Goal: Task Accomplishment & Management: Use online tool/utility

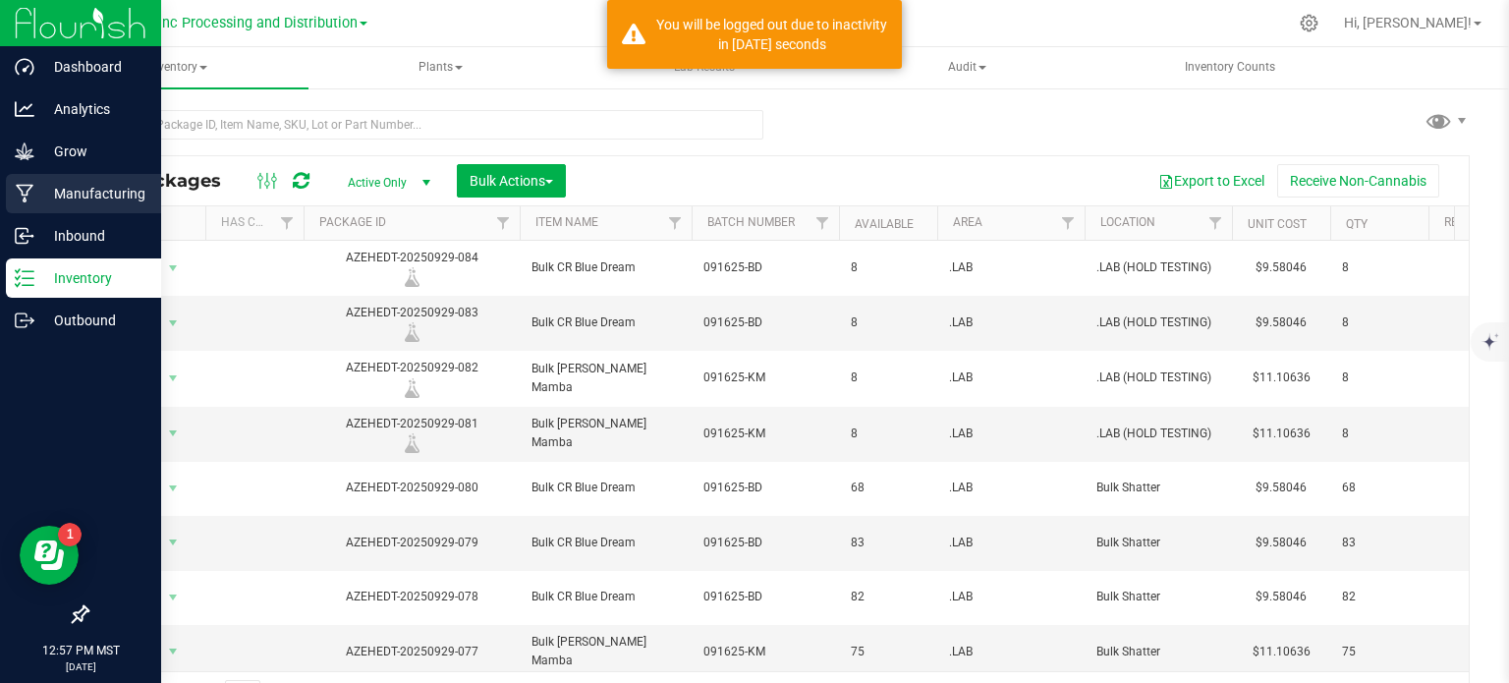
click at [71, 196] on p "Manufacturing" at bounding box center [93, 194] width 118 height 24
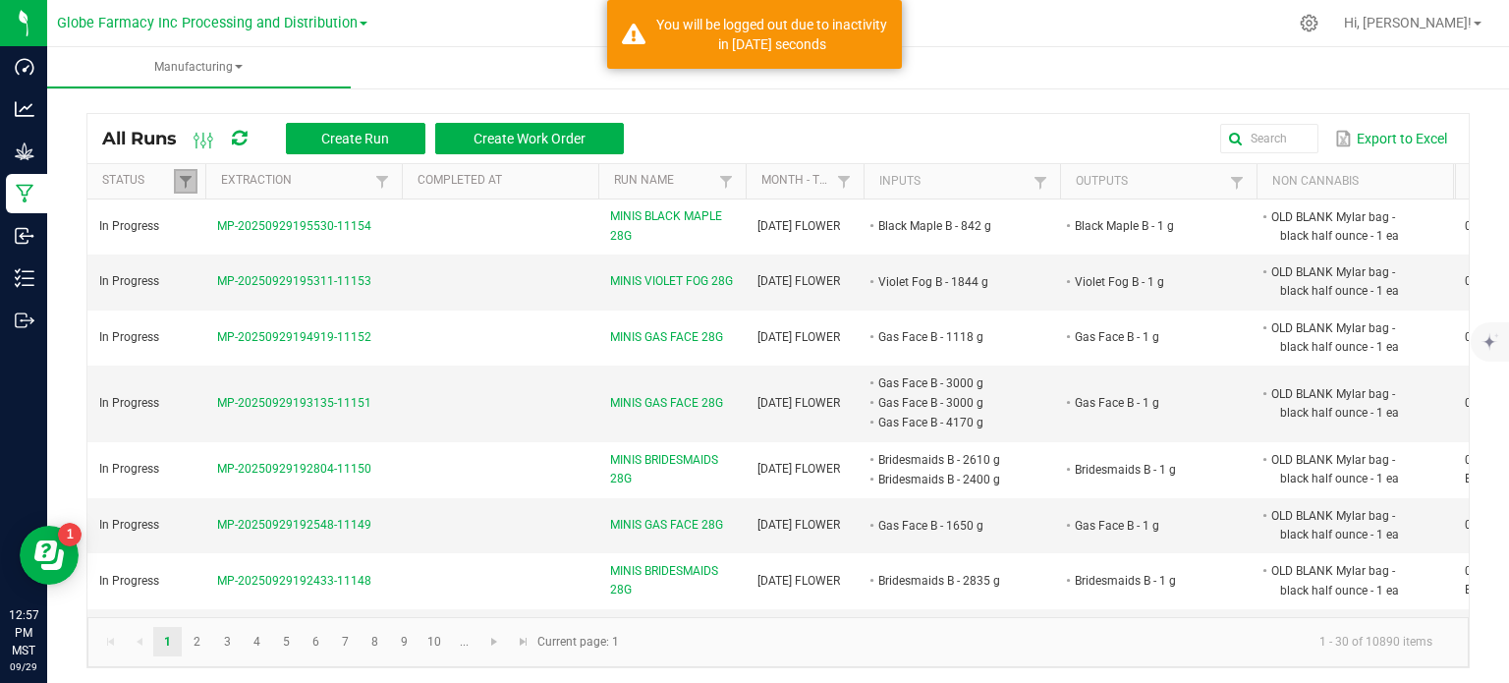
click at [183, 191] on link at bounding box center [186, 181] width 24 height 25
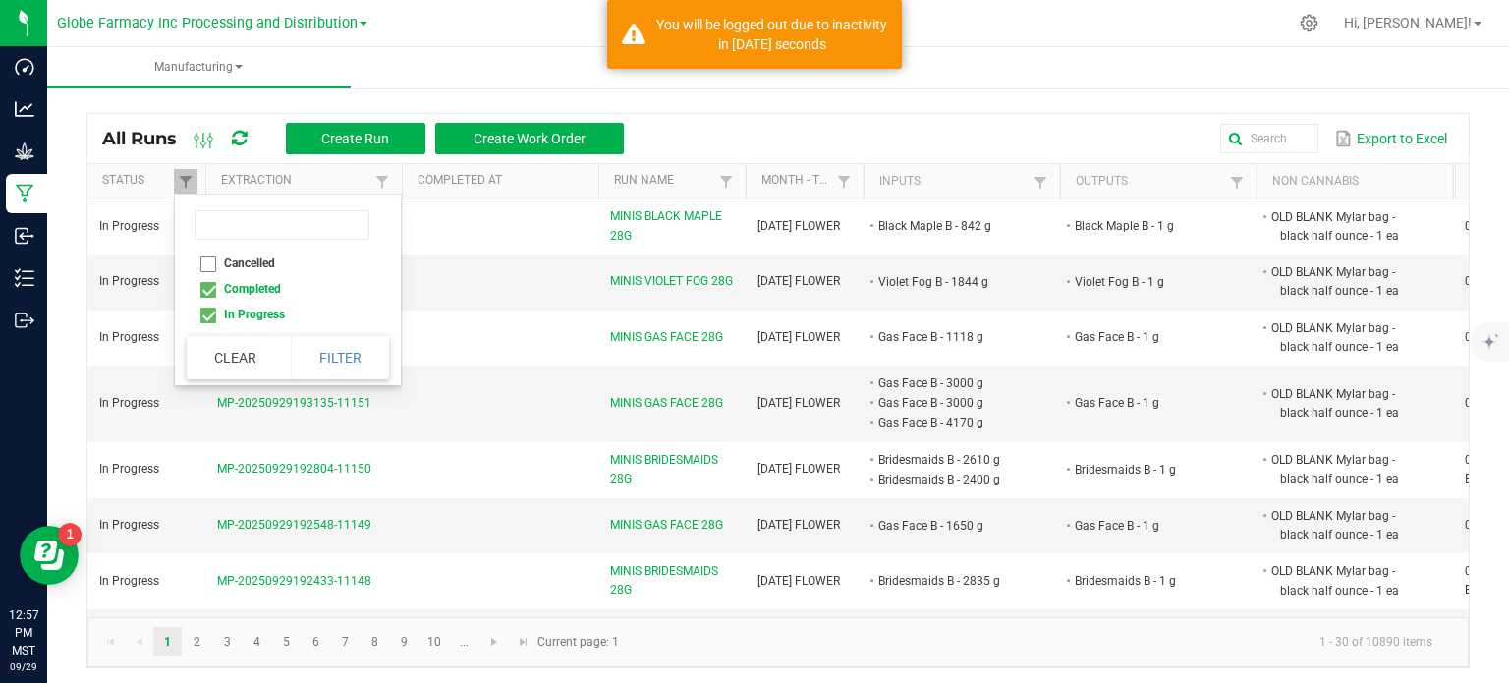
click at [208, 289] on li "Completed" at bounding box center [282, 289] width 191 height 26
checkbox input "false"
click at [327, 365] on button "Filter" at bounding box center [340, 357] width 98 height 43
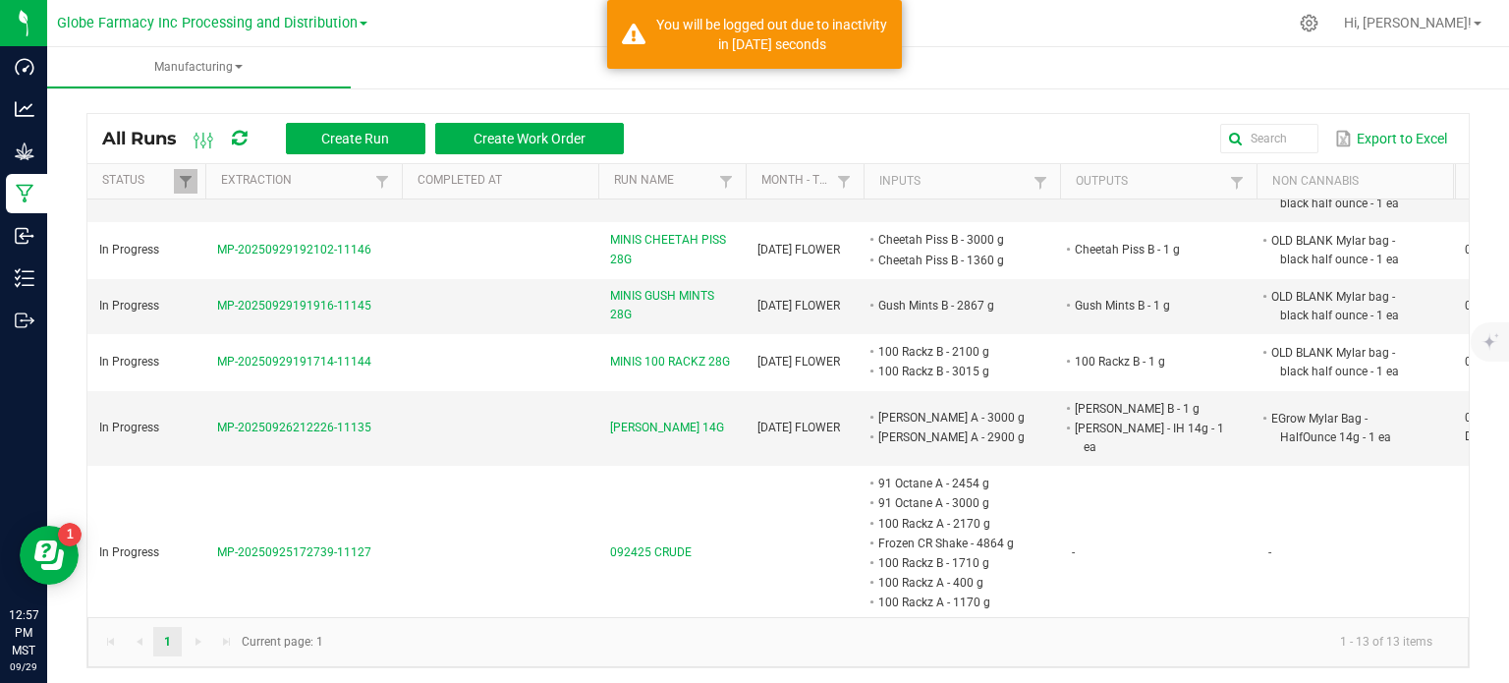
scroll to position [452, 0]
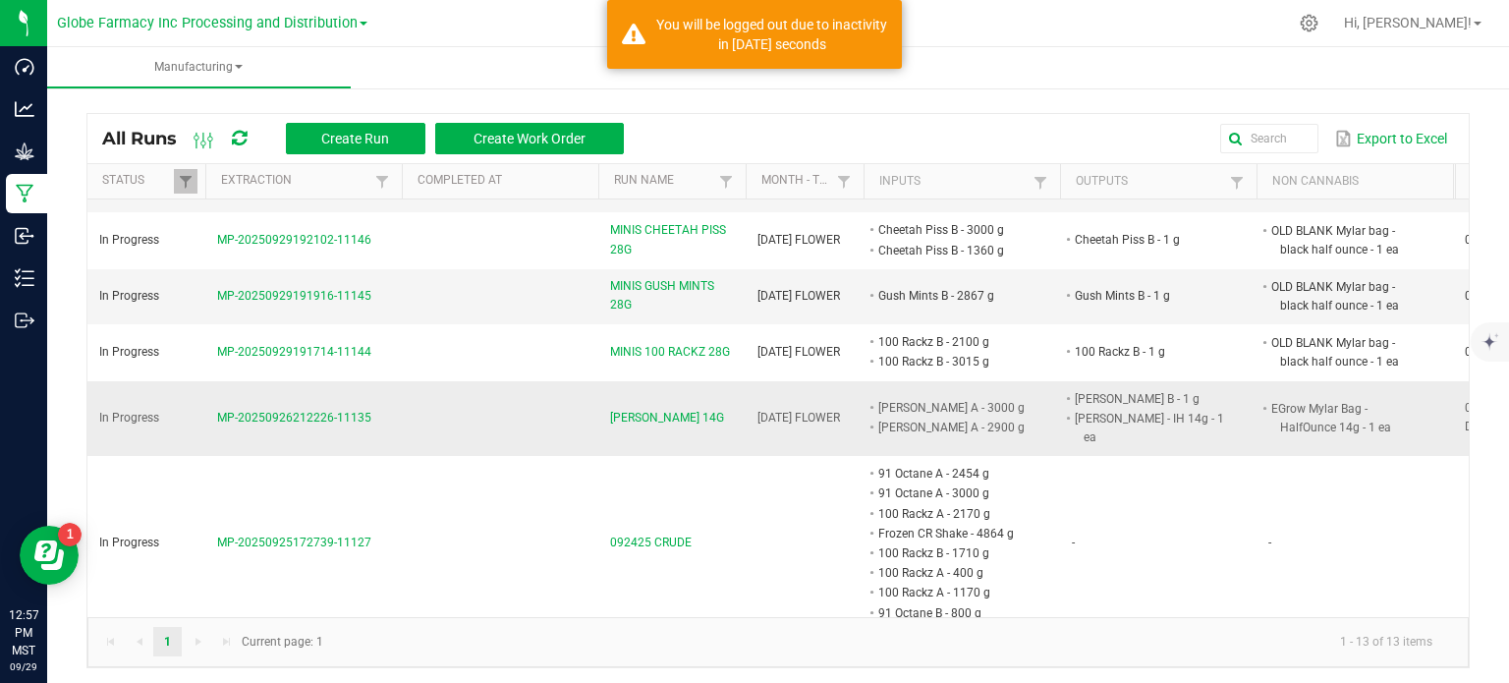
click at [640, 409] on span "[PERSON_NAME] 14G" at bounding box center [667, 418] width 114 height 19
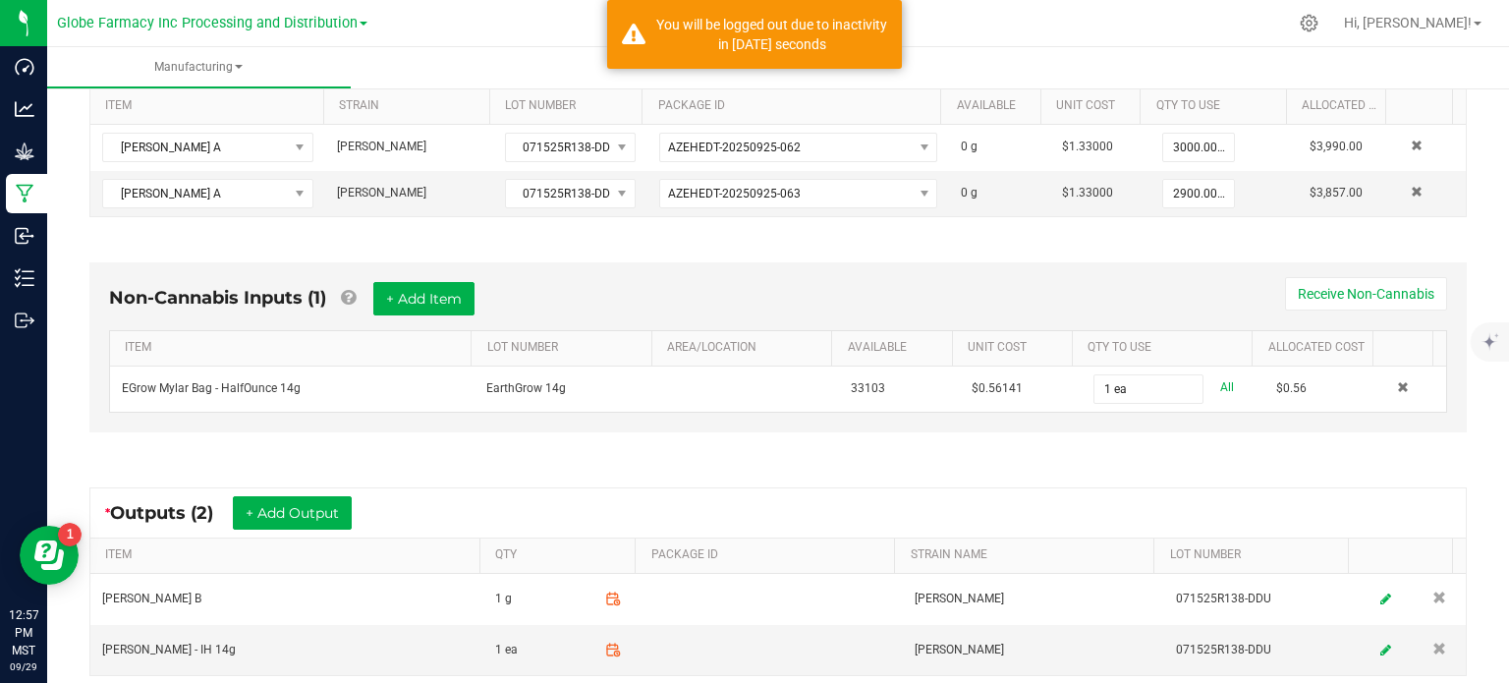
scroll to position [491, 0]
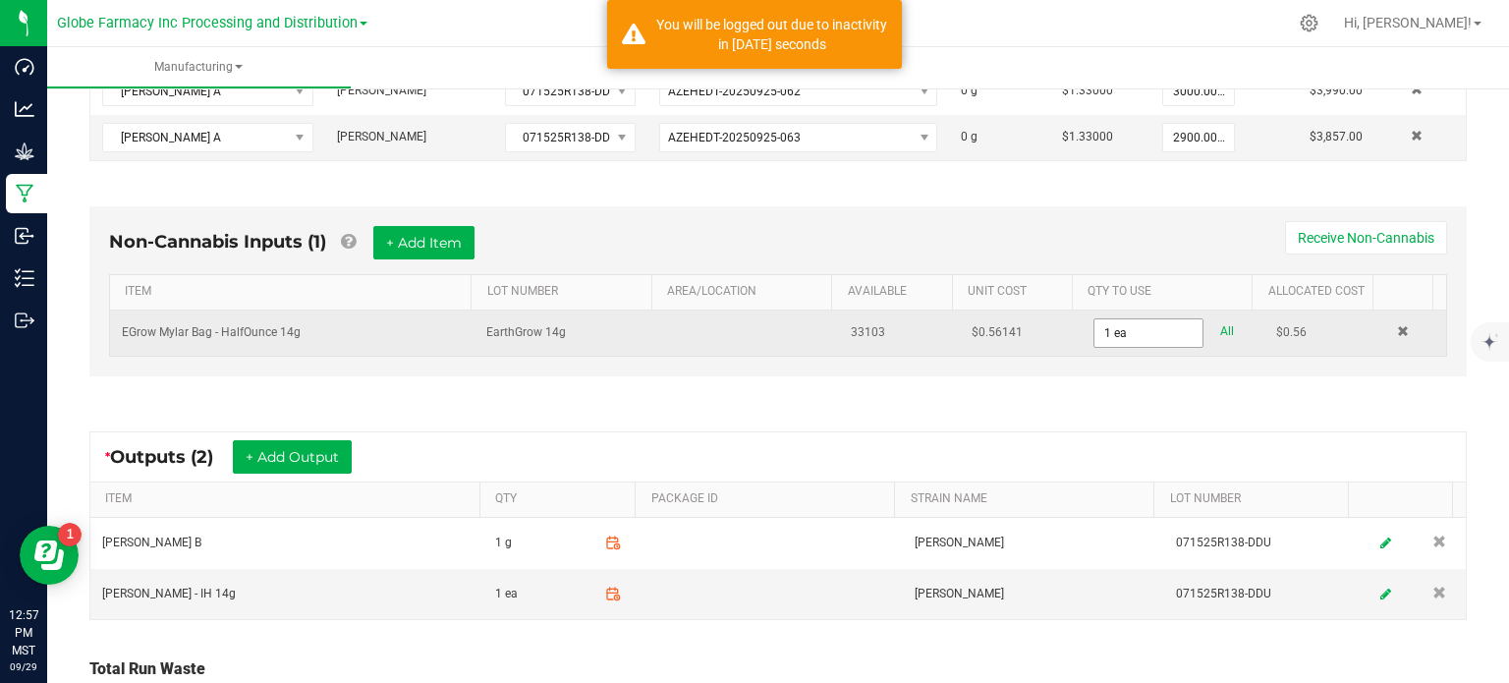
click at [1125, 335] on input "1 ea" at bounding box center [1149, 333] width 108 height 28
type input "0"
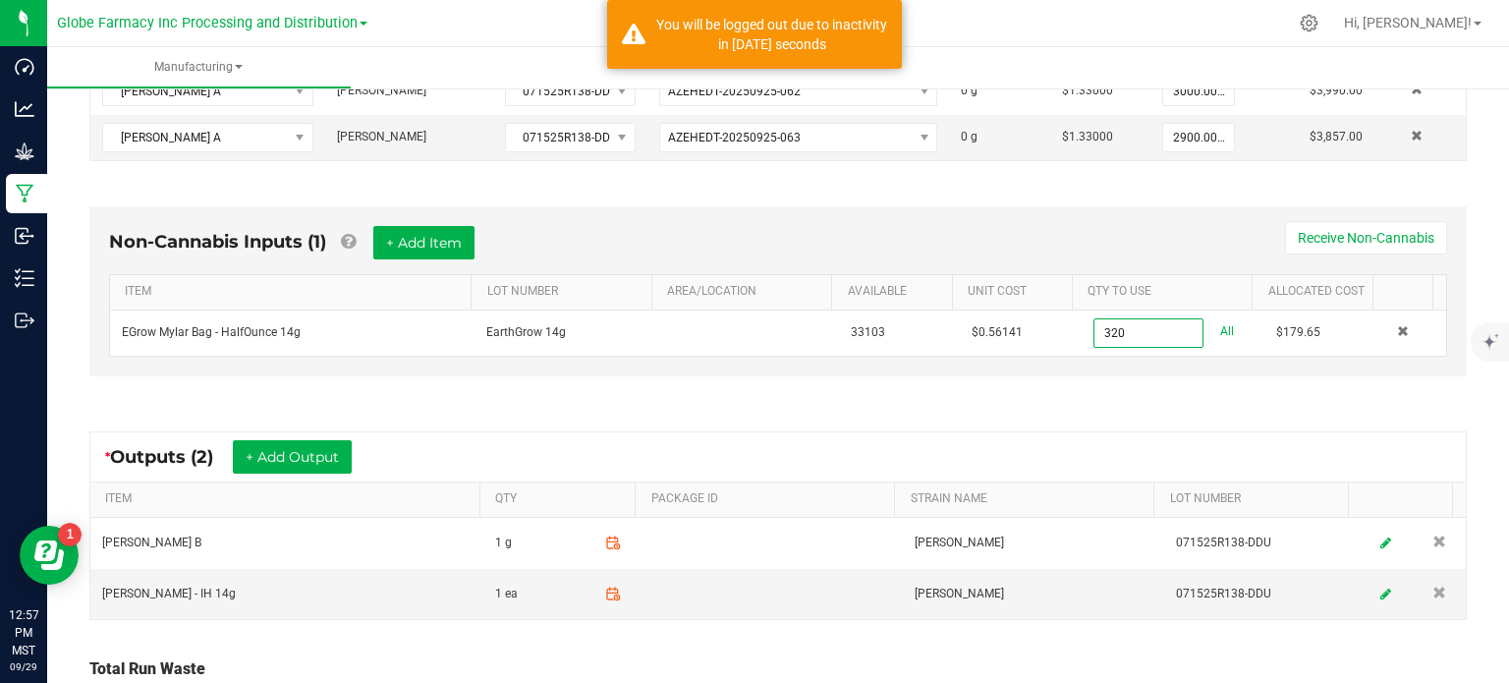
click at [1054, 415] on div "* Outputs (2) + Add Output ITEM QTY PACKAGE ID STRAIN NAME LOT NUMBER [PERSON_N…" at bounding box center [778, 526] width 1413 height 224
type input "320 ea"
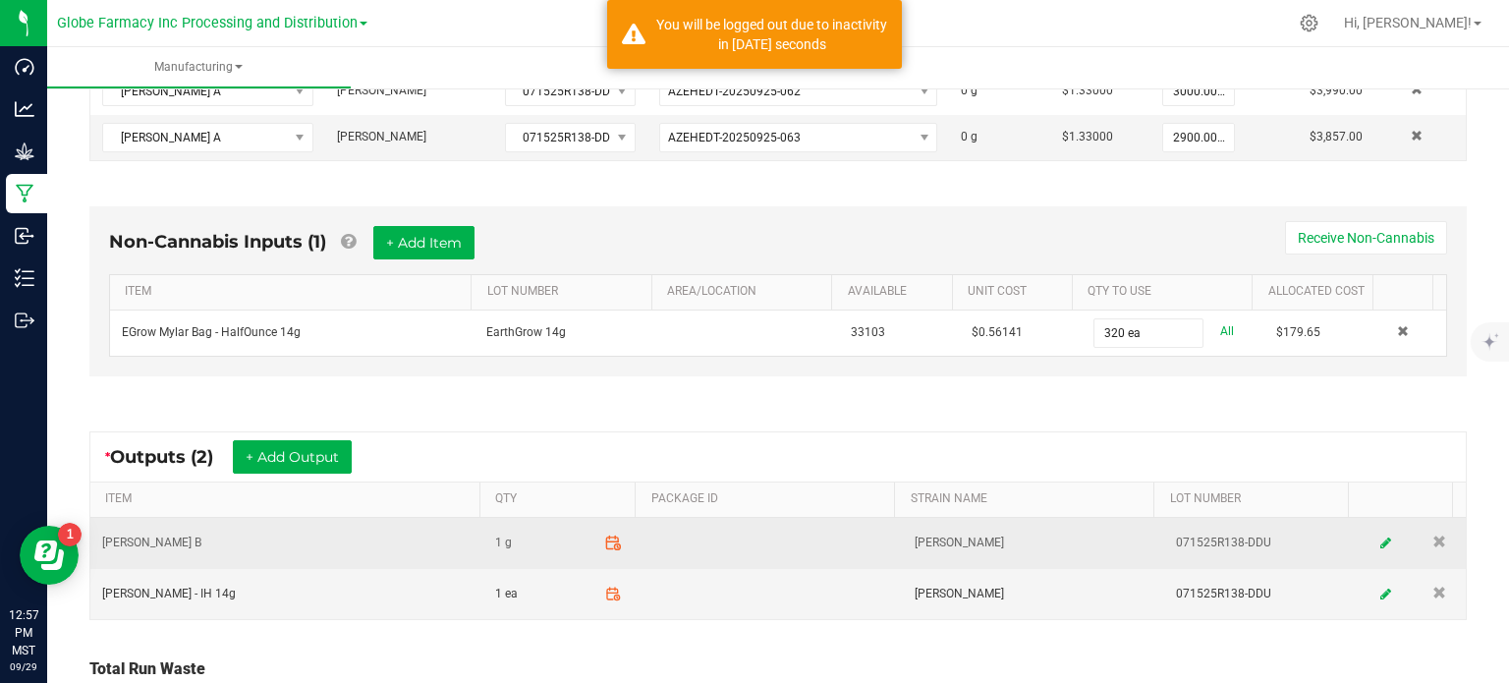
click at [601, 546] on span at bounding box center [612, 543] width 34 height 34
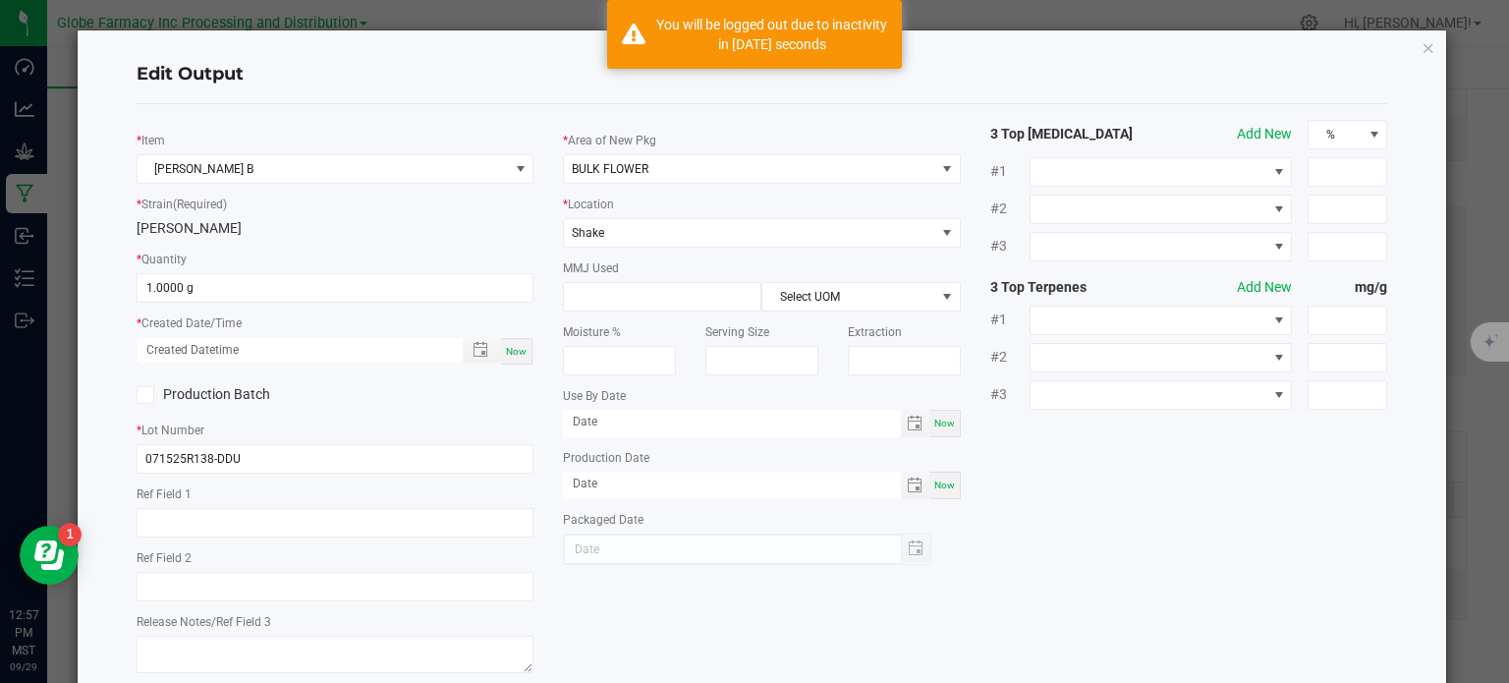
scroll to position [272, 0]
click at [1422, 46] on icon "button" at bounding box center [1429, 47] width 14 height 24
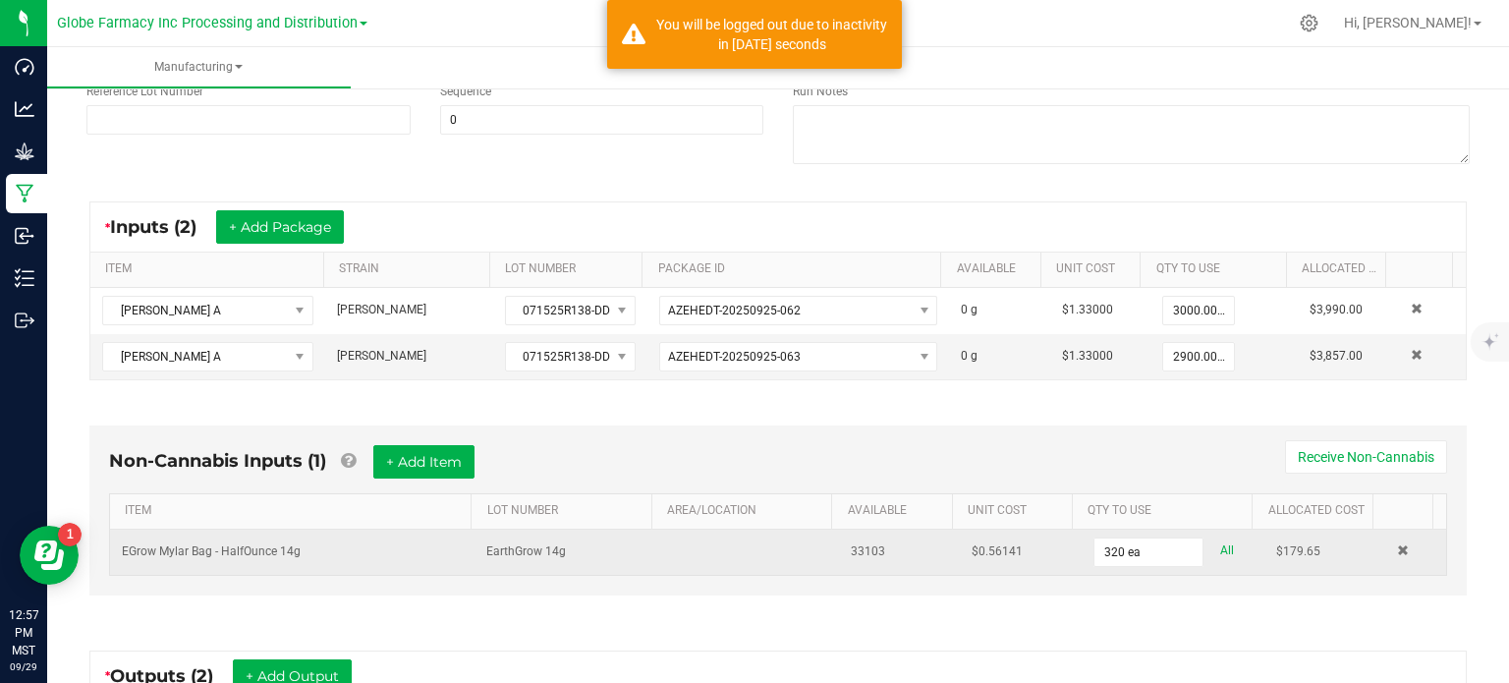
scroll to position [647, 0]
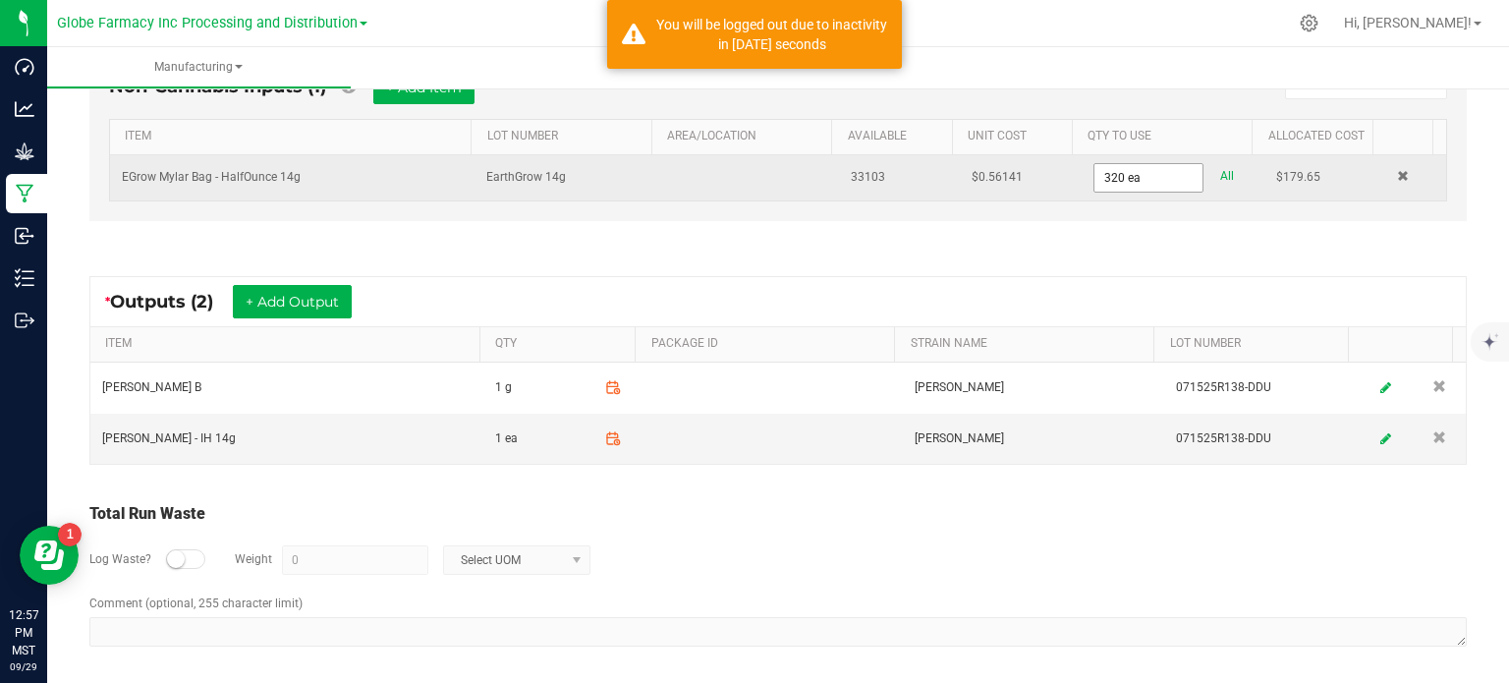
click at [1115, 184] on input "320 ea" at bounding box center [1149, 178] width 108 height 28
type input "390"
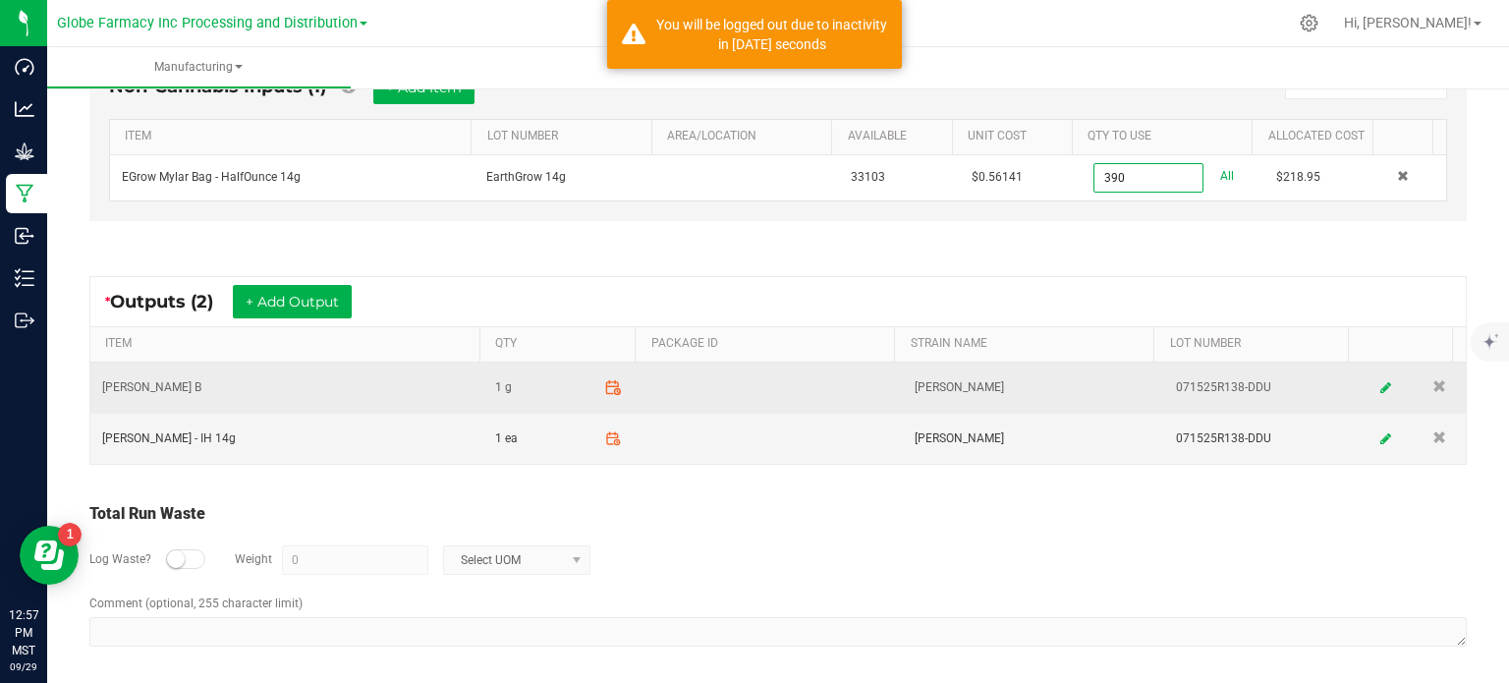
click at [604, 383] on icon at bounding box center [613, 387] width 18 height 18
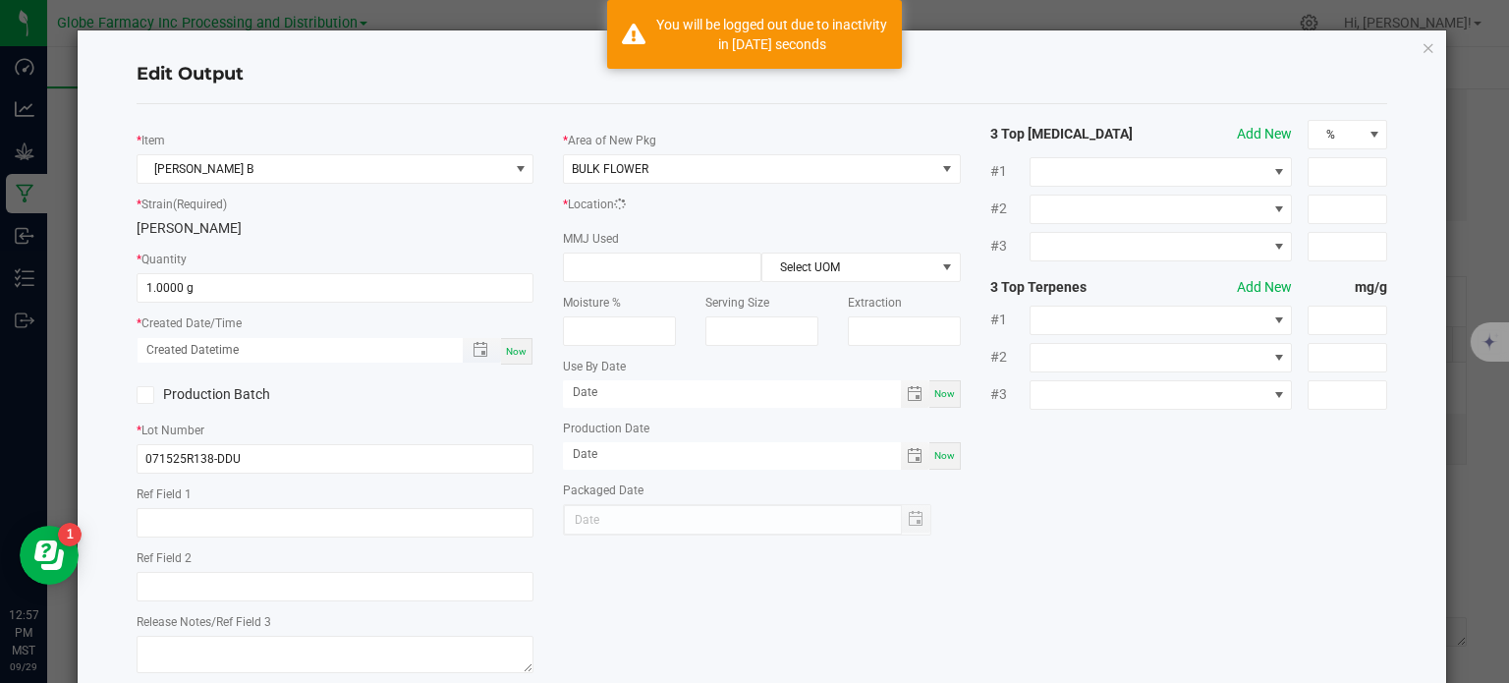
scroll to position [272, 0]
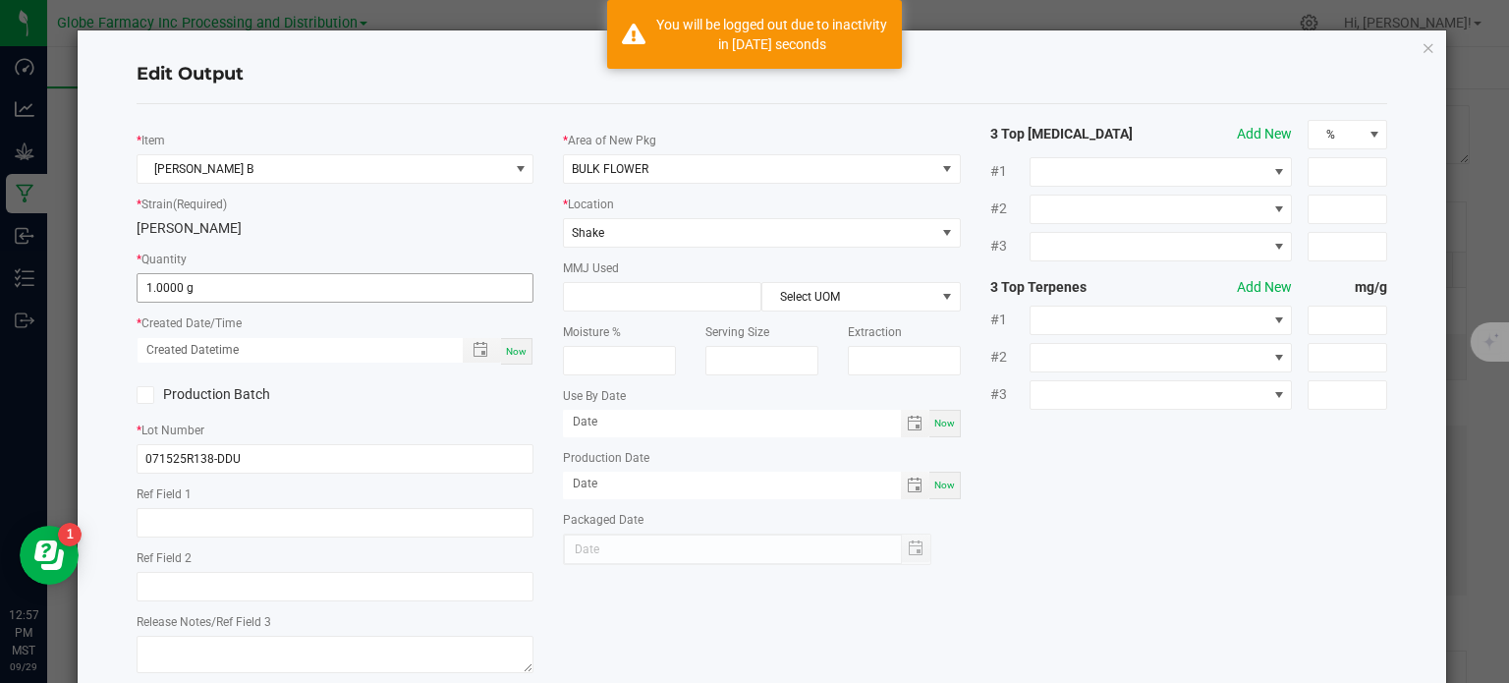
click at [311, 286] on input "1.0000 g" at bounding box center [336, 288] width 396 height 28
click at [517, 354] on span "Now" at bounding box center [516, 351] width 21 height 11
type input "320.0000 g"
type input "[DATE] 12:57 PM"
type input "[DATE]"
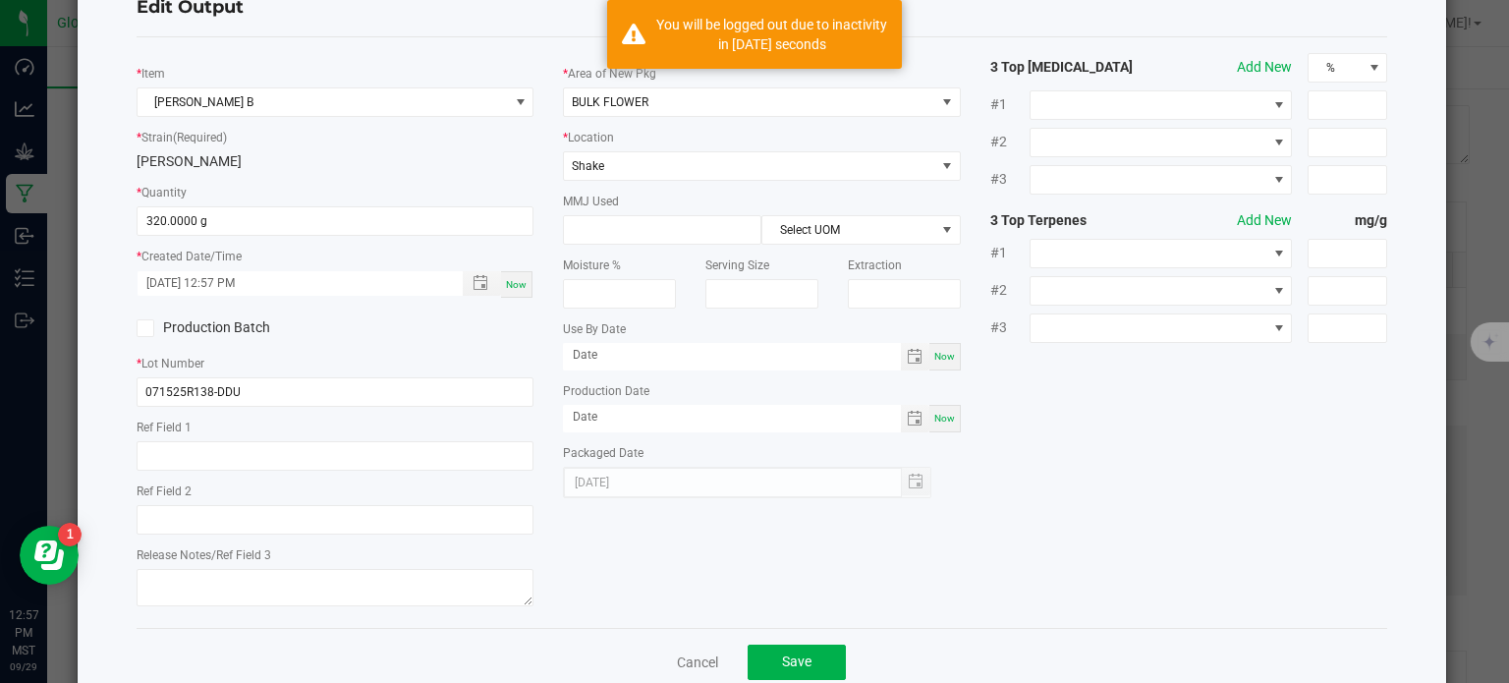
scroll to position [98, 0]
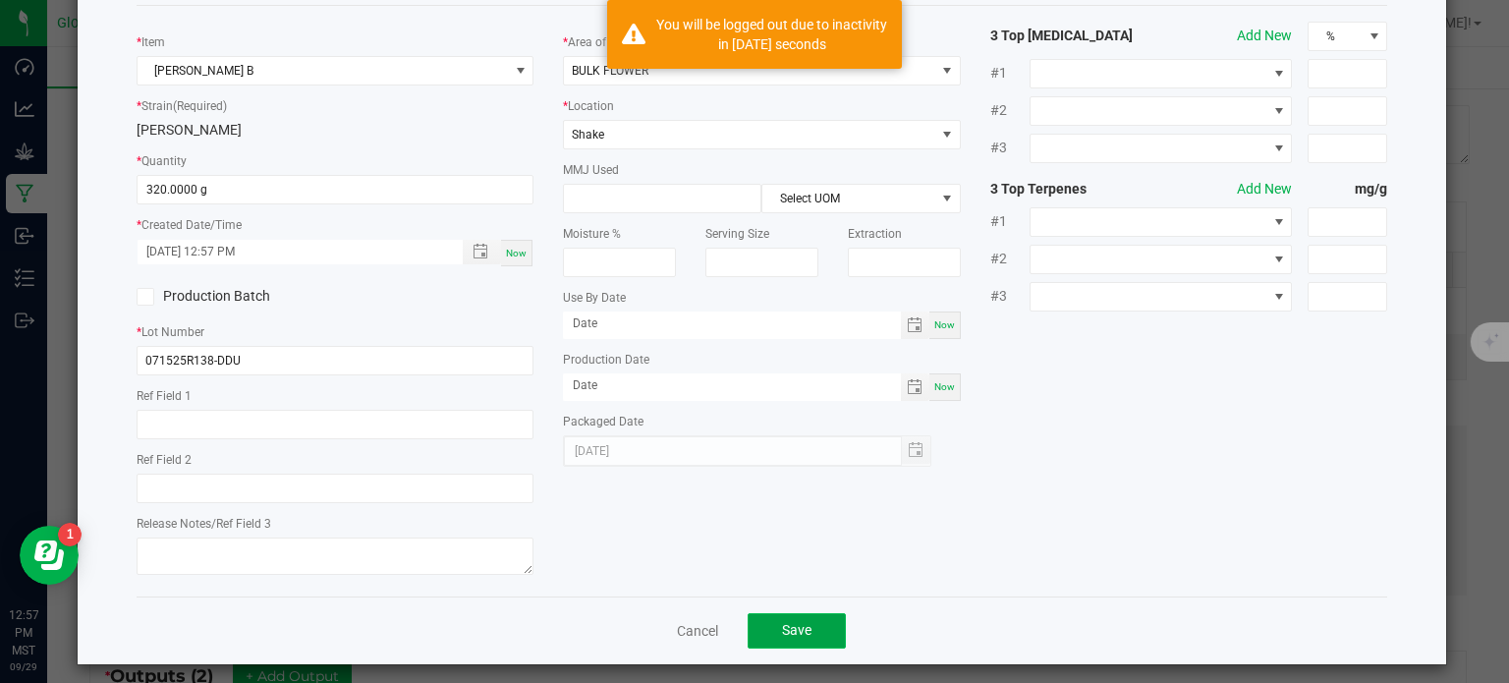
click at [799, 644] on button "Save" at bounding box center [797, 630] width 98 height 35
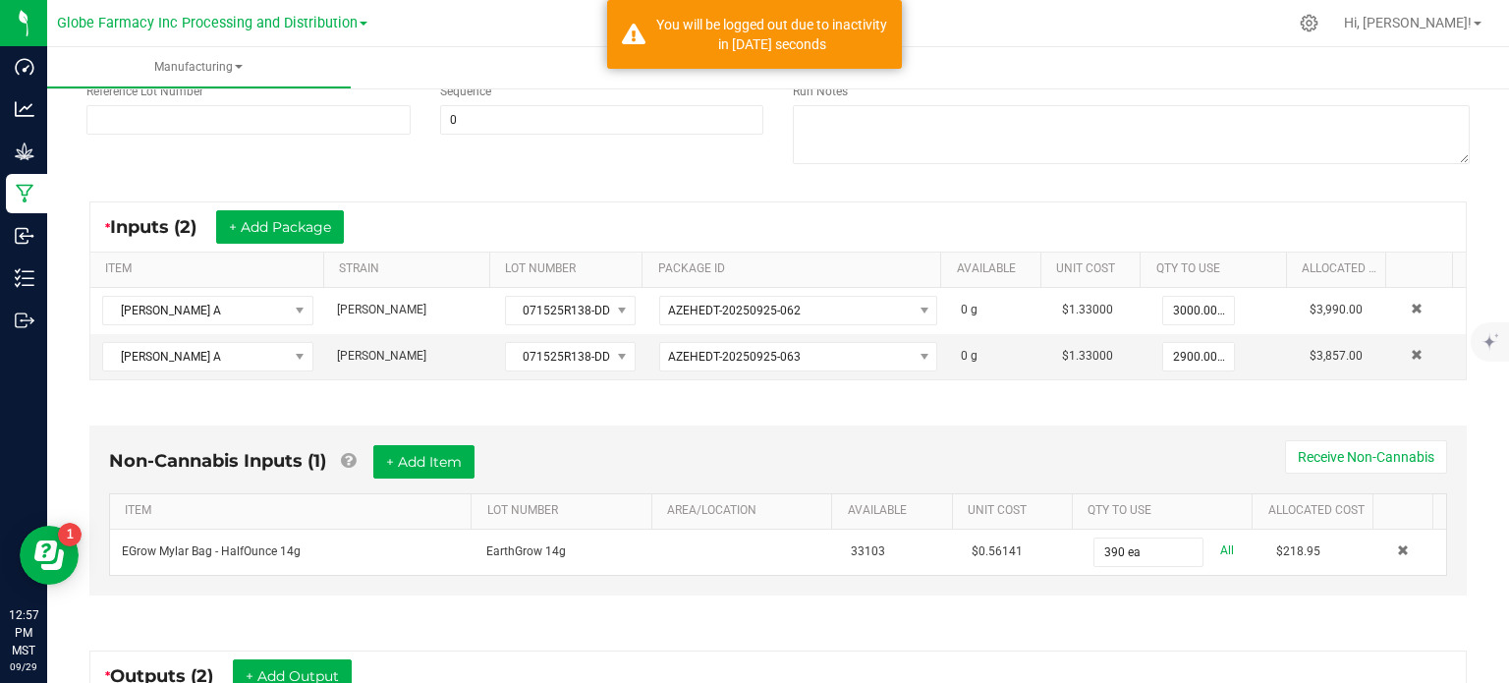
scroll to position [647, 0]
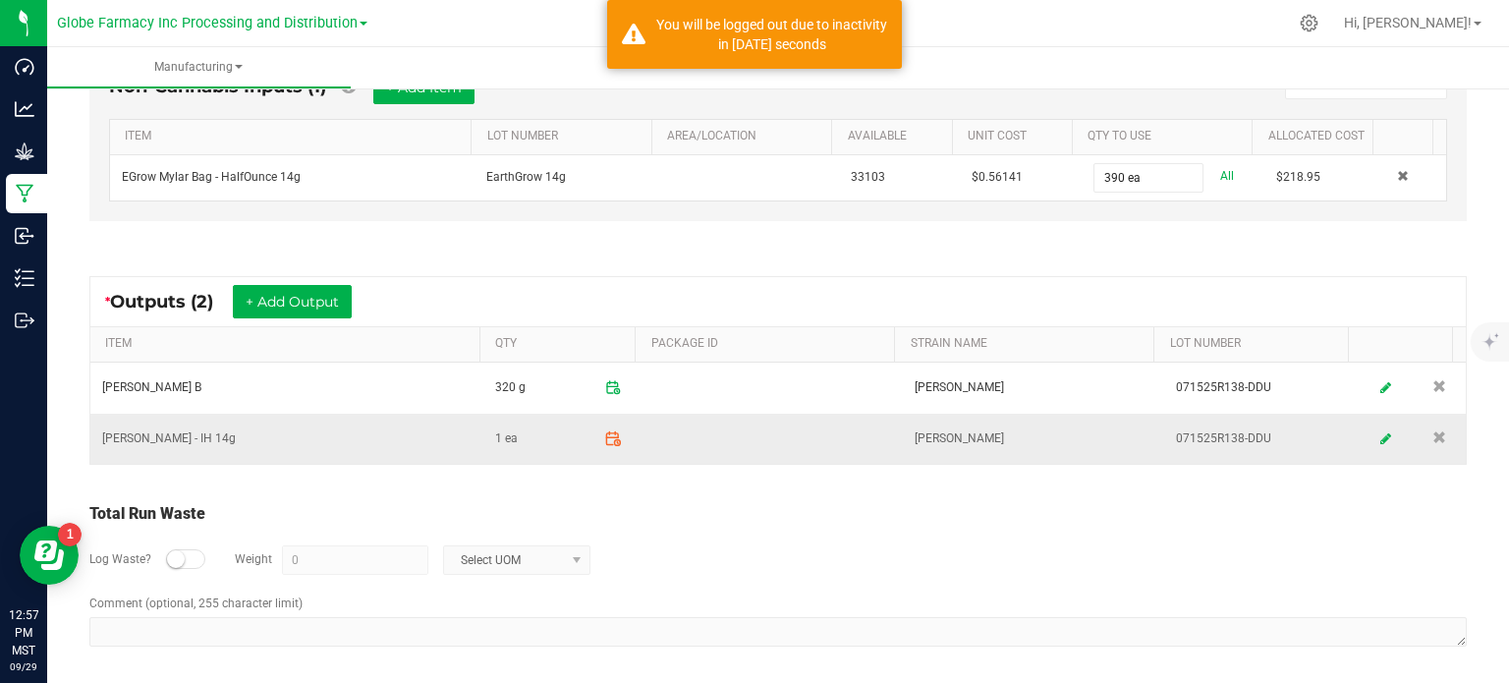
click at [606, 438] on icon at bounding box center [612, 438] width 12 height 0
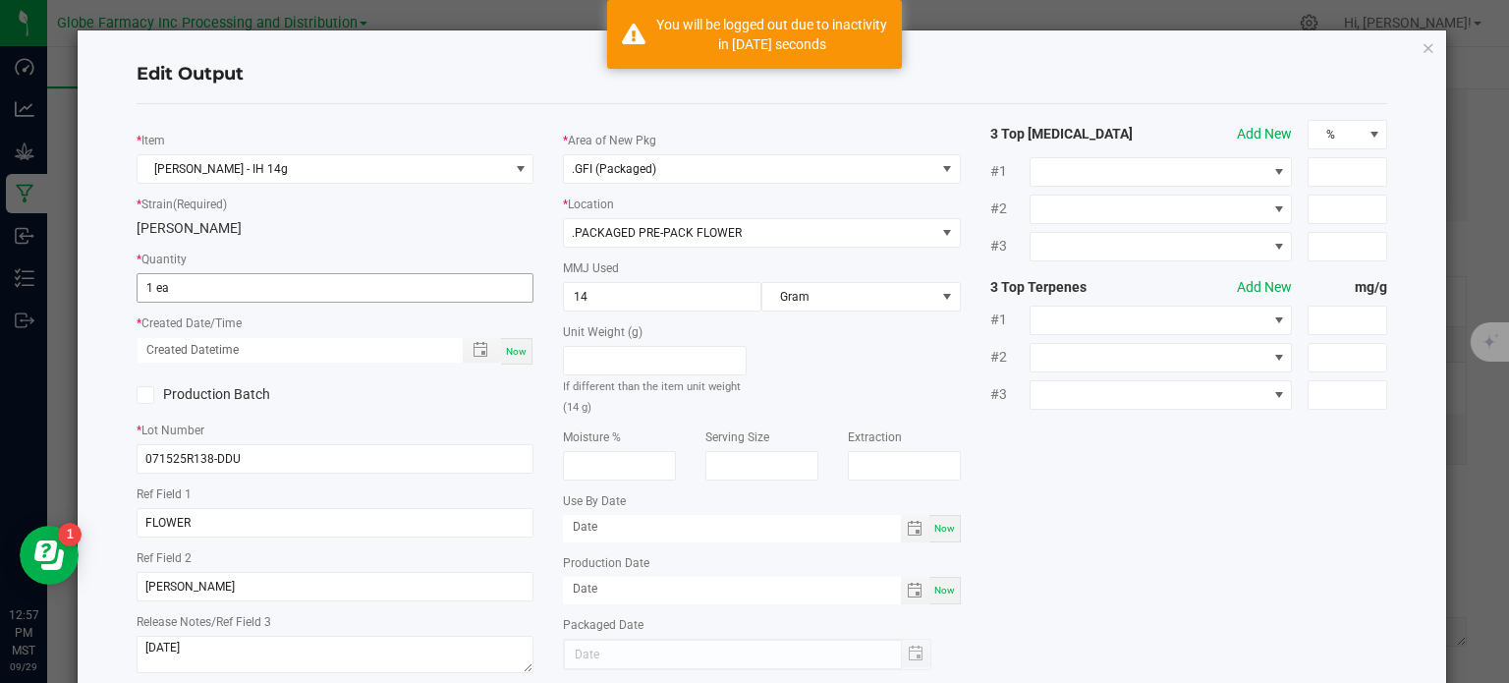
scroll to position [272, 0]
click at [297, 295] on input "1 ea" at bounding box center [336, 288] width 396 height 28
click at [516, 358] on div "Now" at bounding box center [516, 351] width 31 height 27
type input "390 ea"
type input "[DATE] 12:58 PM"
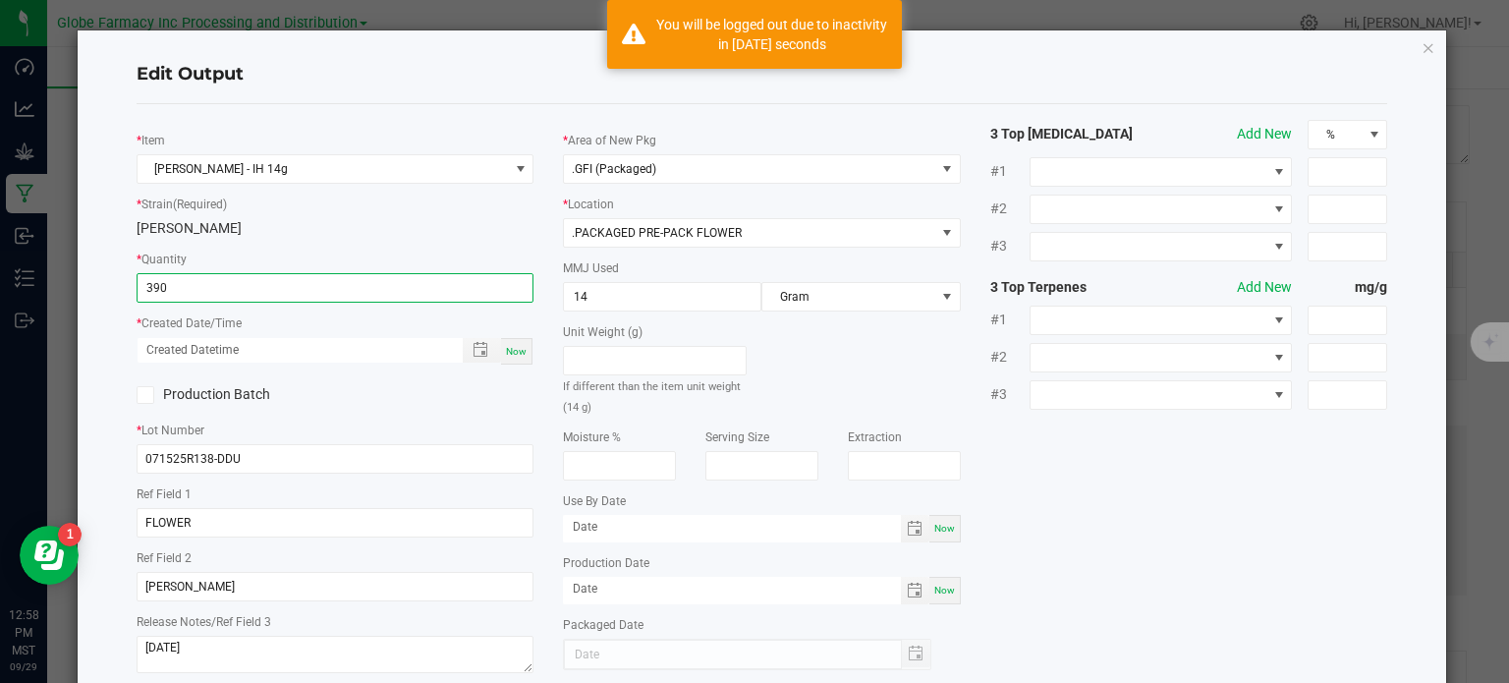
type input "[DATE]"
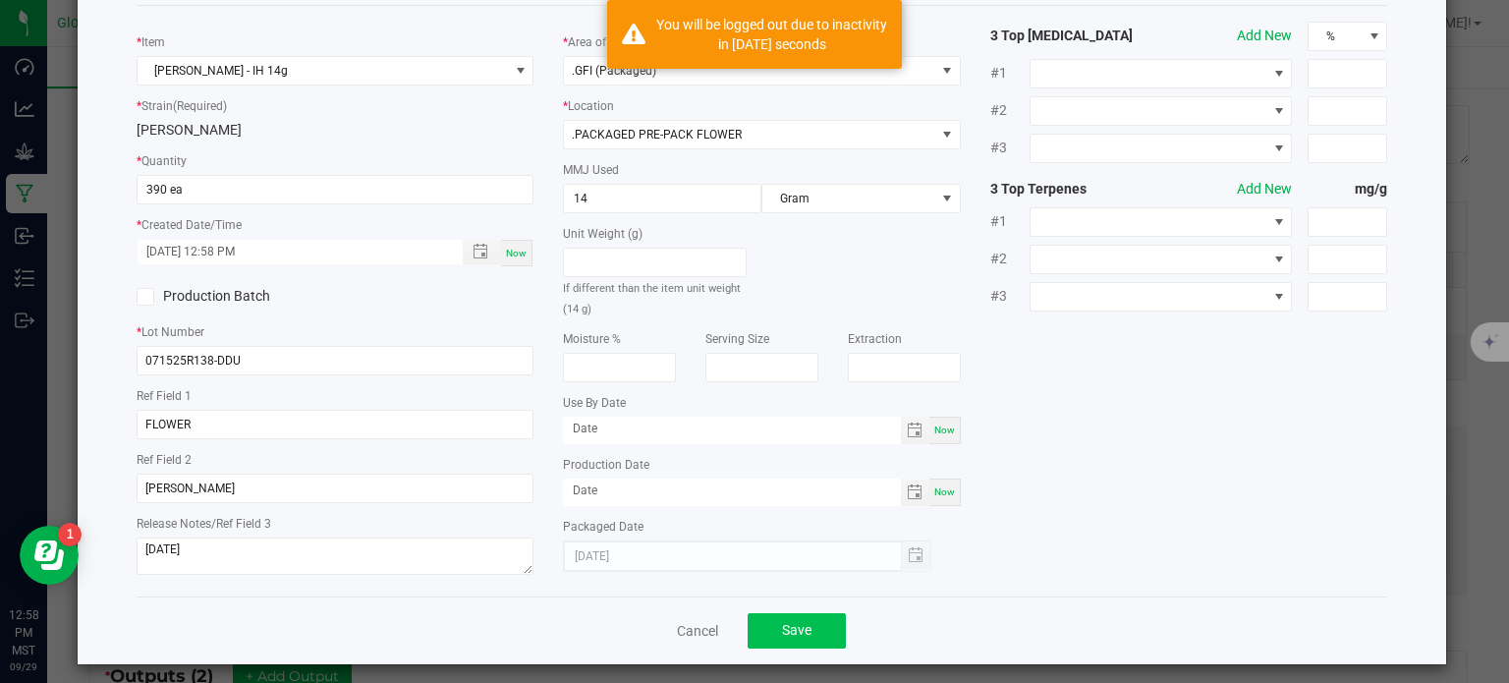
scroll to position [110, 0]
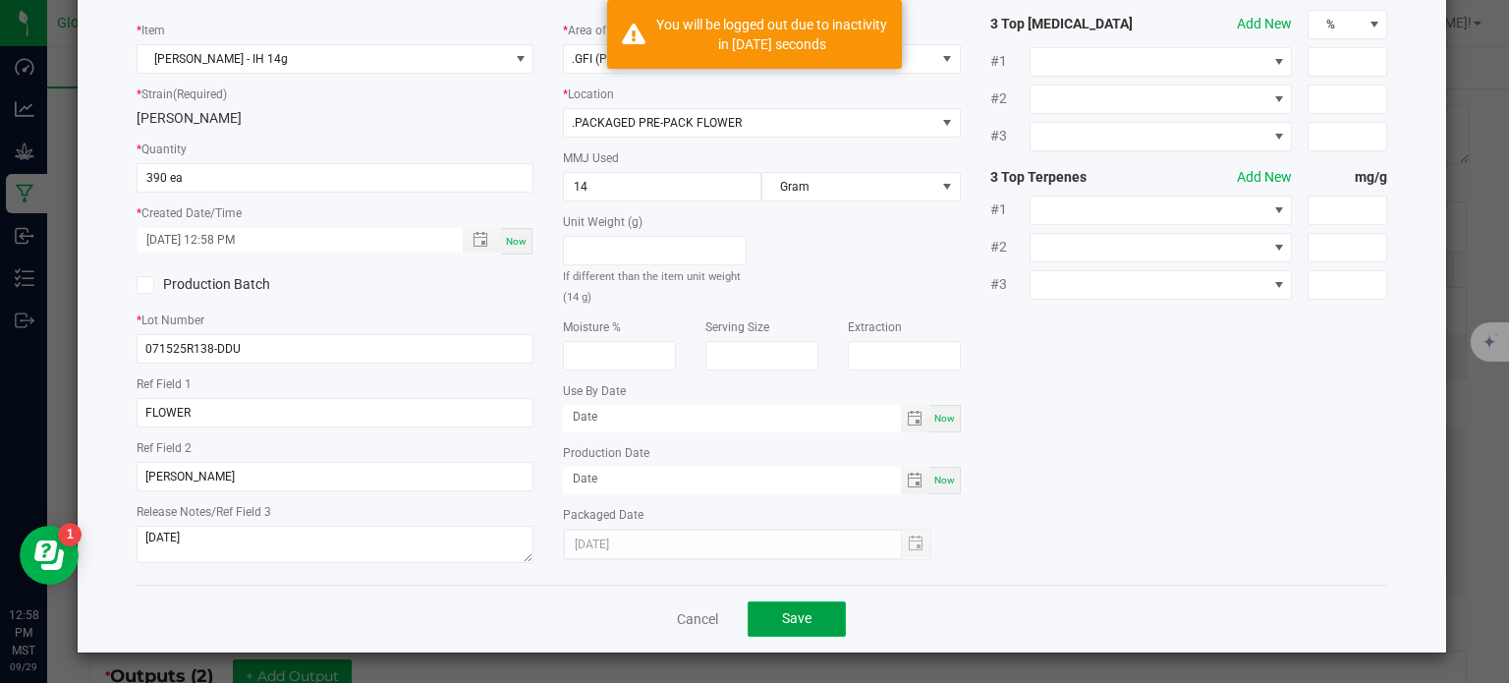
click at [782, 613] on span "Save" at bounding box center [796, 618] width 29 height 16
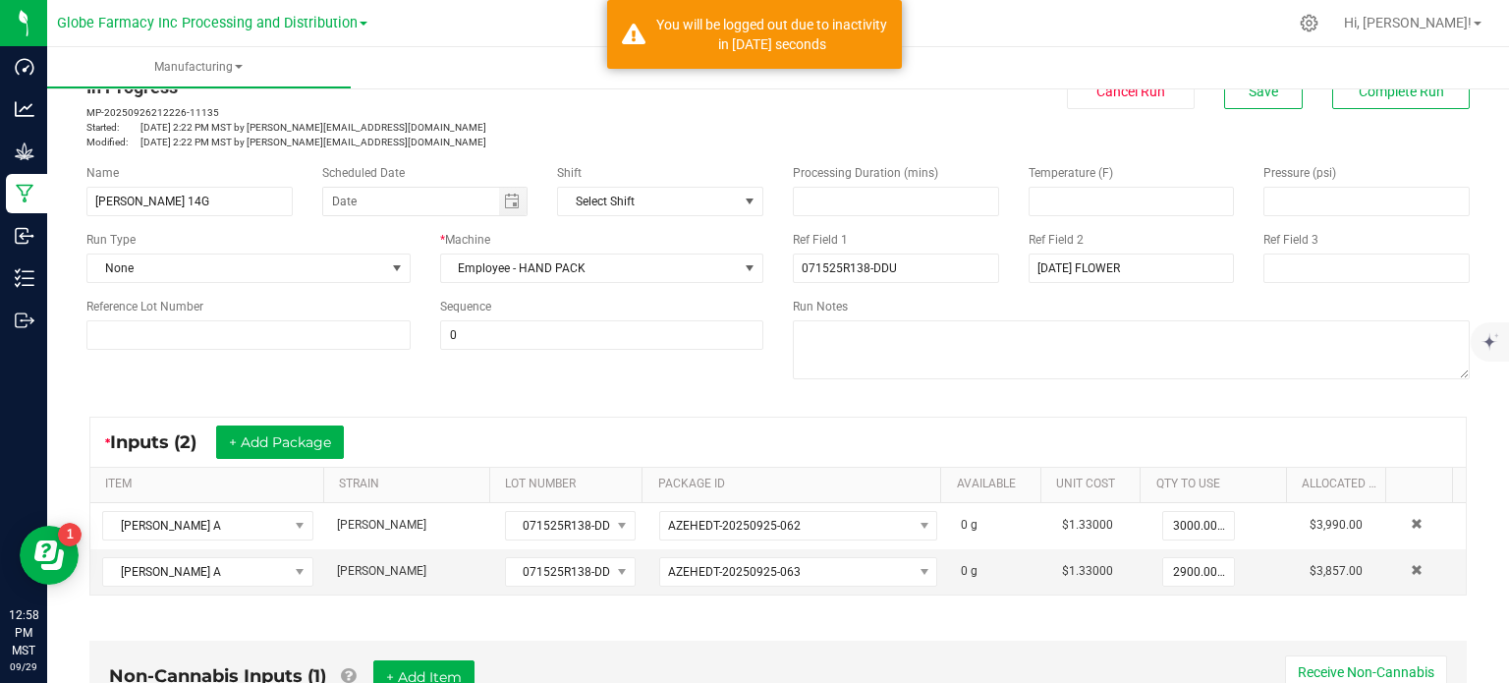
scroll to position [0, 0]
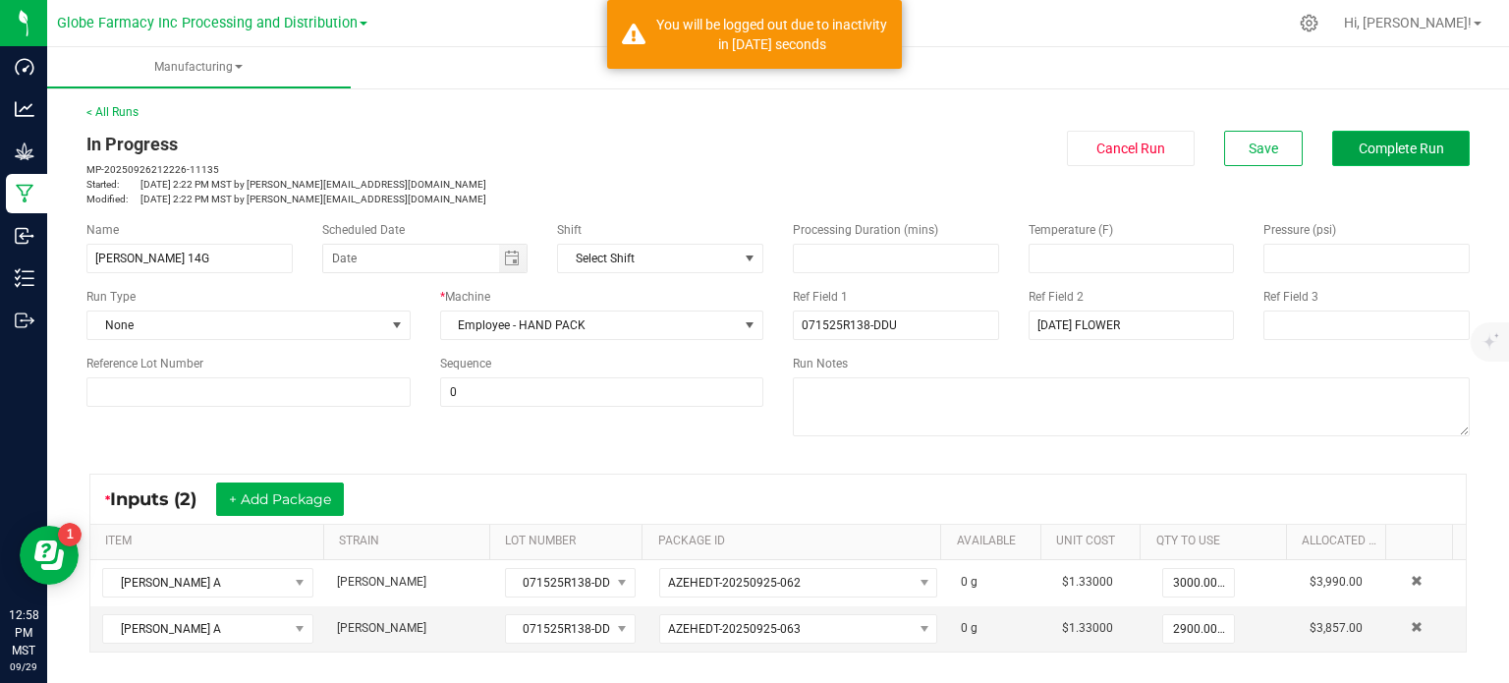
click at [1376, 160] on button "Complete Run" at bounding box center [1401, 148] width 138 height 35
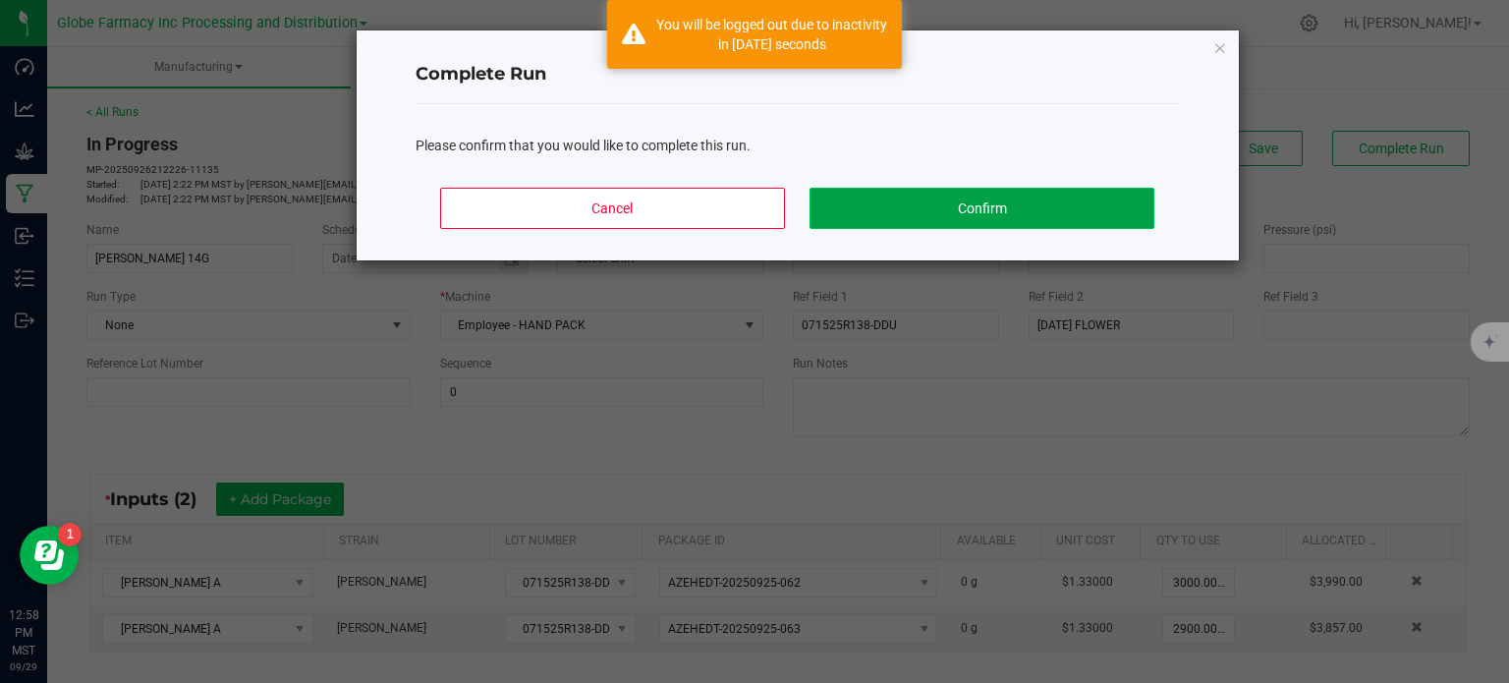
click at [1112, 200] on button "Confirm" at bounding box center [982, 208] width 344 height 41
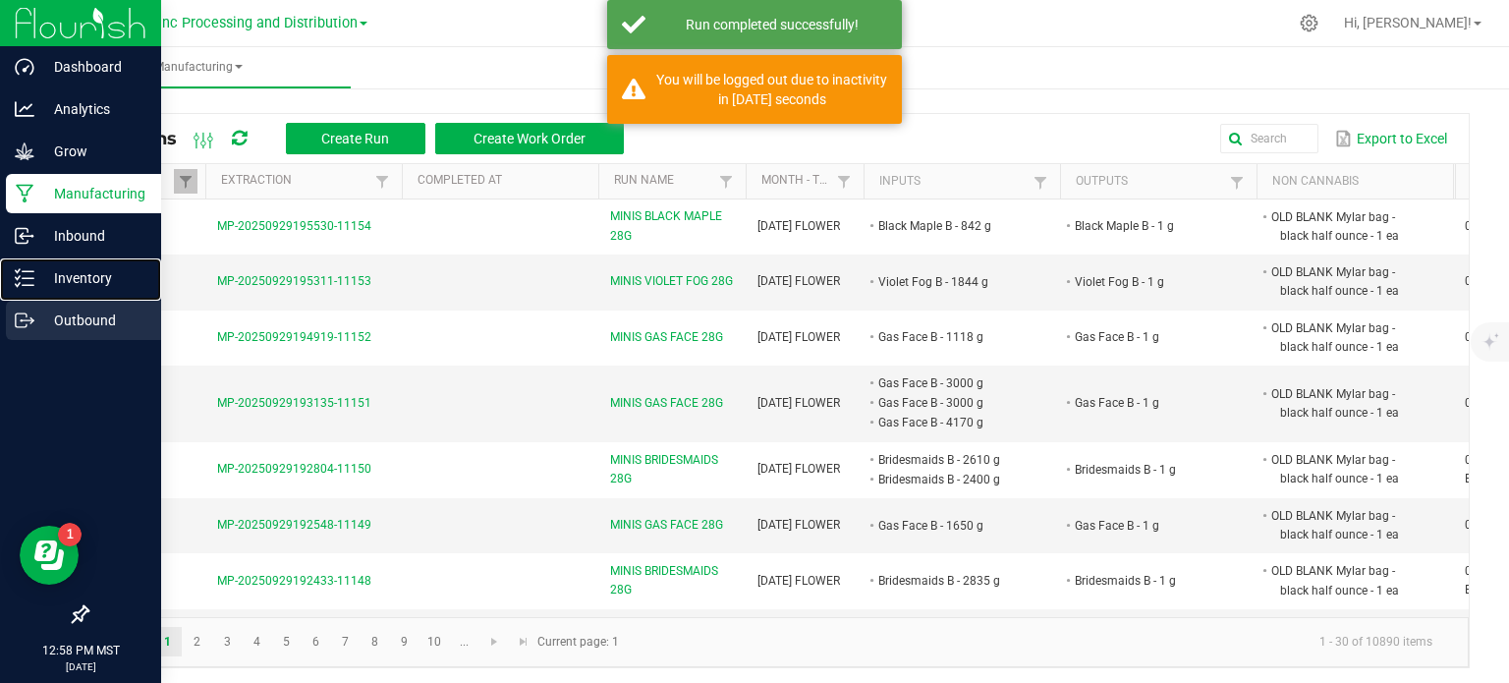
drag, startPoint x: 42, startPoint y: 282, endPoint x: 85, endPoint y: 301, distance: 47.1
click at [42, 282] on p "Inventory" at bounding box center [93, 278] width 118 height 24
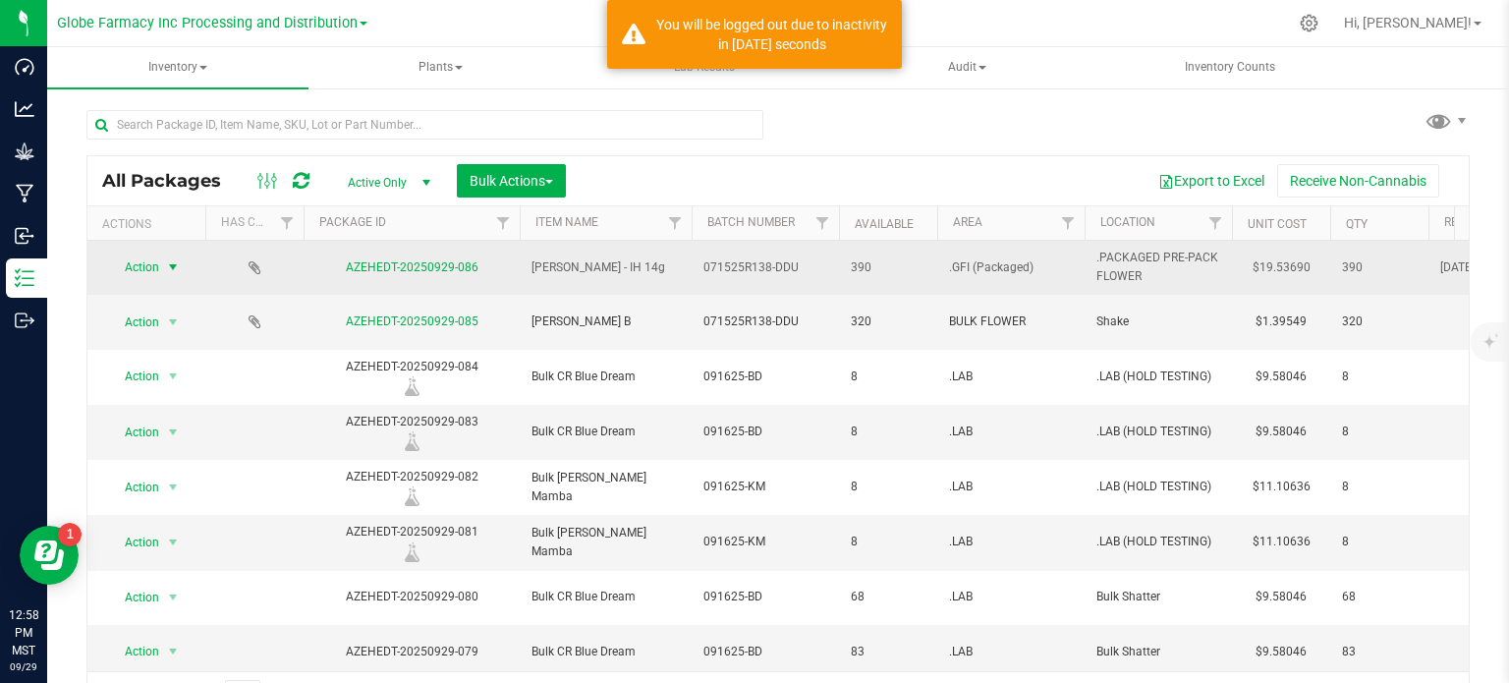
click at [171, 267] on span "select" at bounding box center [173, 267] width 16 height 16
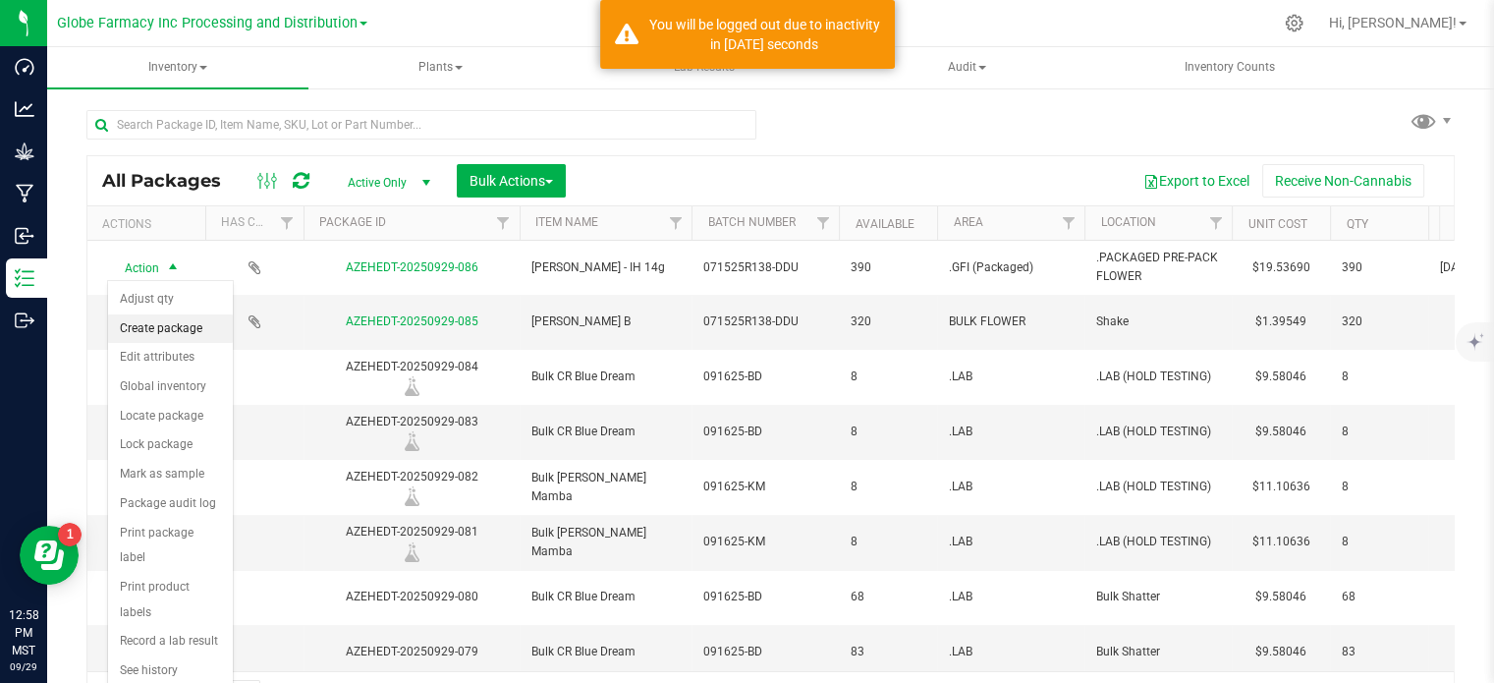
click at [164, 329] on li "Create package" at bounding box center [170, 328] width 125 height 29
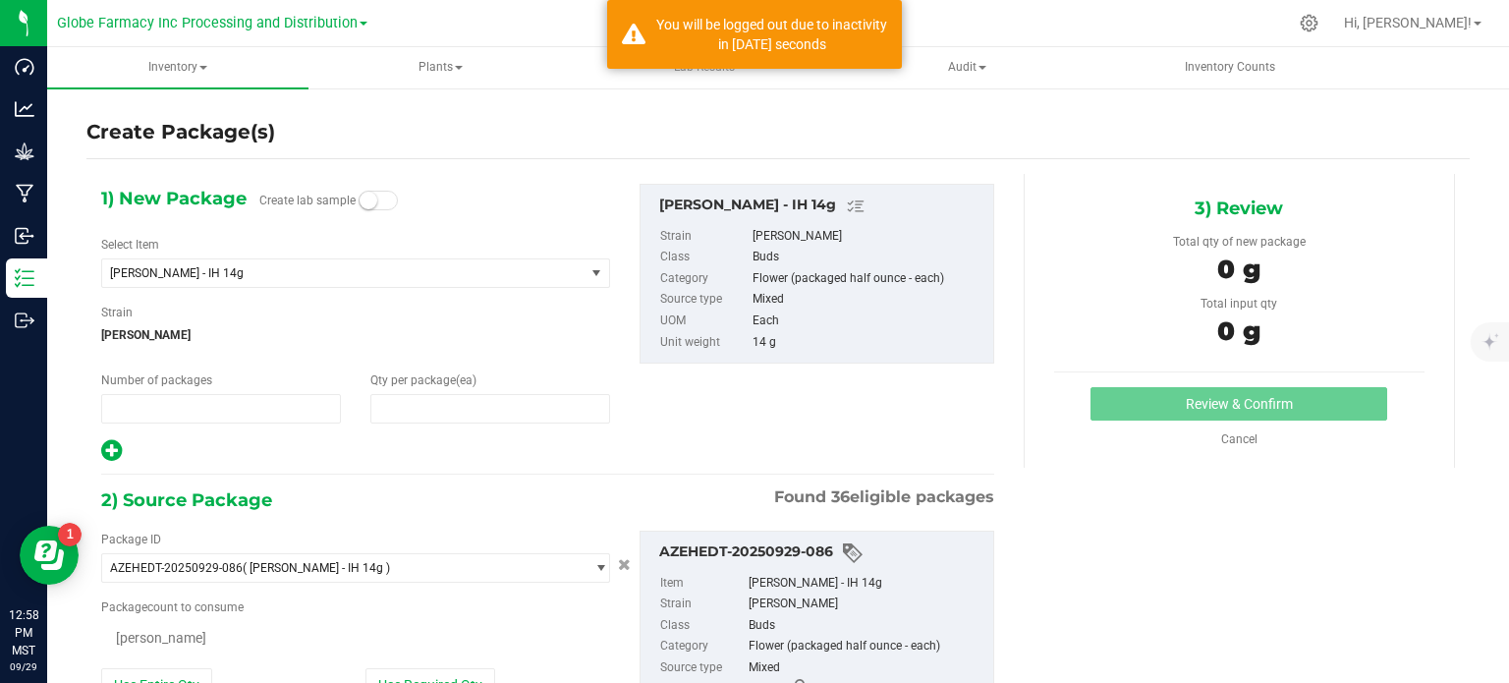
type input "1"
type input "0"
type input "0 ea"
click at [222, 406] on span "1 1" at bounding box center [221, 408] width 240 height 29
type input "7"
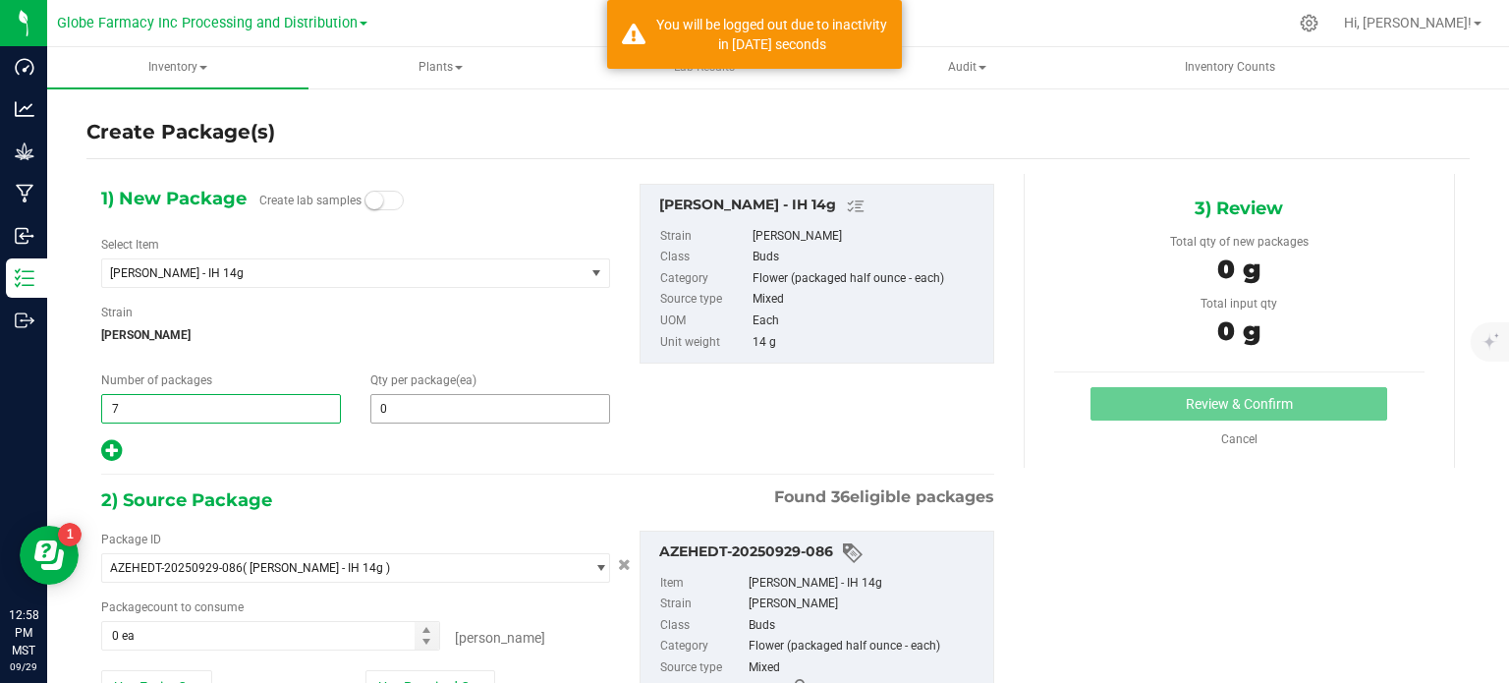
click at [478, 404] on input "0" at bounding box center [490, 409] width 238 height 28
type input "7"
type input "50"
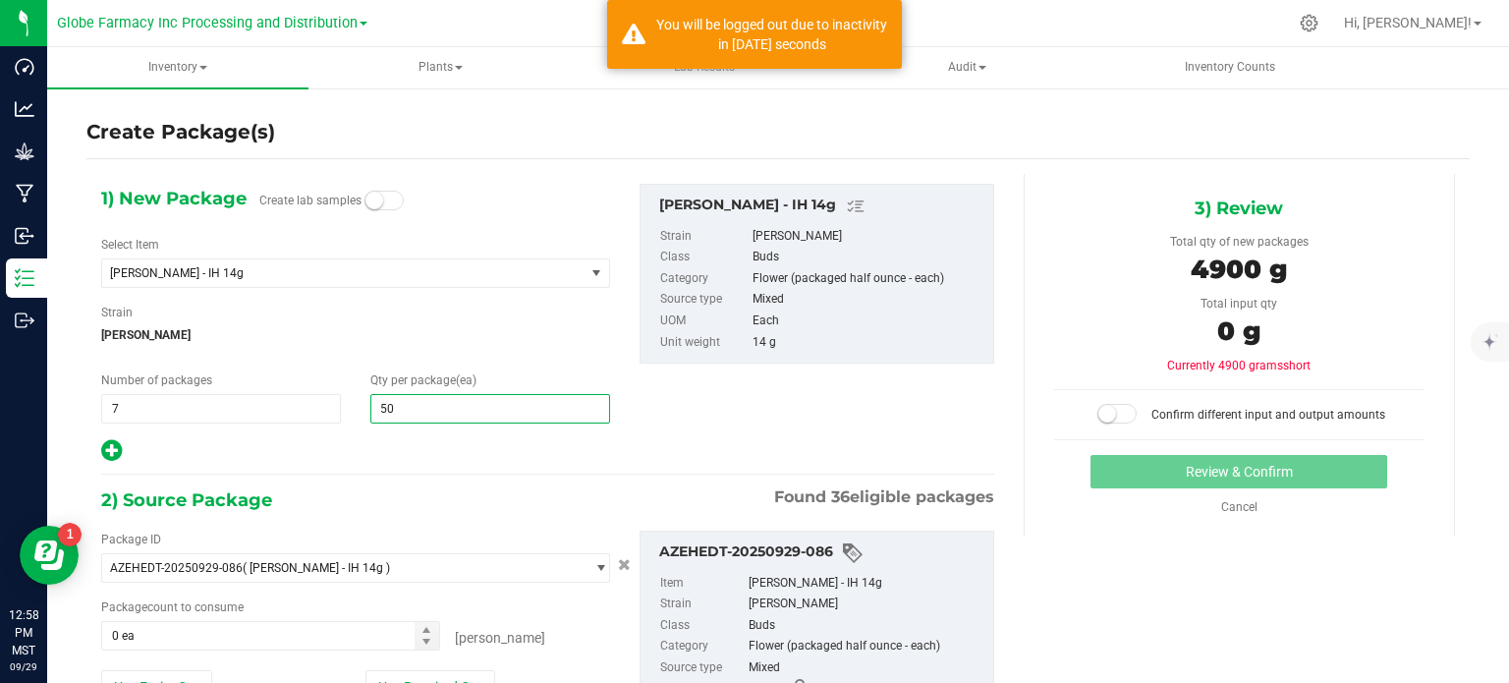
click at [124, 453] on div at bounding box center [355, 451] width 509 height 26
click at [115, 453] on icon at bounding box center [111, 450] width 21 height 25
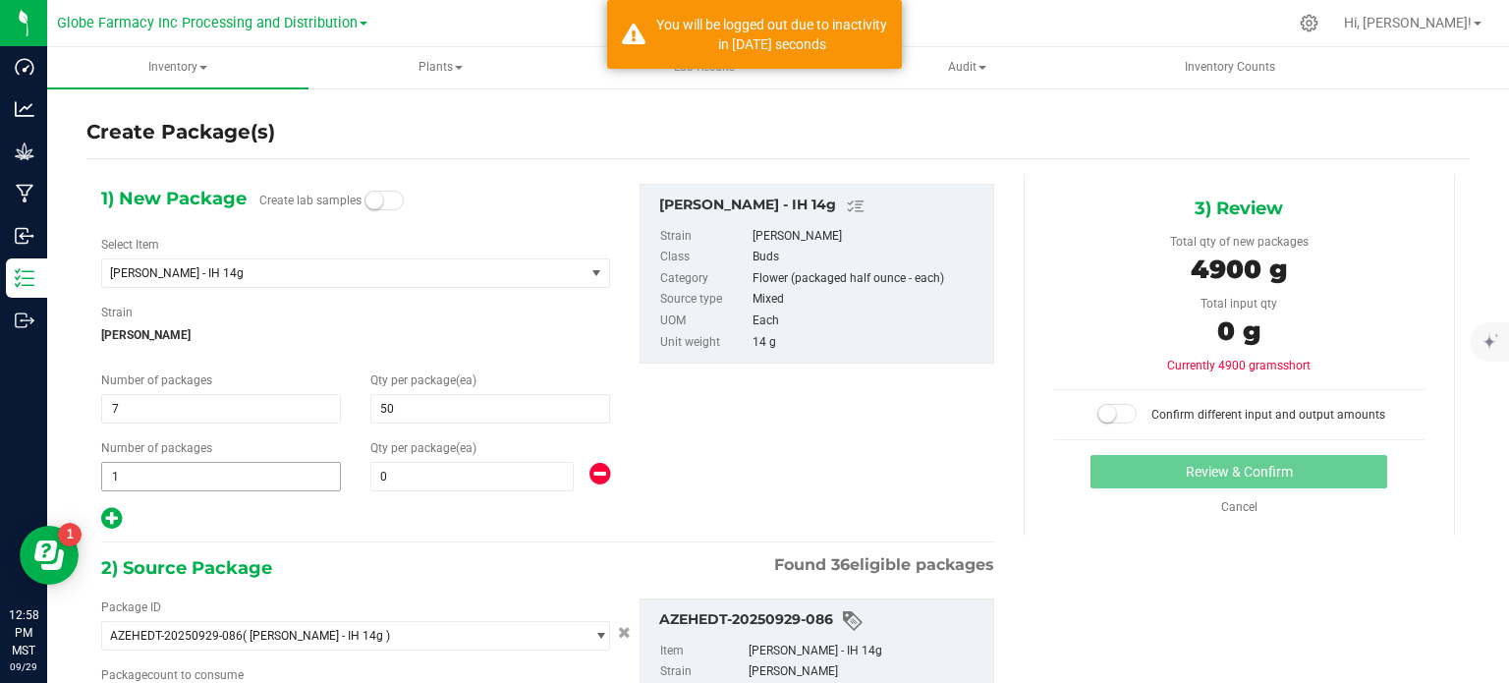
type input "50"
click at [456, 479] on span "0 0" at bounding box center [471, 476] width 203 height 29
type input "40"
click at [452, 342] on span "[PERSON_NAME]" at bounding box center [355, 334] width 509 height 29
type input "40"
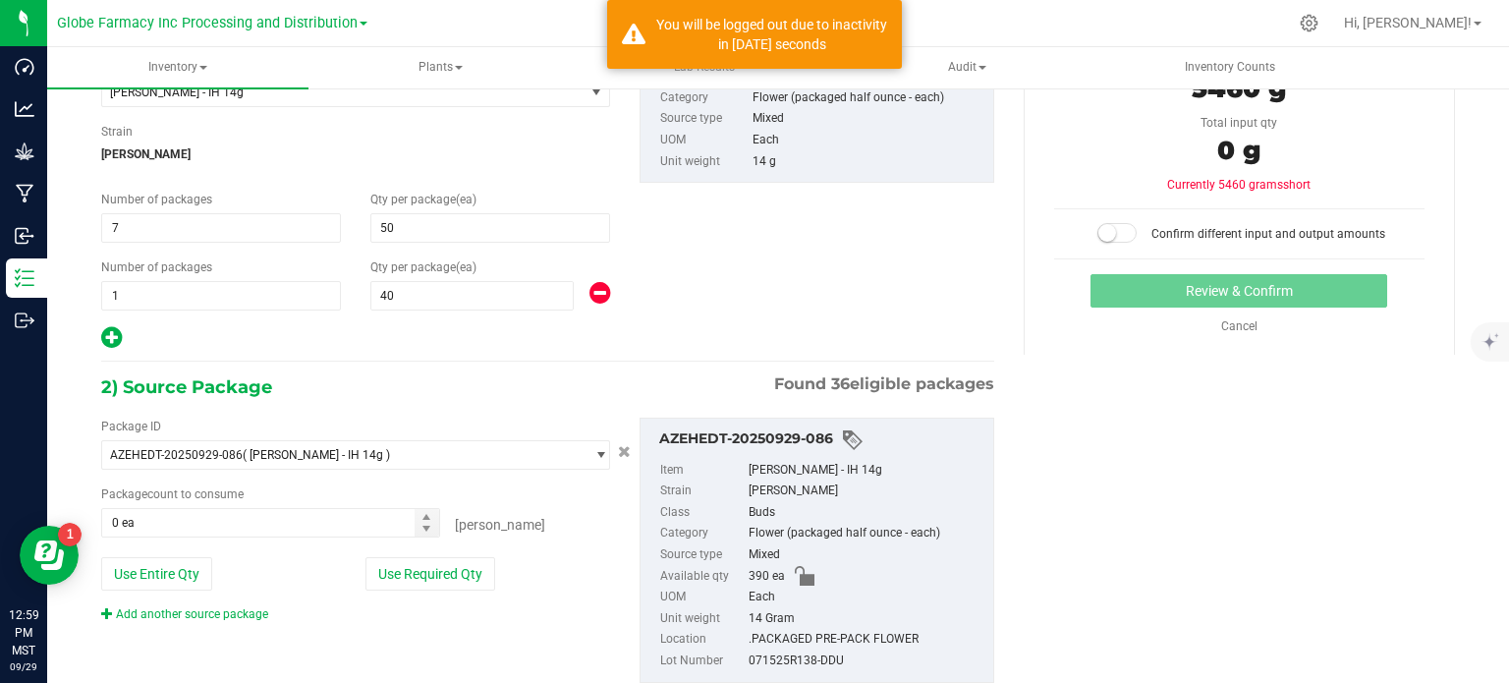
scroll to position [197, 0]
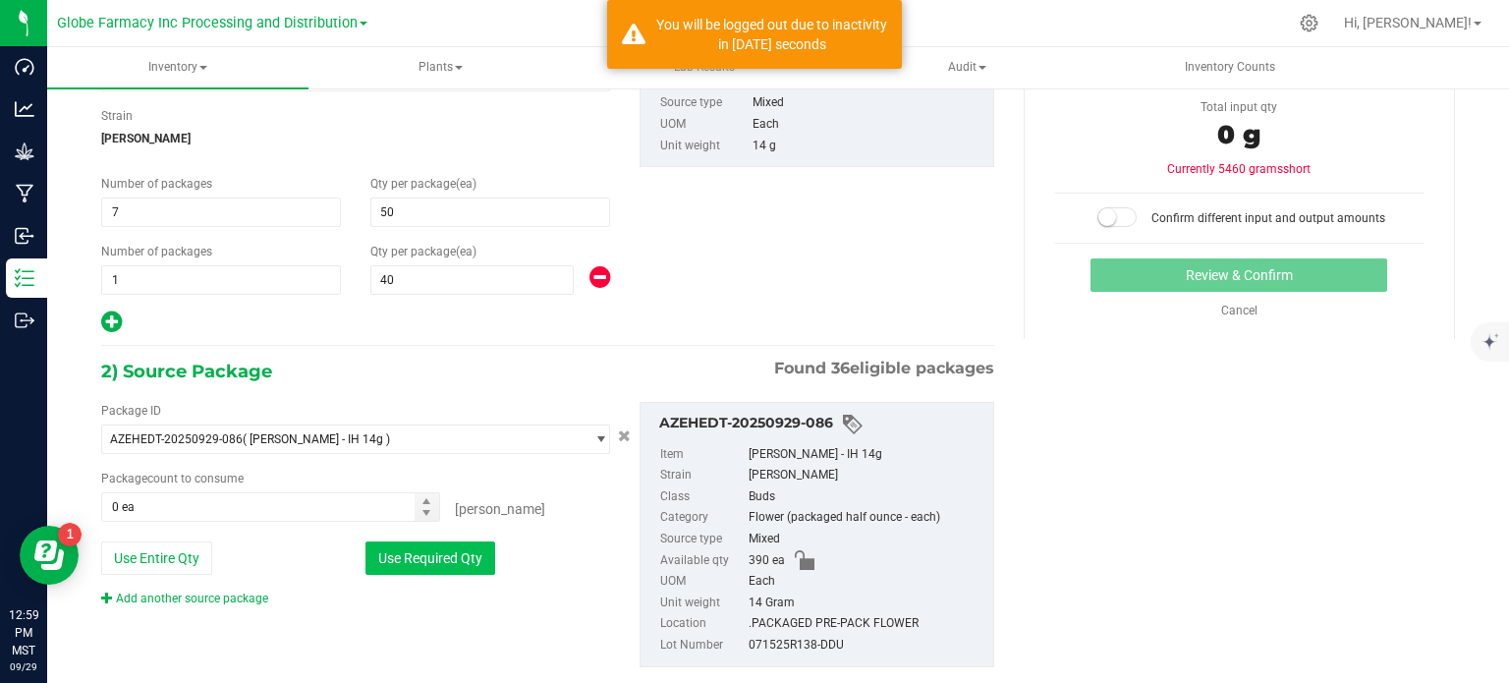
click at [450, 557] on button "Use Required Qty" at bounding box center [431, 557] width 130 height 33
type input "390 ea"
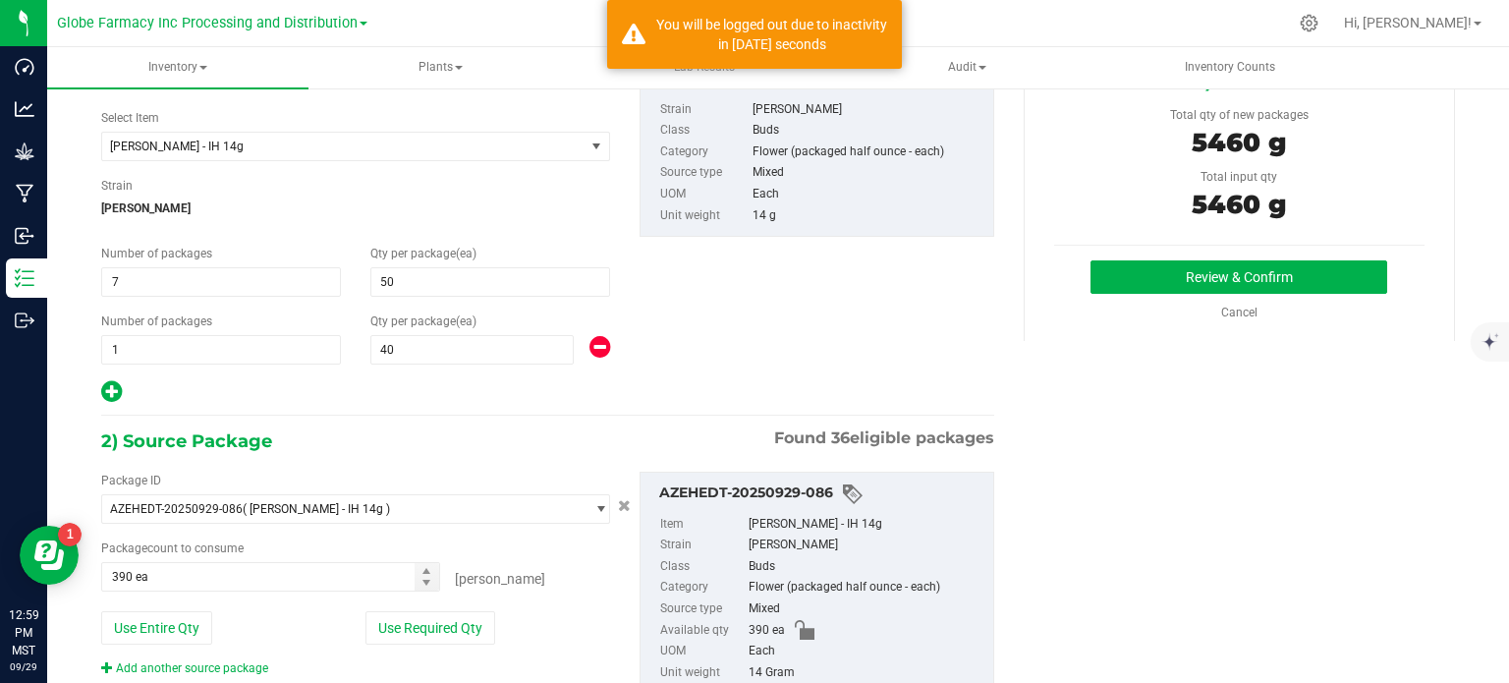
scroll to position [38, 0]
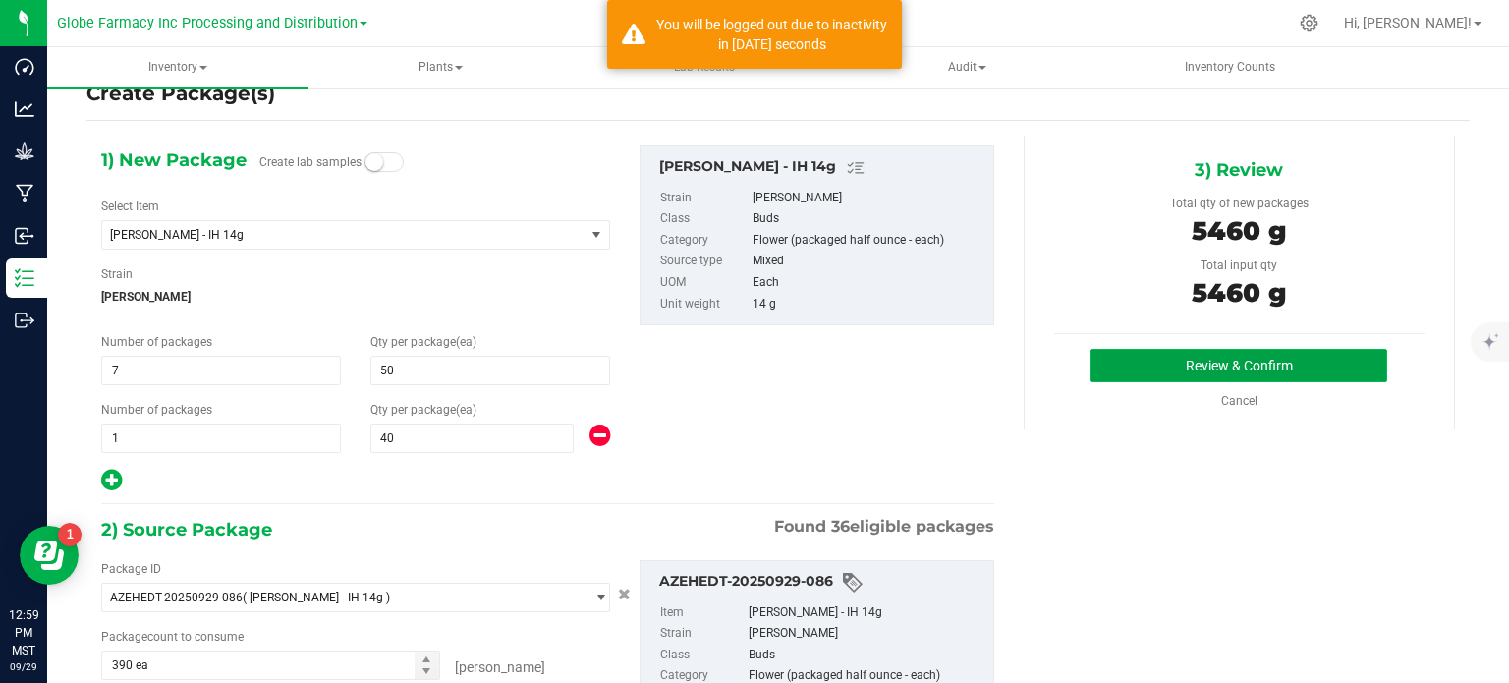
click at [1165, 357] on button "Review & Confirm" at bounding box center [1239, 365] width 297 height 33
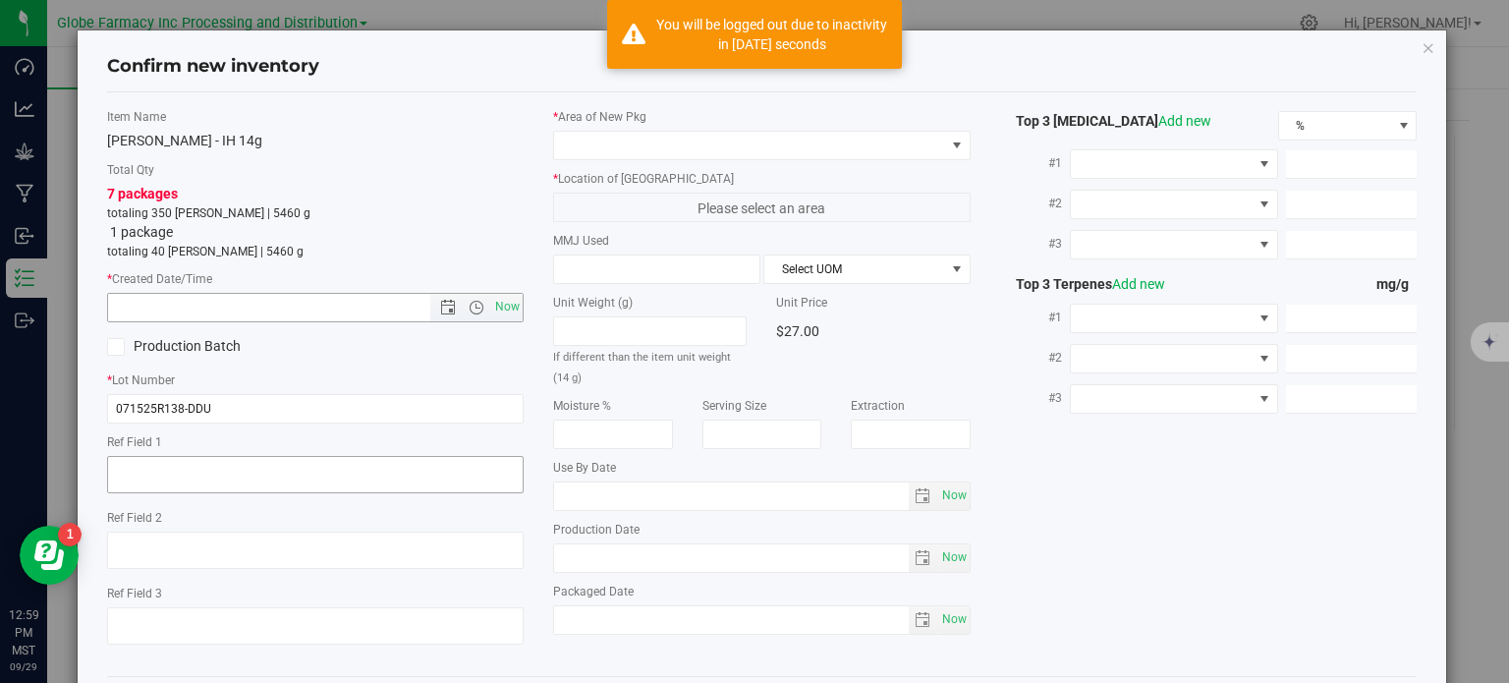
click at [506, 304] on span "Now" at bounding box center [507, 307] width 33 height 28
type input "[DATE] 12:59 PM"
click at [374, 478] on textarea at bounding box center [316, 474] width 418 height 37
type textarea "FLOWER"
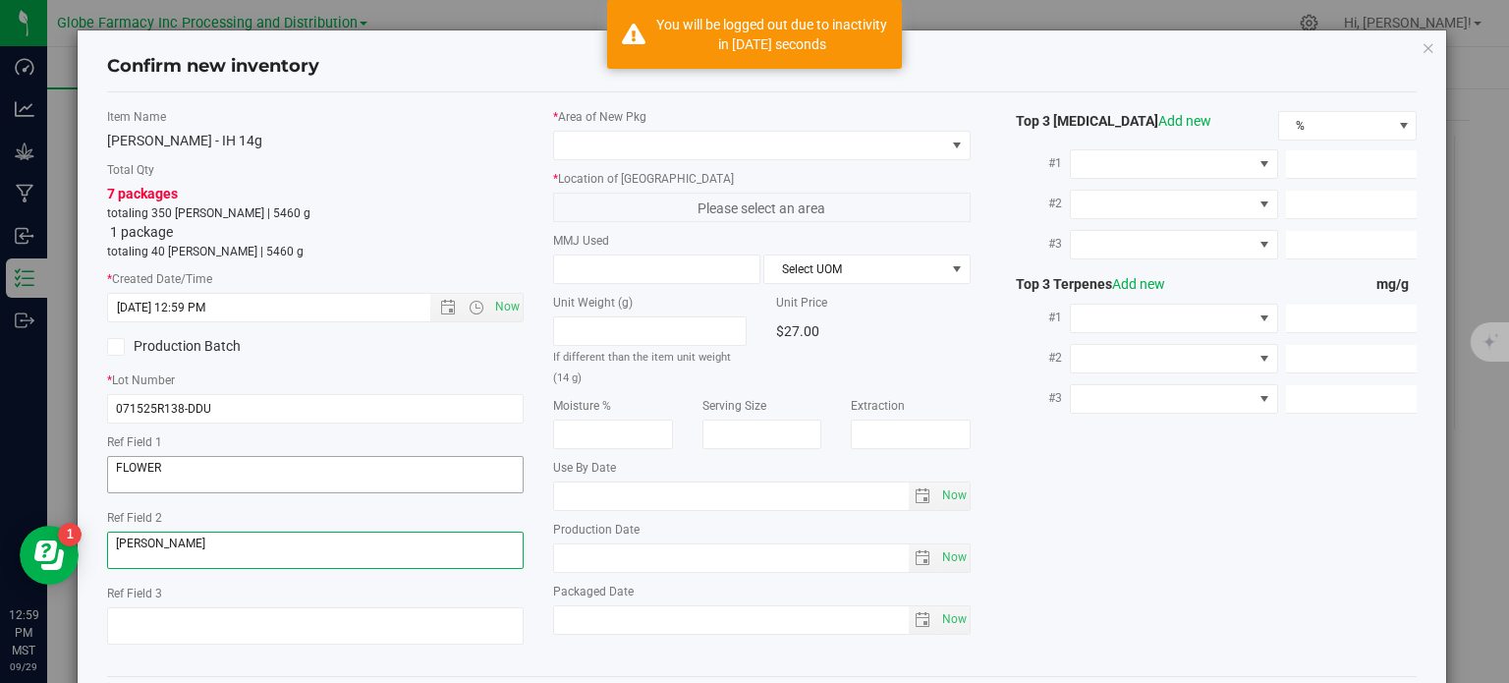
type textarea "[PERSON_NAME]"
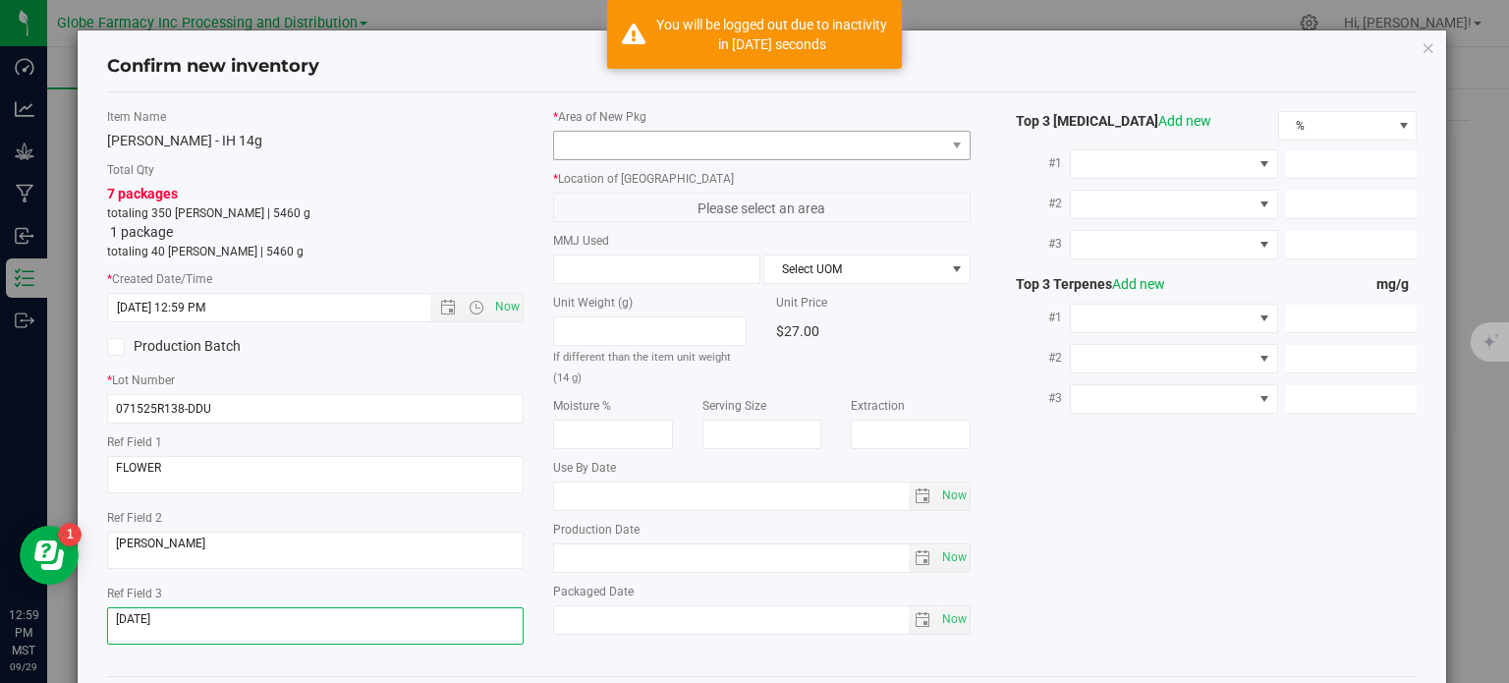
type textarea "[DATE]"
click at [668, 148] on span at bounding box center [749, 146] width 391 height 28
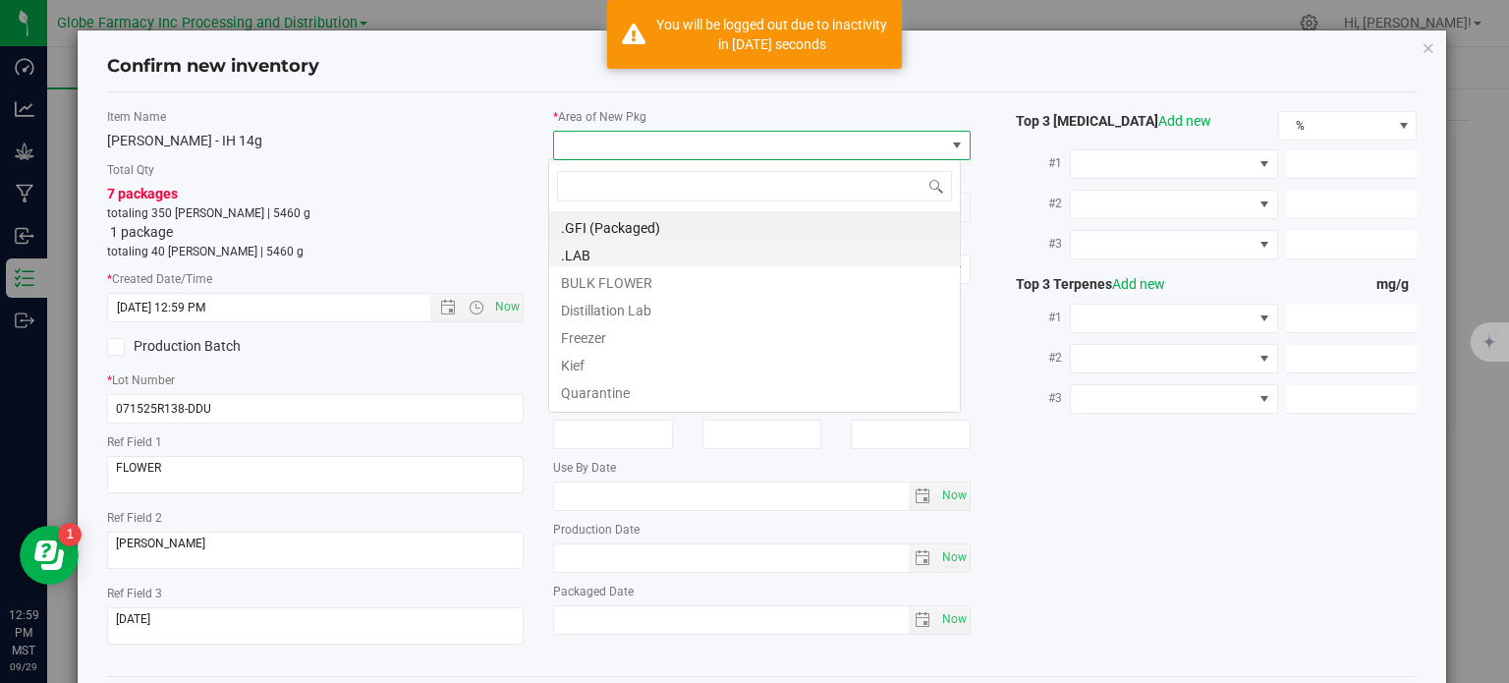
scroll to position [28, 413]
click at [652, 228] on li ".GFI (Packaged)" at bounding box center [754, 225] width 411 height 28
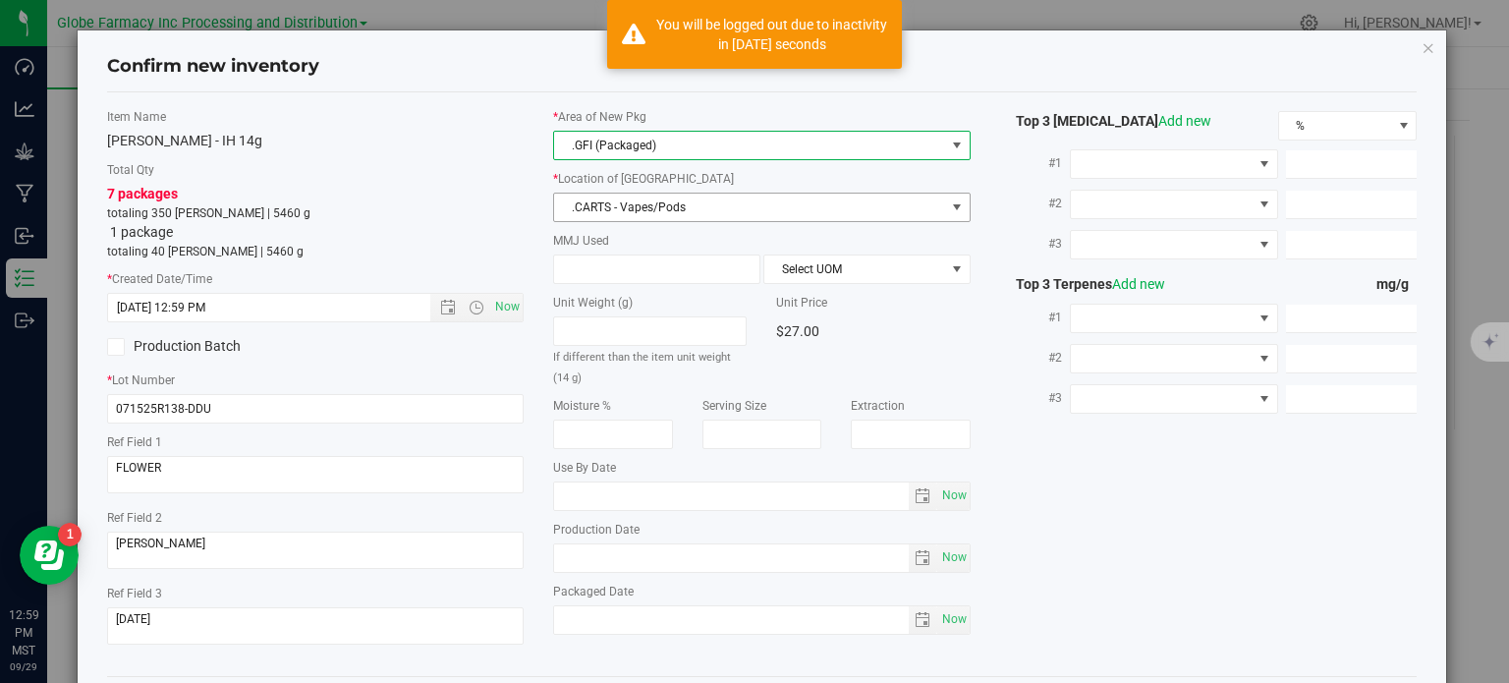
click at [639, 204] on span ".CARTS - Vapes/Pods" at bounding box center [749, 208] width 391 height 28
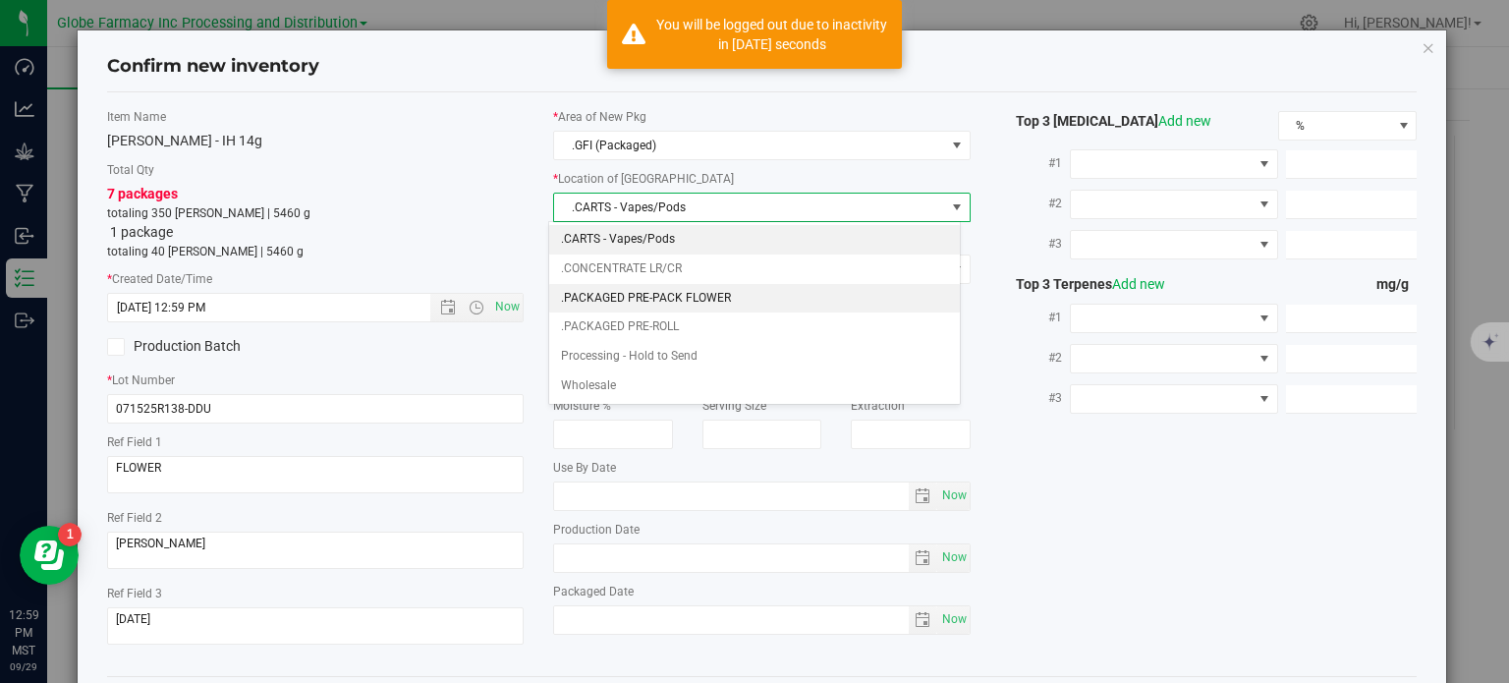
click at [672, 293] on li ".PACKAGED PRE-PACK FLOWER" at bounding box center [754, 298] width 411 height 29
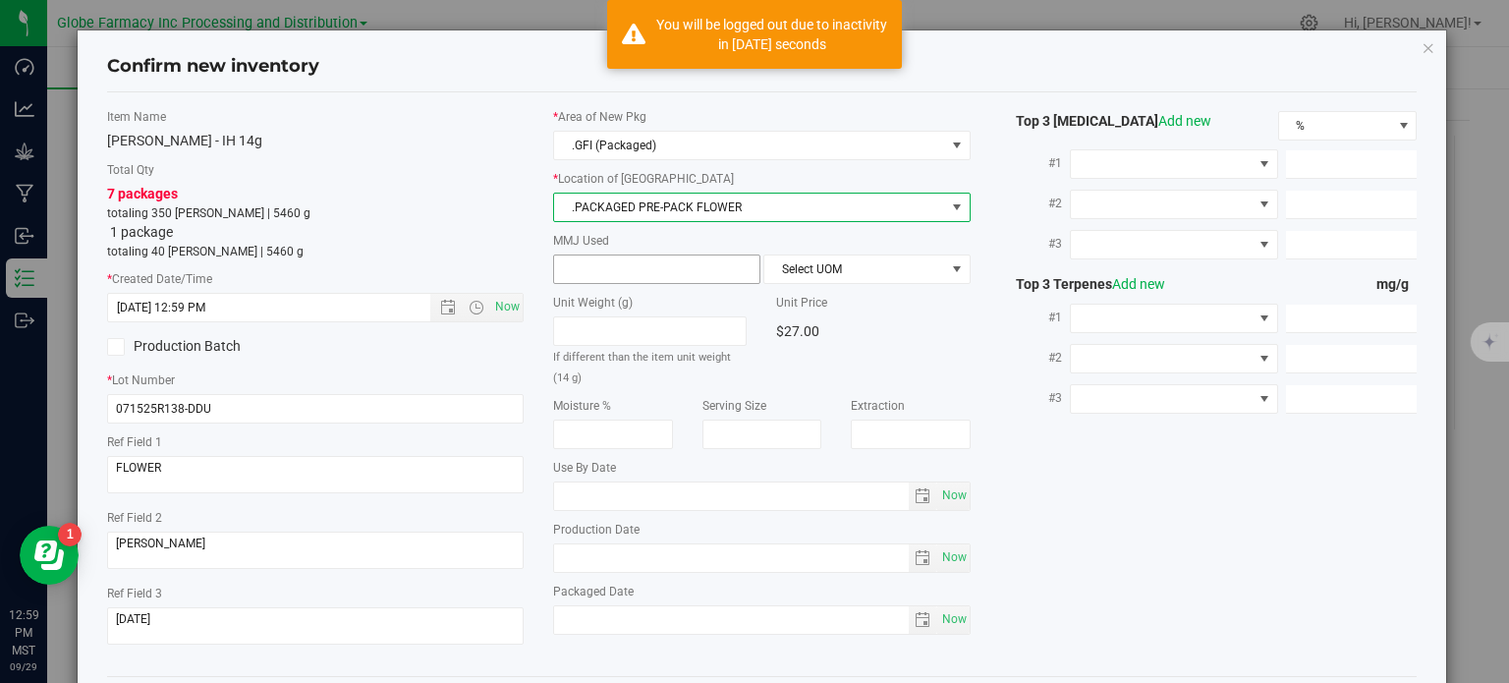
click at [639, 278] on input "text" at bounding box center [656, 269] width 205 height 28
type input "14"
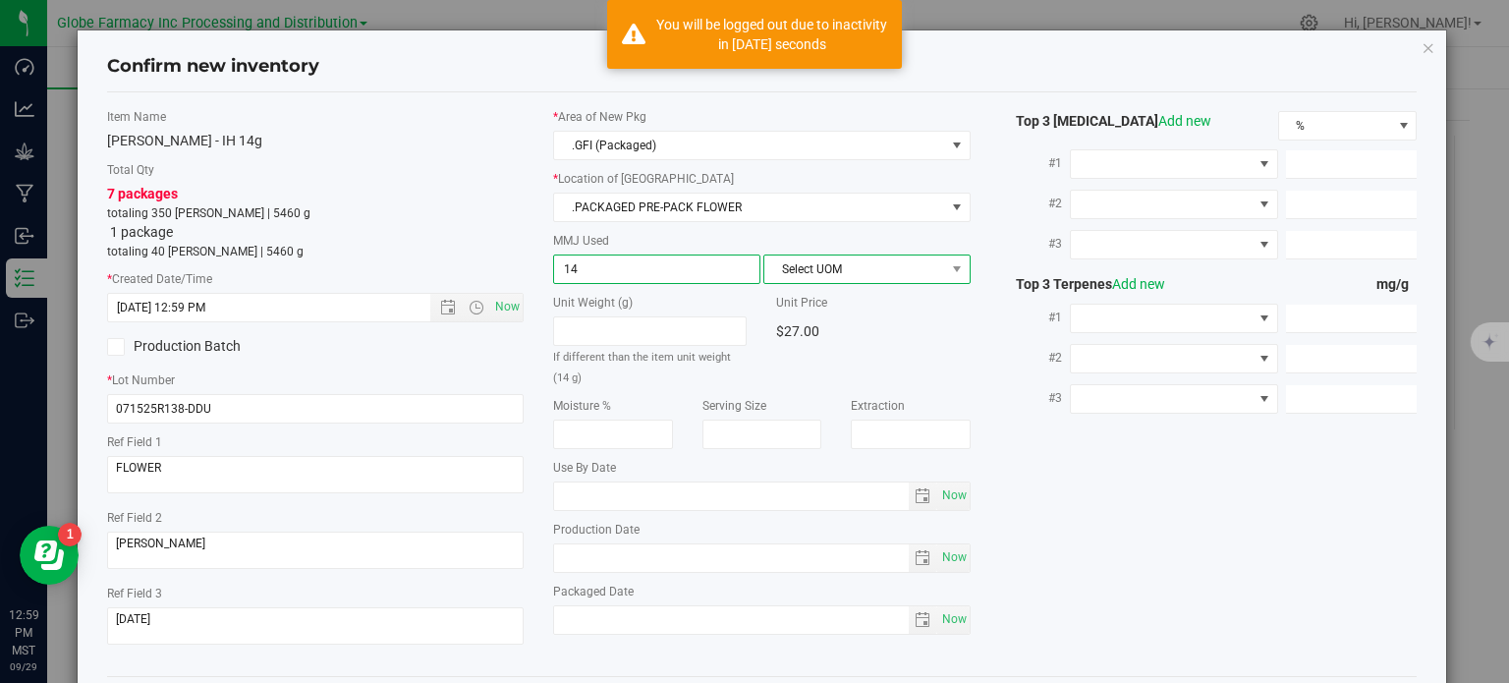
click at [851, 276] on span "Select UOM" at bounding box center [854, 269] width 181 height 28
type input "14.0000"
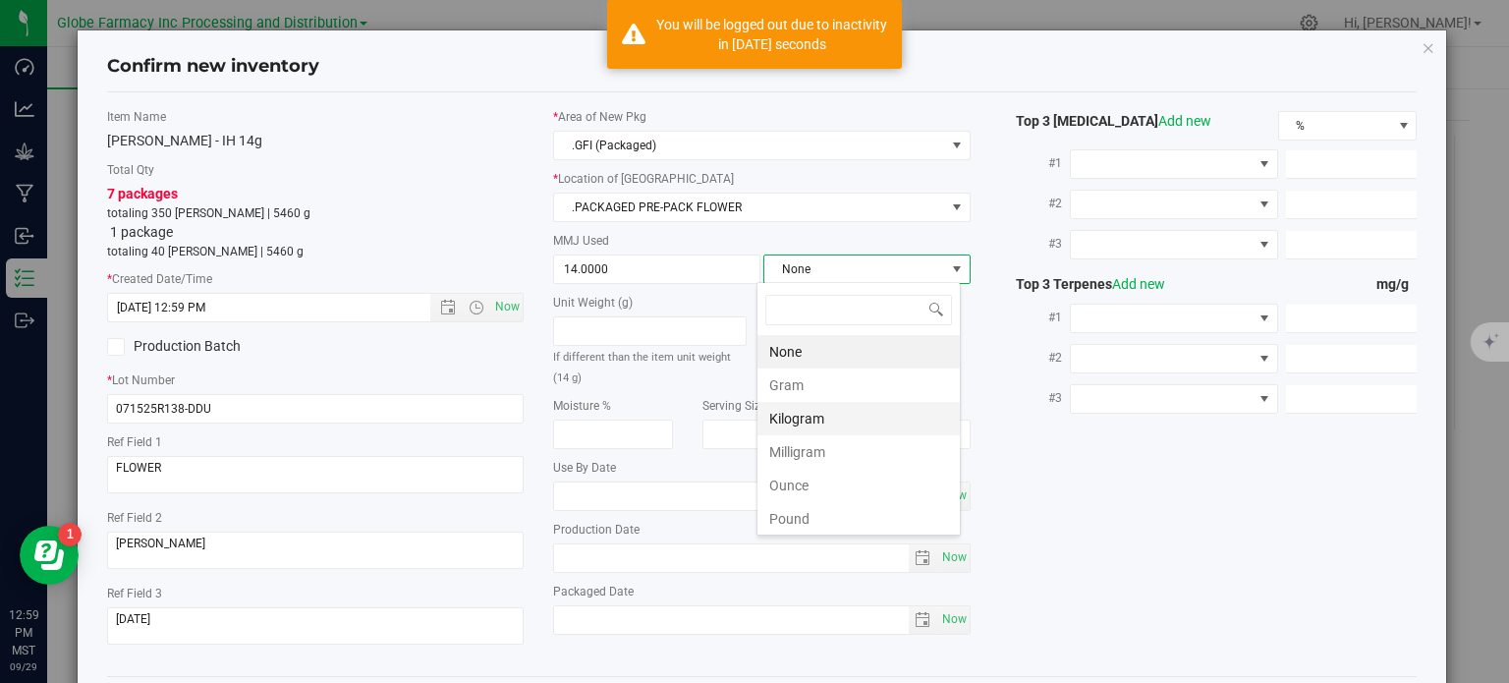
scroll to position [28, 204]
click at [837, 388] on li "Gram" at bounding box center [859, 384] width 202 height 33
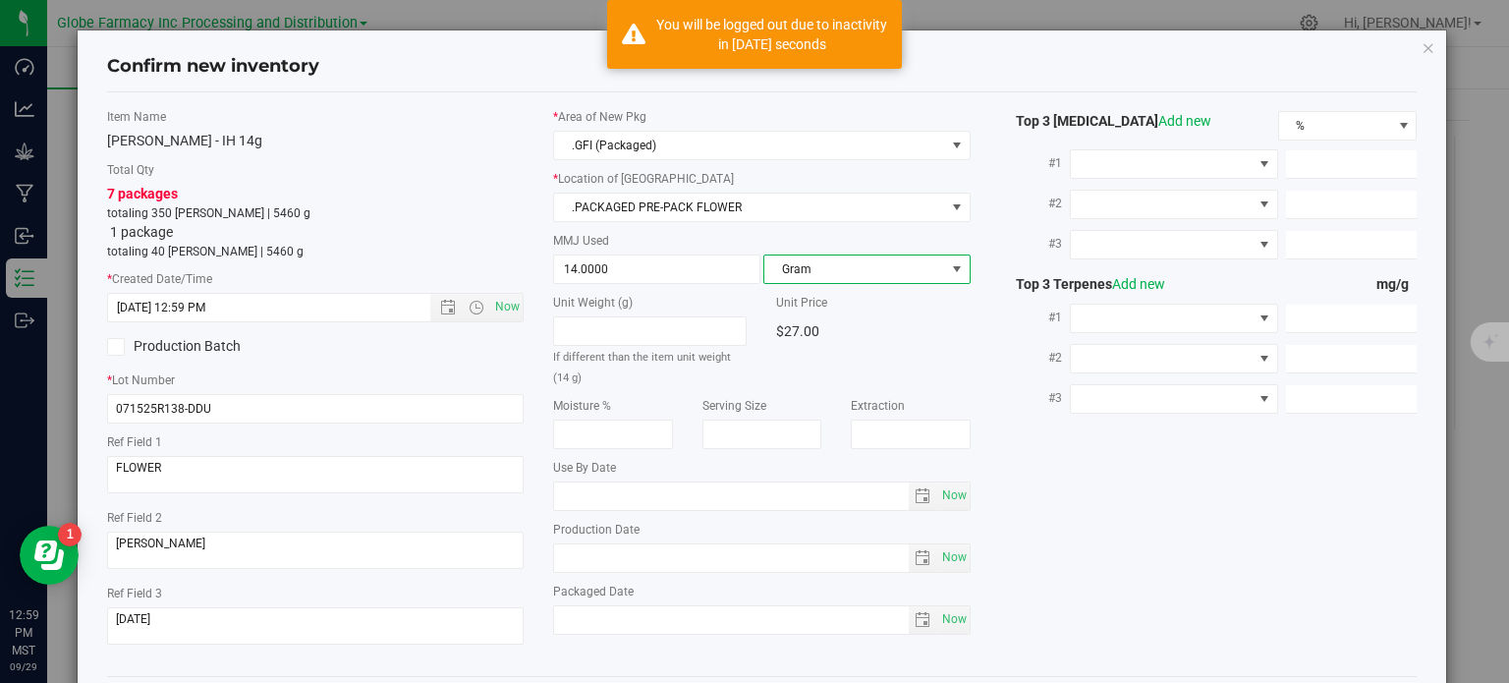
click at [1042, 475] on div "Item Name [PERSON_NAME] - IH 14g Total Qty 7 packages totaling 350 [PERSON_NAME…" at bounding box center [762, 384] width 1340 height 552
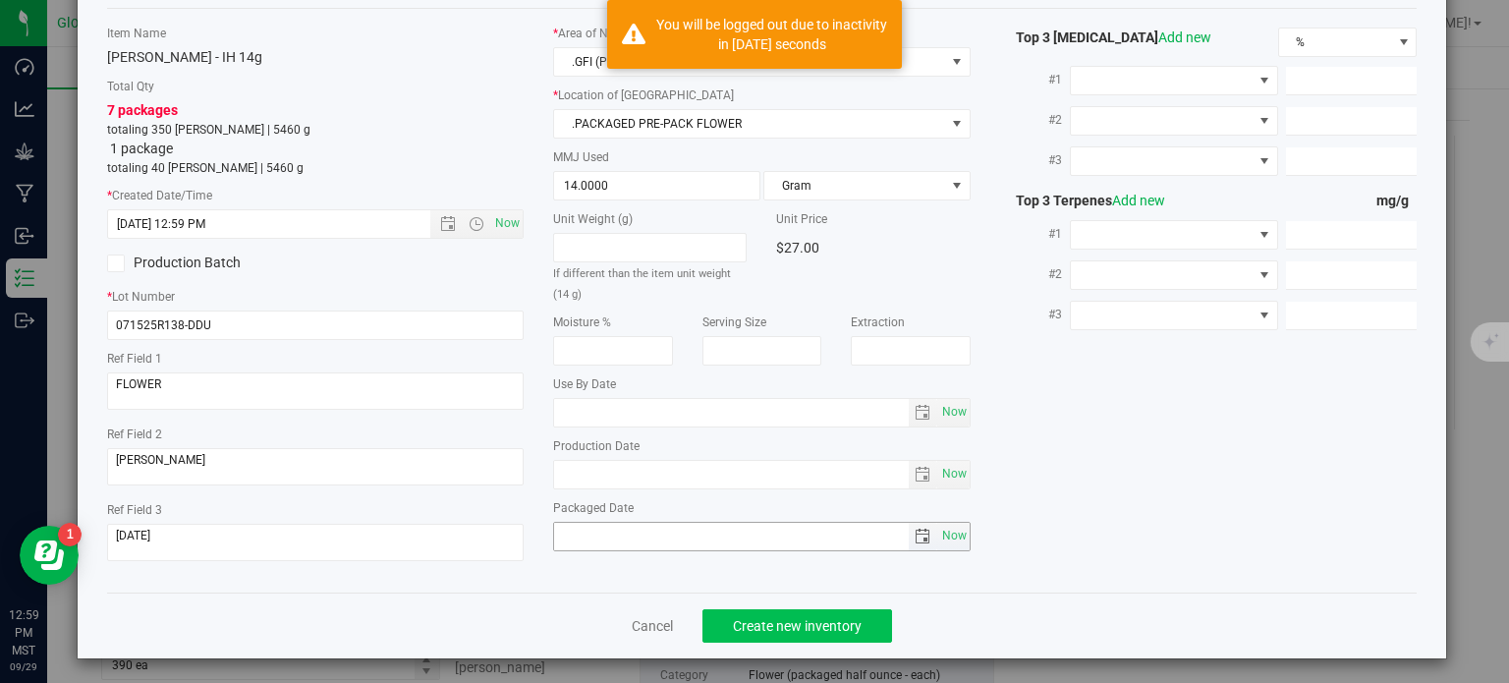
scroll to position [87, 0]
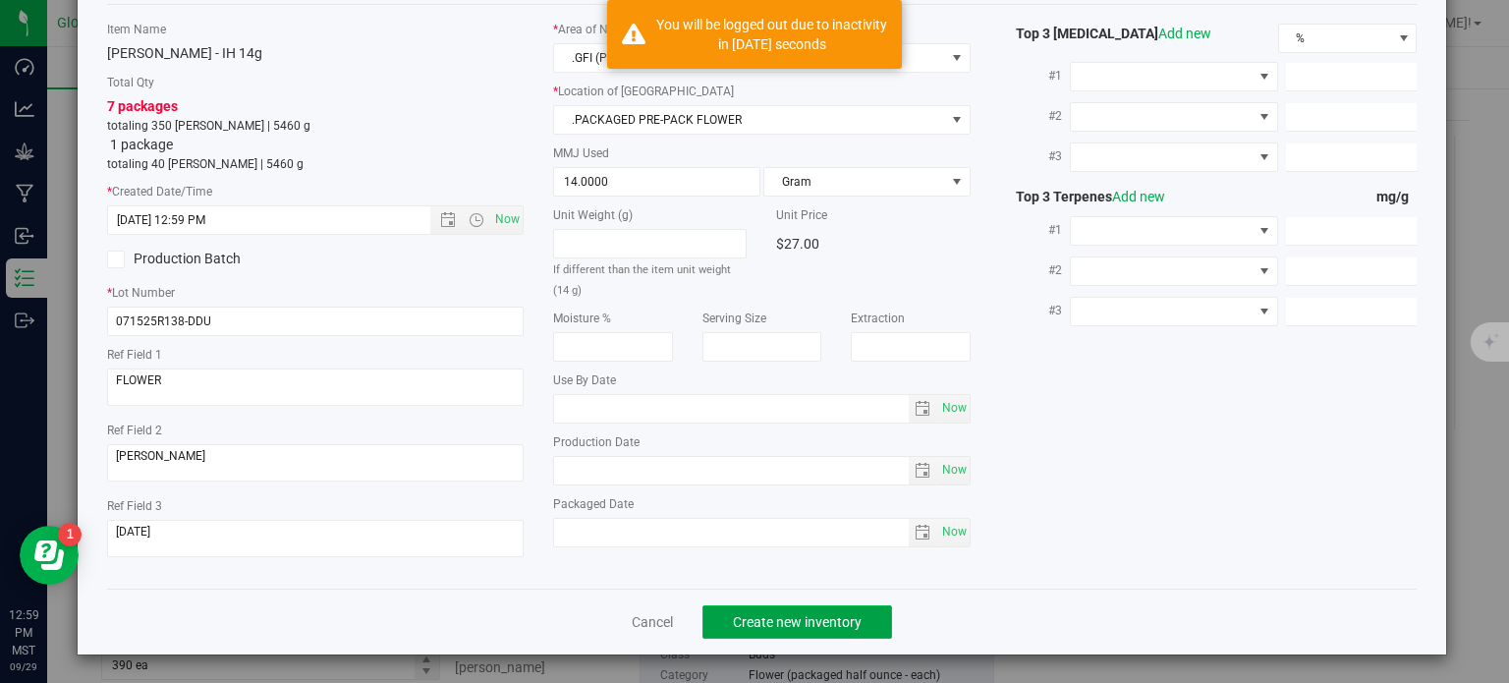
click at [821, 628] on span "Create new inventory" at bounding box center [797, 622] width 129 height 16
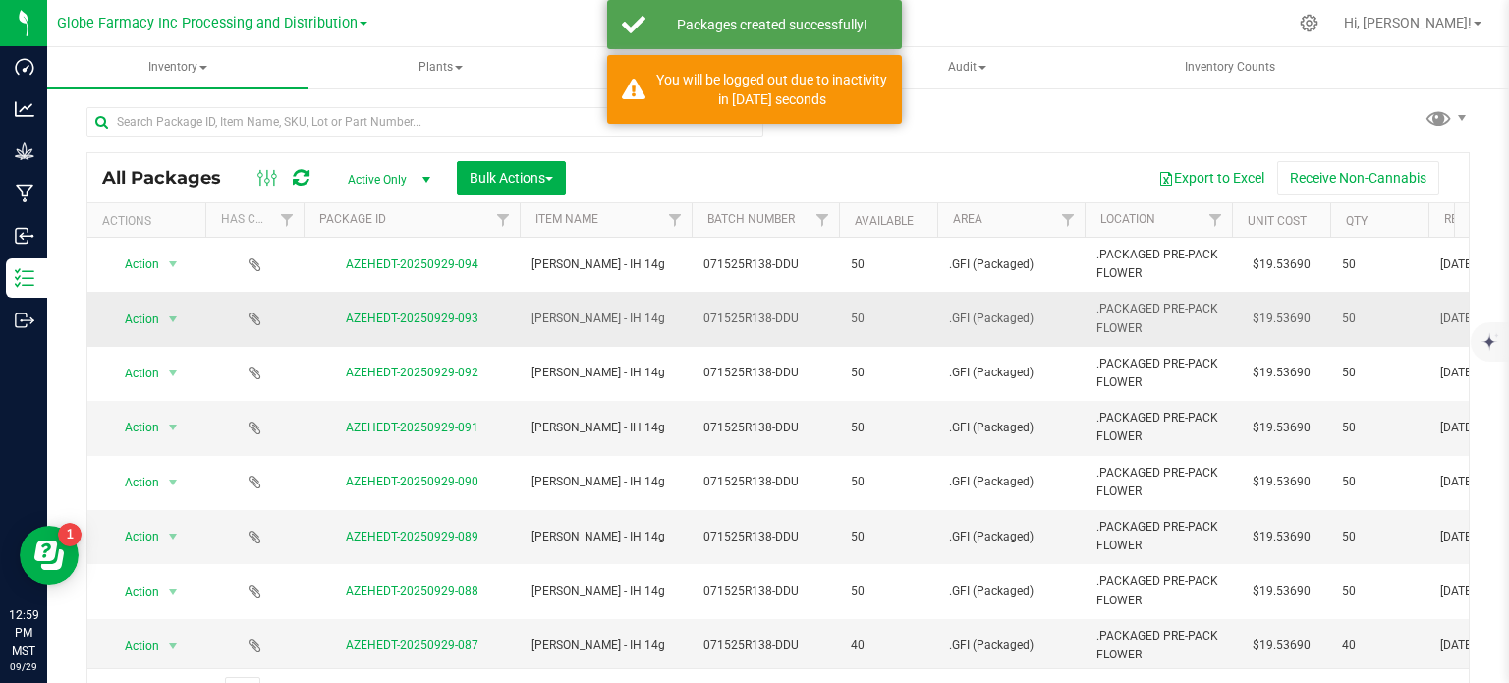
scroll to position [34, 0]
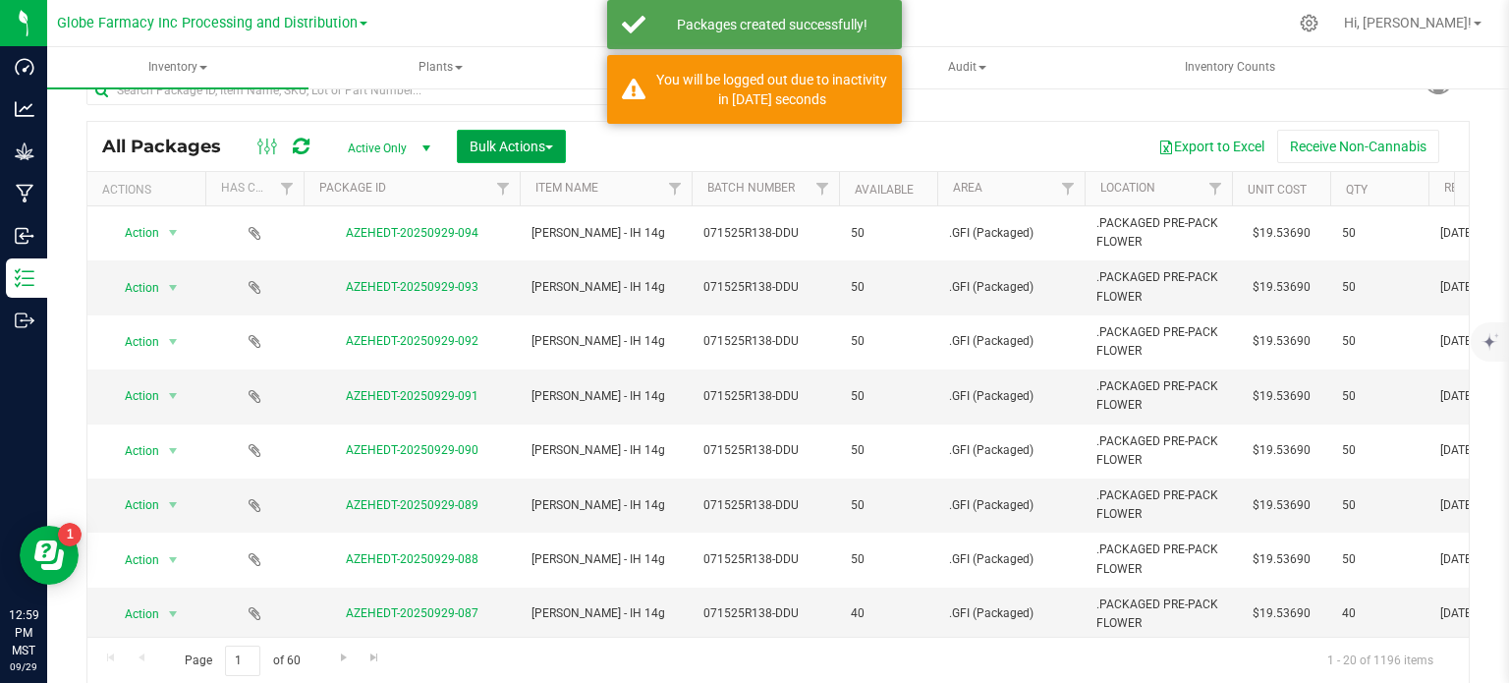
click at [527, 152] on span "Bulk Actions" at bounding box center [512, 147] width 84 height 16
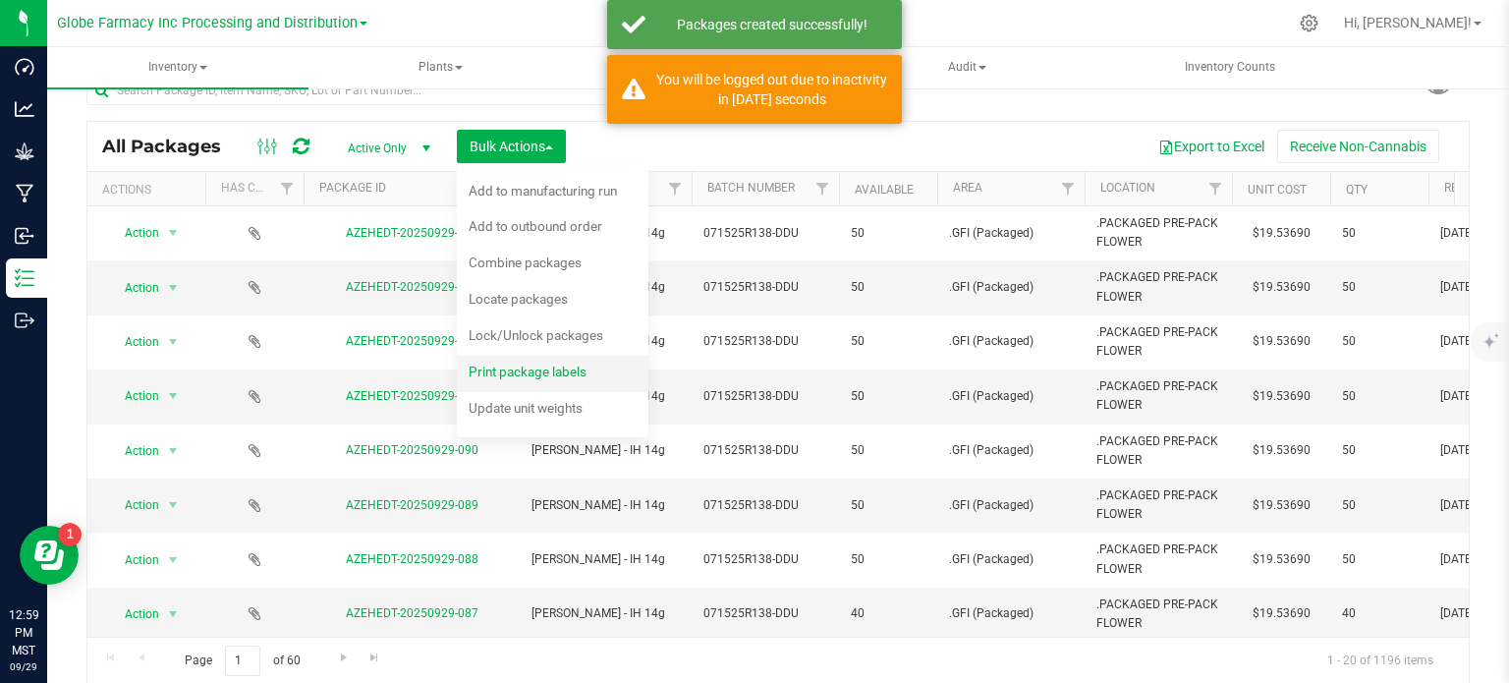
click at [548, 376] on span "Print package labels" at bounding box center [528, 372] width 118 height 16
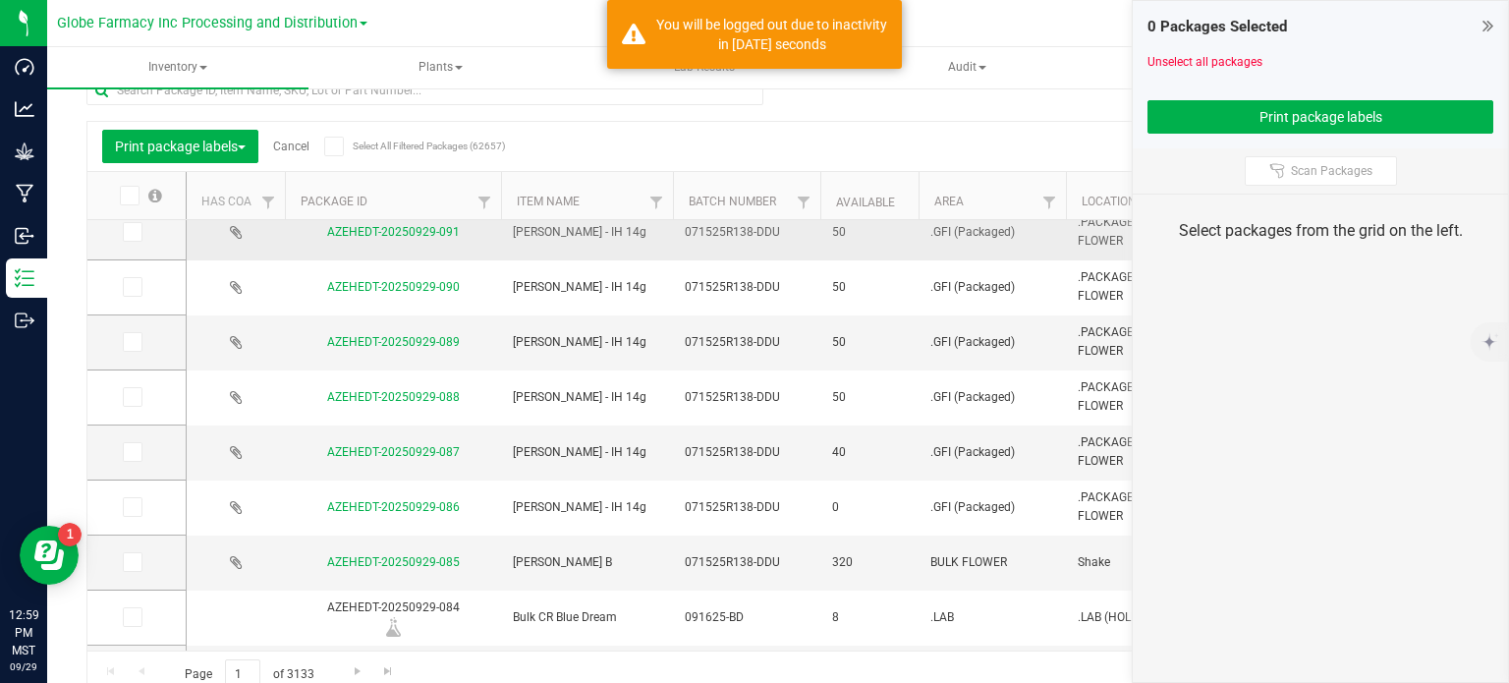
scroll to position [295, 0]
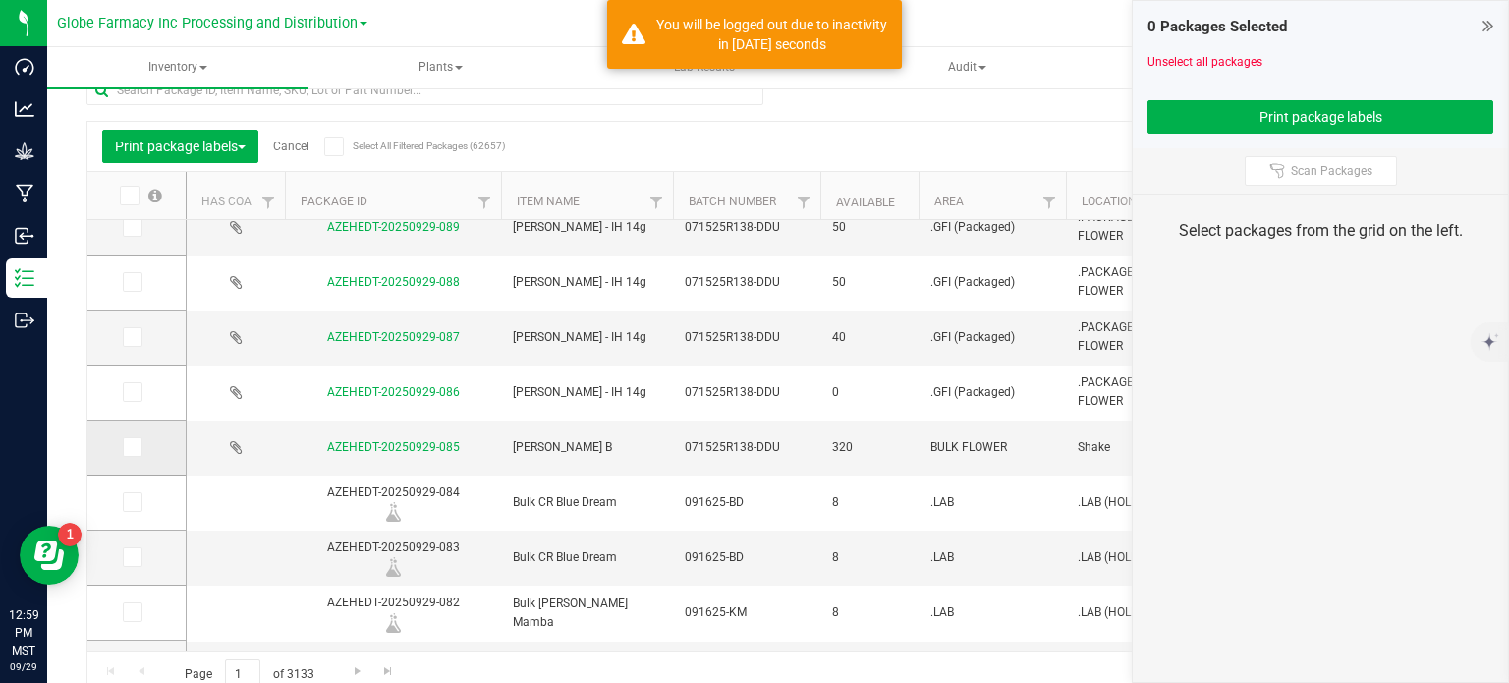
click at [131, 447] on icon at bounding box center [131, 447] width 13 height 0
click at [0, 0] on input "checkbox" at bounding box center [0, 0] width 0 height 0
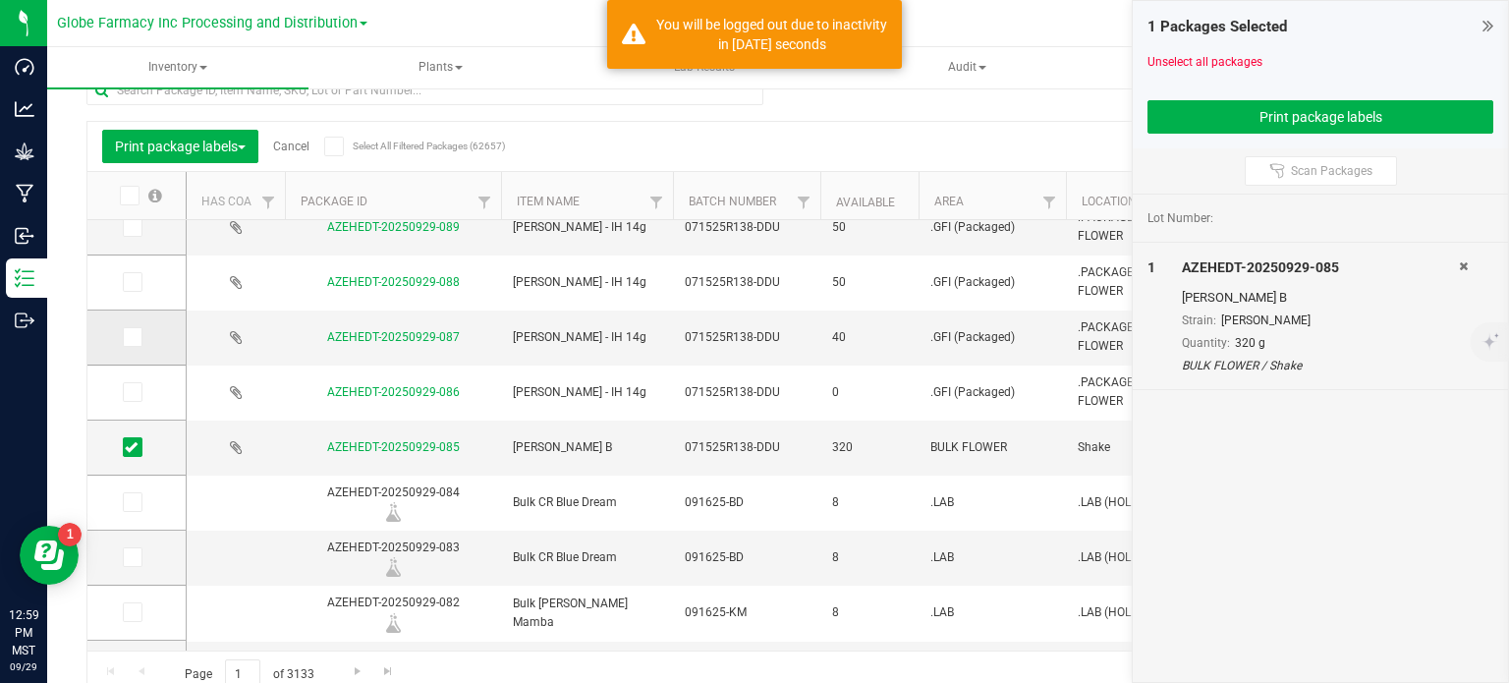
click at [129, 337] on icon at bounding box center [131, 337] width 13 height 0
click at [0, 0] on input "checkbox" at bounding box center [0, 0] width 0 height 0
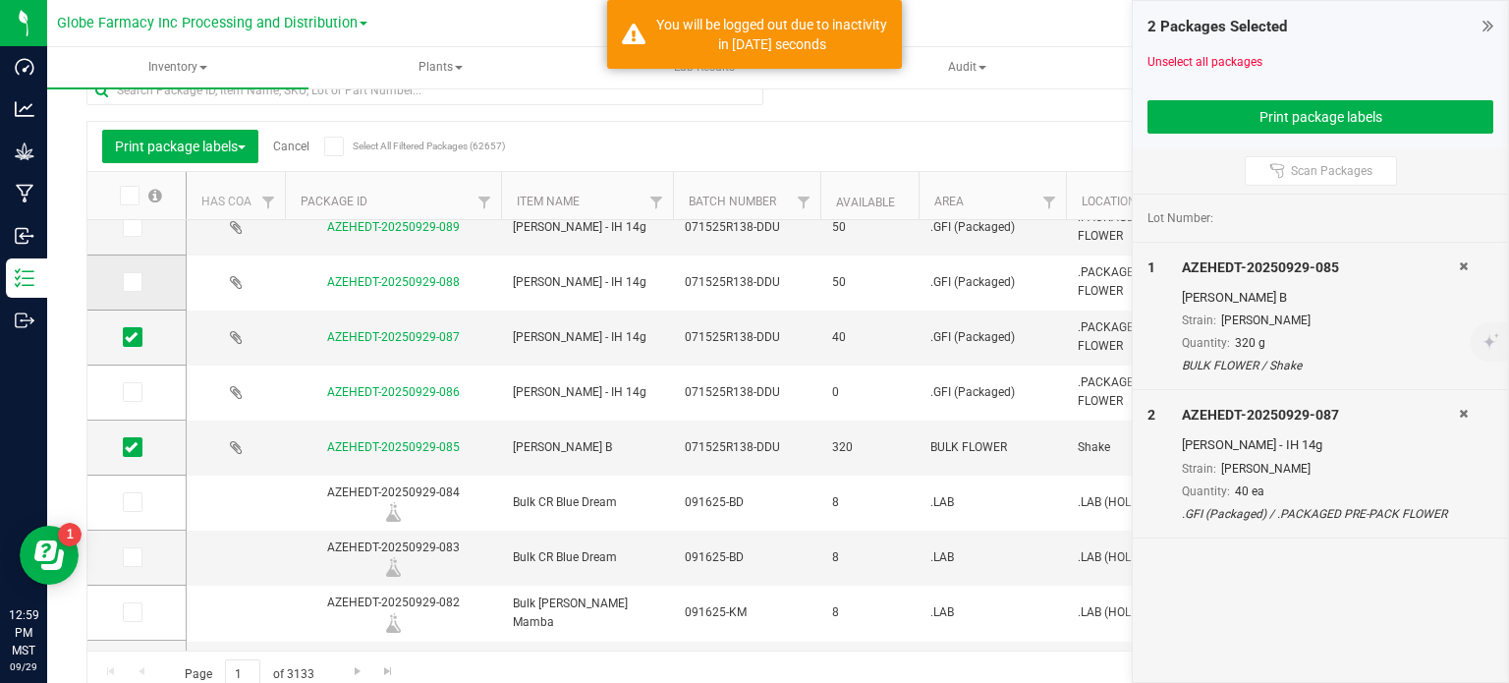
click at [126, 282] on icon at bounding box center [131, 282] width 13 height 0
click at [0, 0] on input "checkbox" at bounding box center [0, 0] width 0 height 0
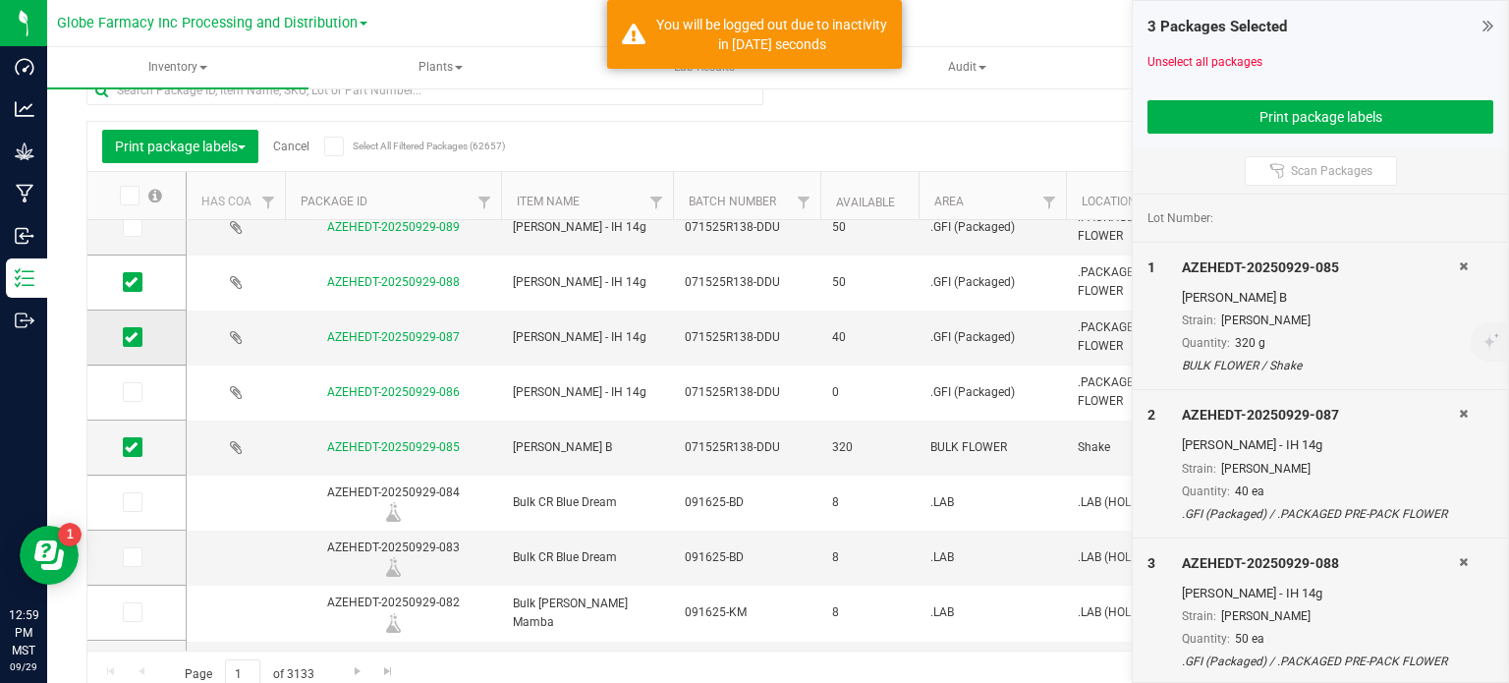
scroll to position [177, 0]
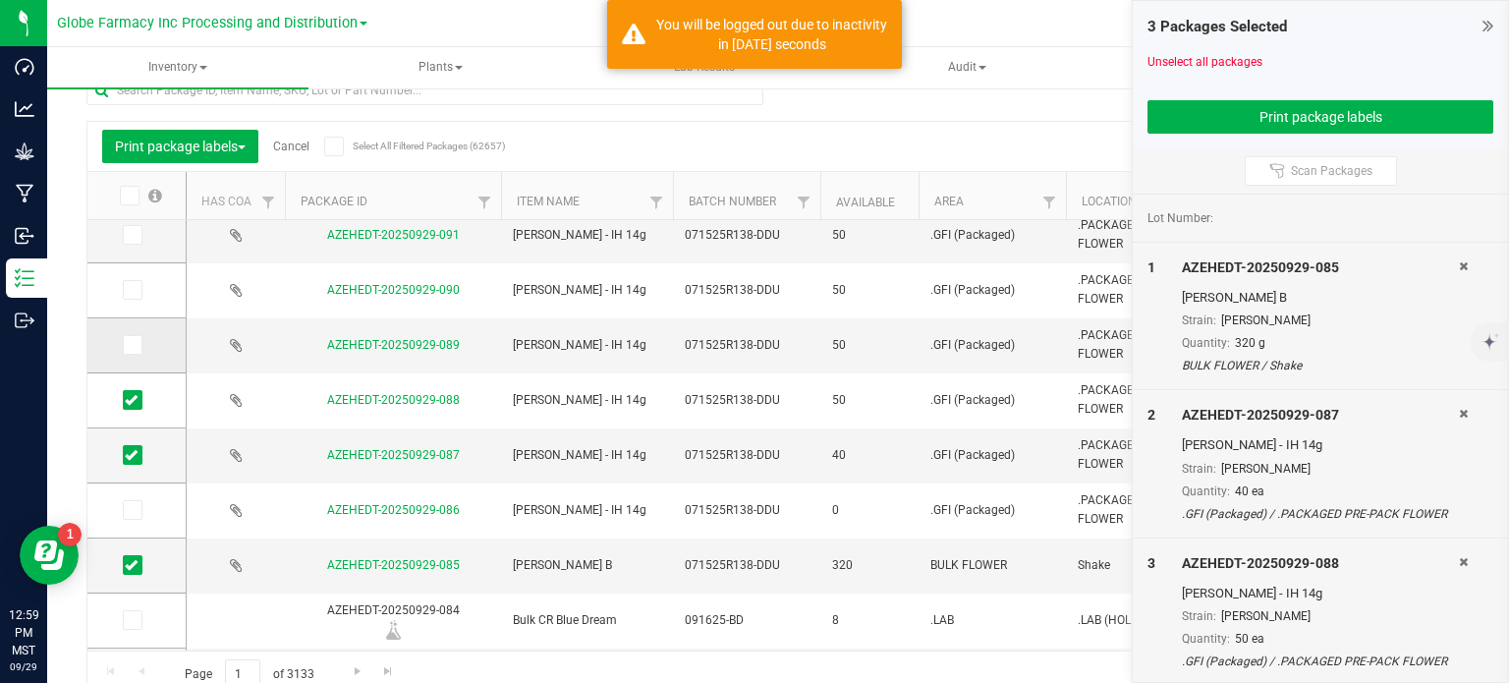
click at [137, 352] on span at bounding box center [133, 345] width 20 height 20
click at [0, 0] on input "checkbox" at bounding box center [0, 0] width 0 height 0
click at [134, 290] on icon at bounding box center [131, 290] width 13 height 0
click at [0, 0] on input "checkbox" at bounding box center [0, 0] width 0 height 0
click at [128, 235] on icon at bounding box center [131, 235] width 13 height 0
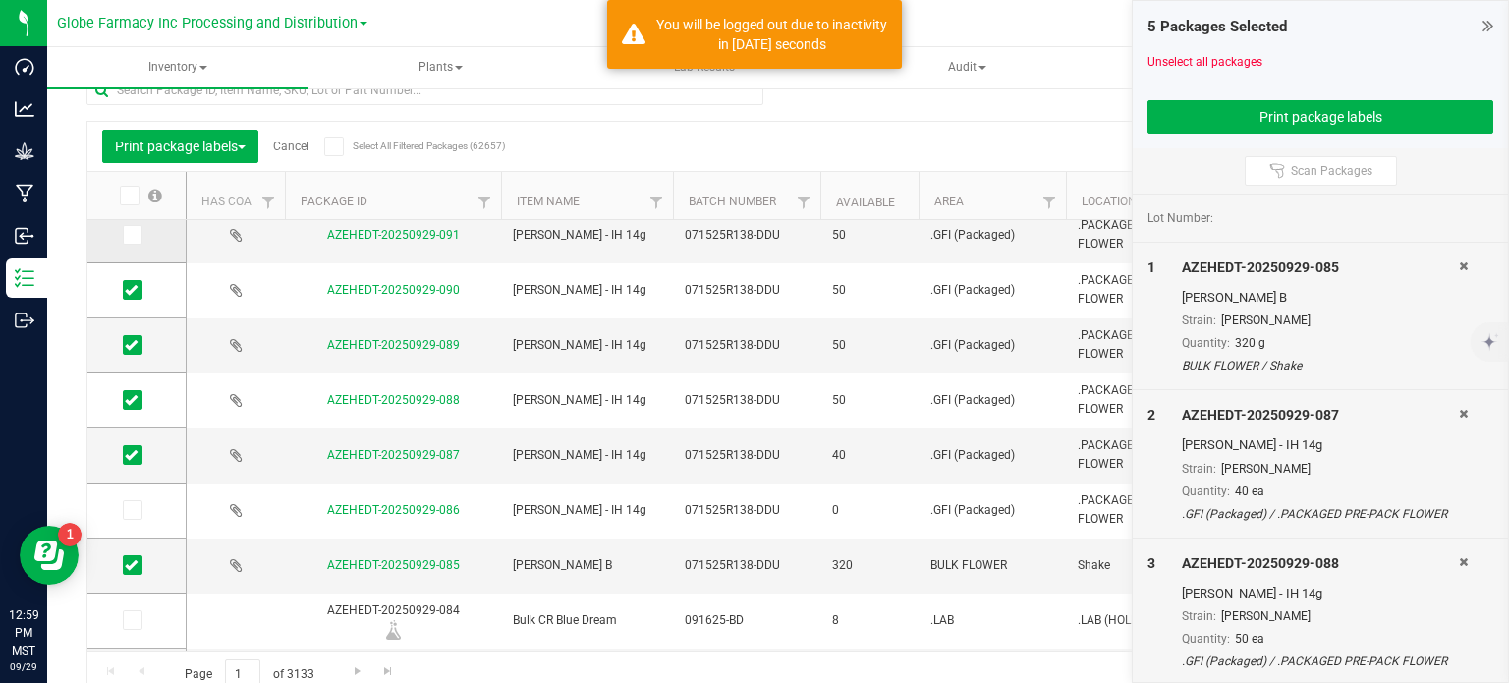
click at [0, 0] on input "checkbox" at bounding box center [0, 0] width 0 height 0
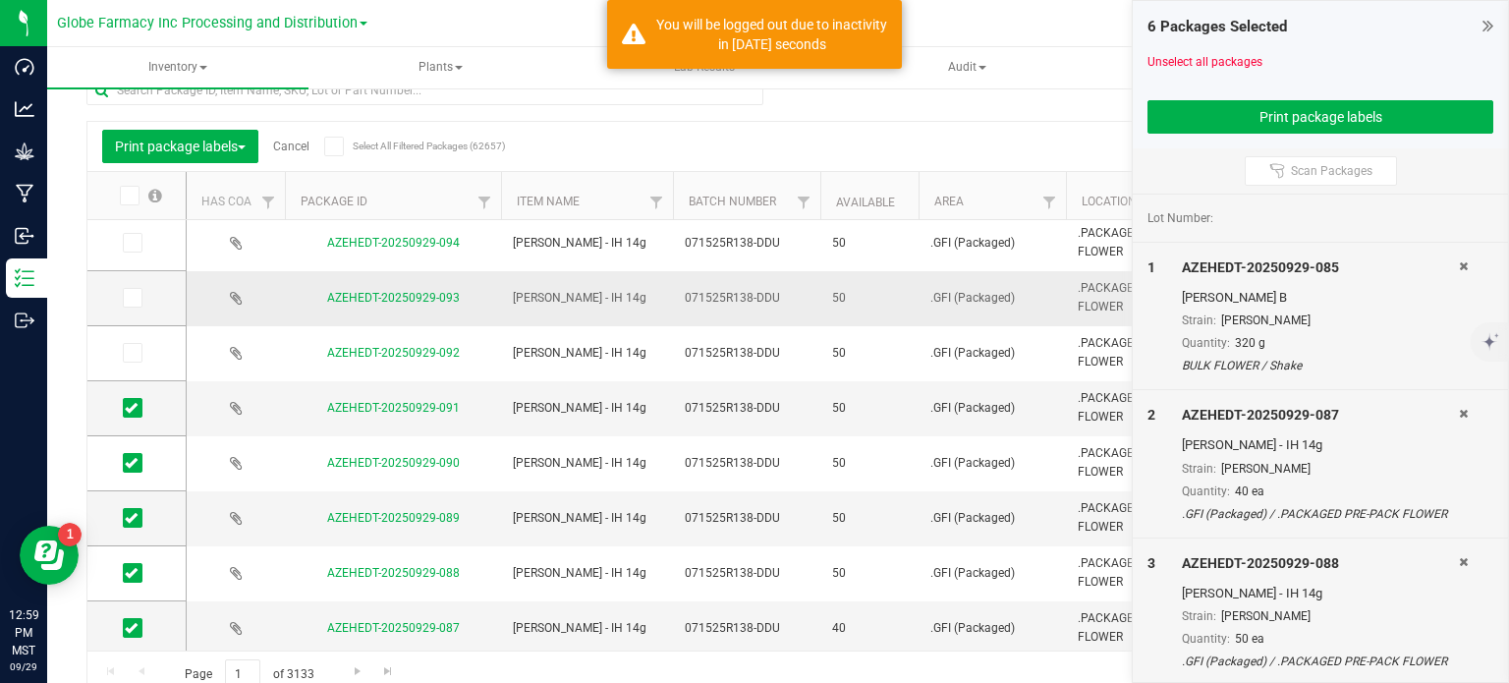
scroll to position [0, 0]
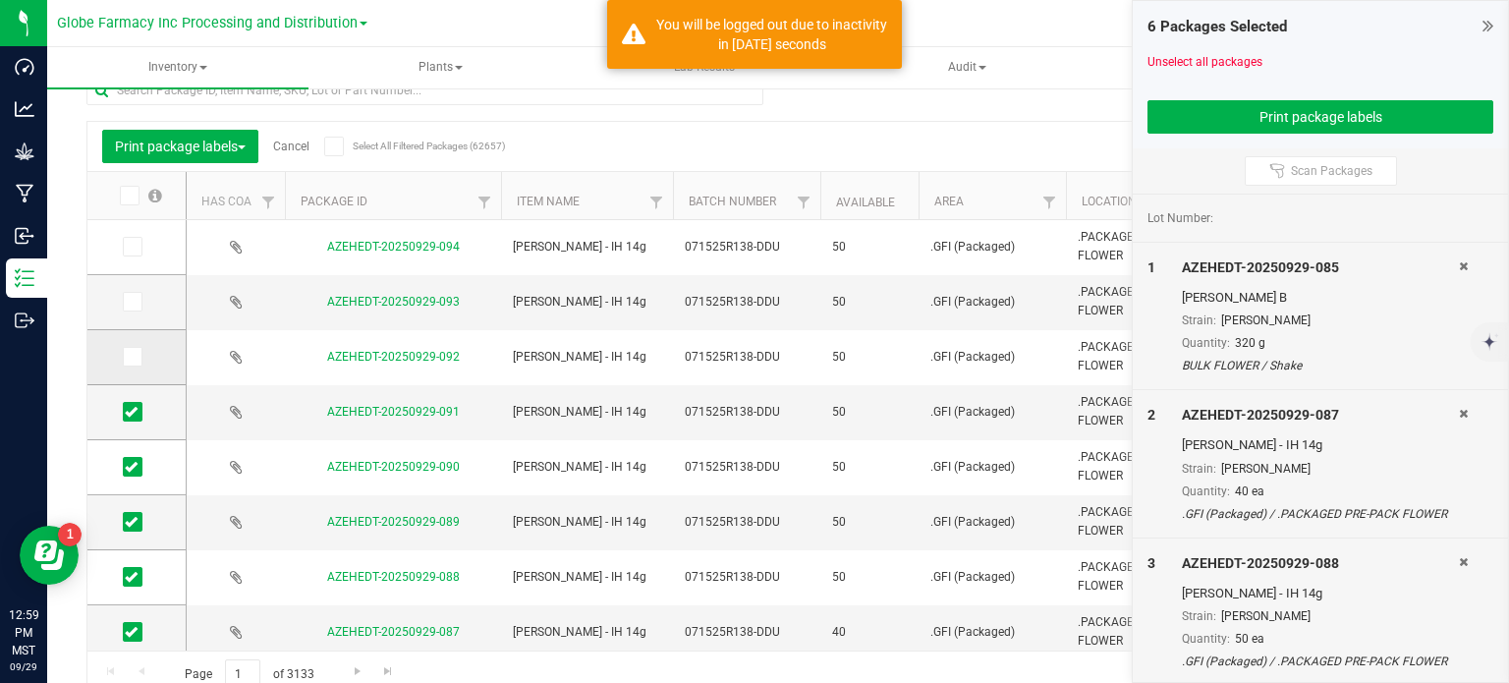
click at [139, 360] on span at bounding box center [133, 357] width 20 height 20
click at [0, 0] on input "checkbox" at bounding box center [0, 0] width 0 height 0
click at [138, 307] on span at bounding box center [133, 302] width 20 height 20
click at [0, 0] on input "checkbox" at bounding box center [0, 0] width 0 height 0
click at [129, 247] on icon at bounding box center [131, 247] width 13 height 0
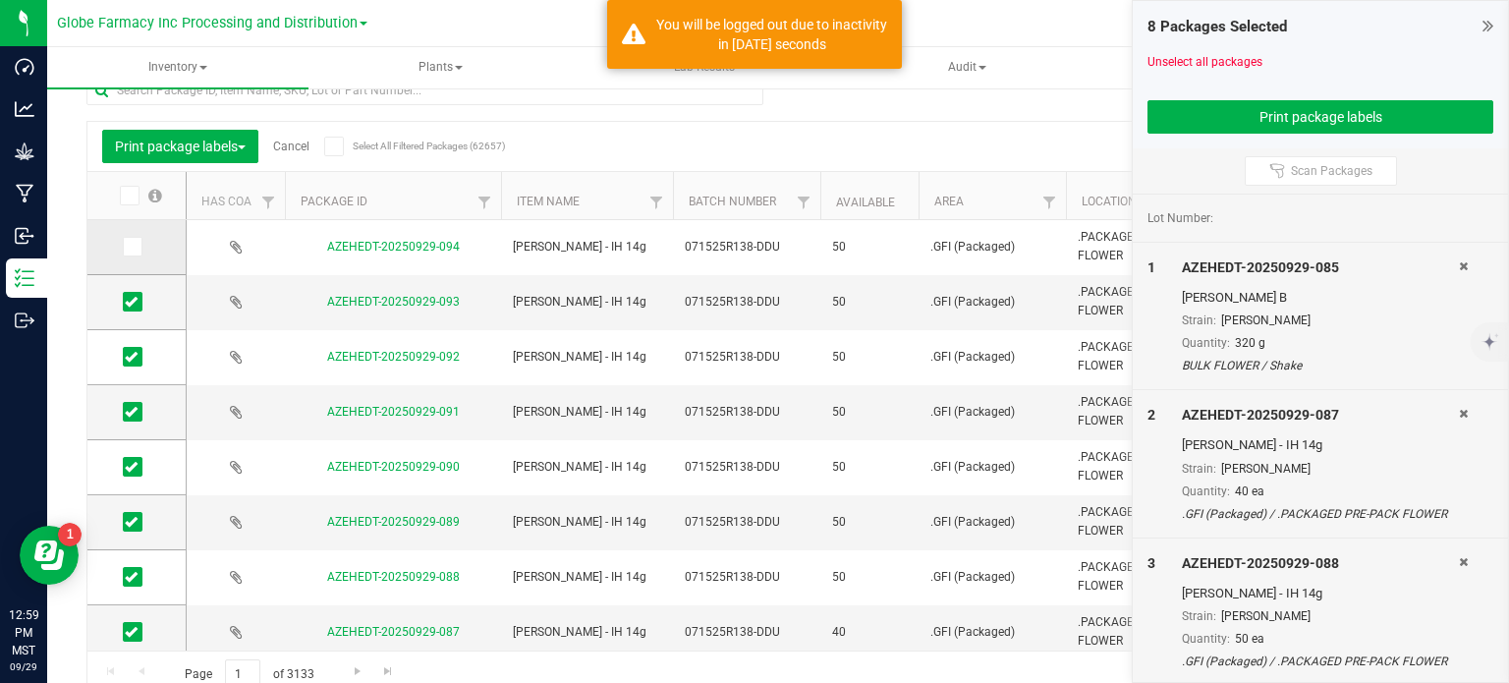
click at [0, 0] on input "checkbox" at bounding box center [0, 0] width 0 height 0
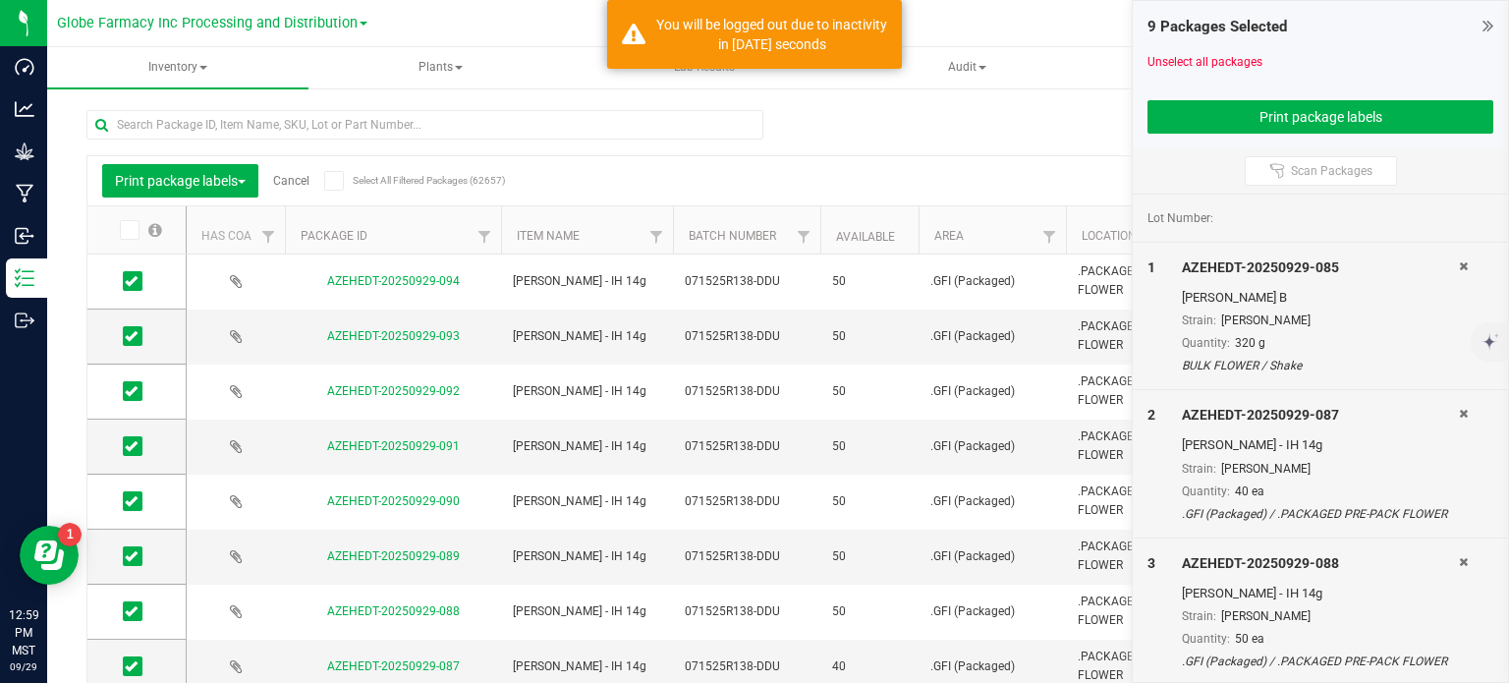
click at [1159, 133] on div "9 Packages Selected Unselect all packages Print package labels" at bounding box center [1320, 74] width 375 height 147
click at [1167, 124] on button "Print package labels" at bounding box center [1321, 116] width 346 height 33
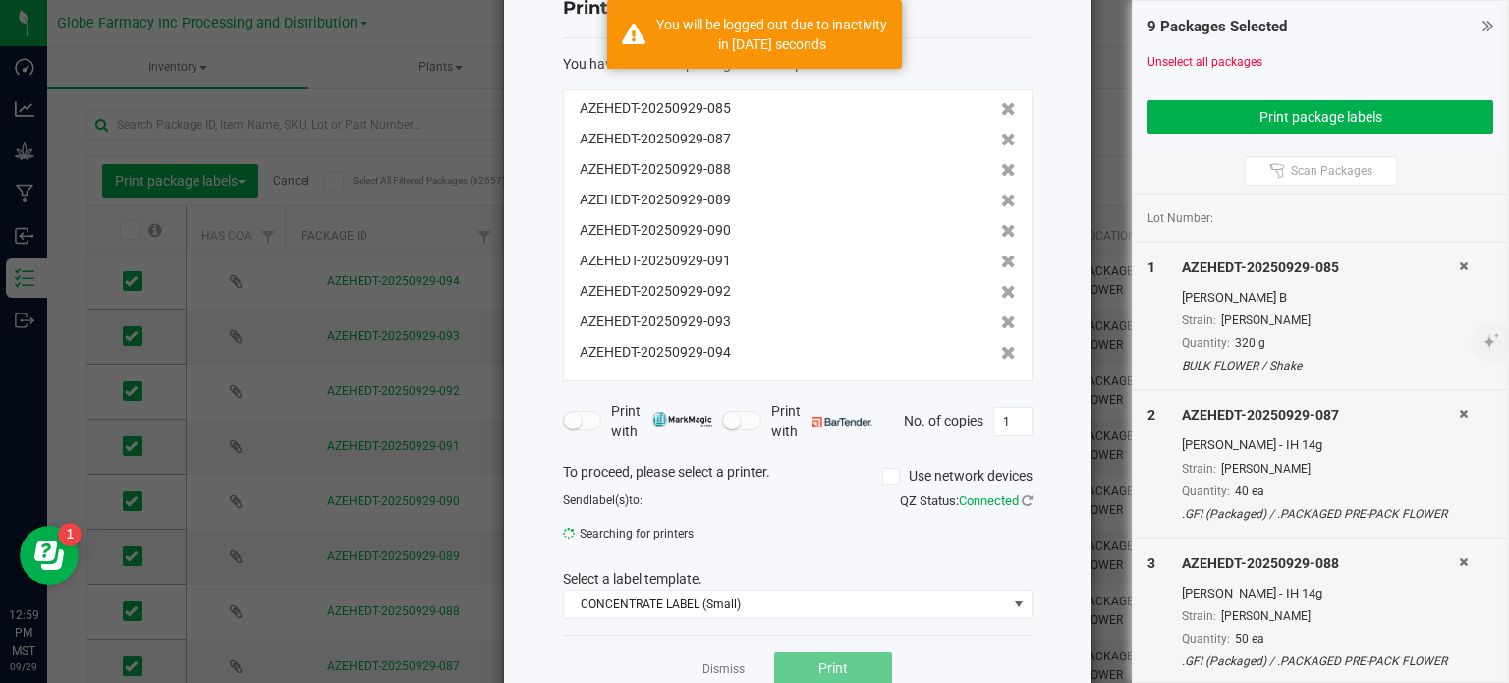
scroll to position [114, 0]
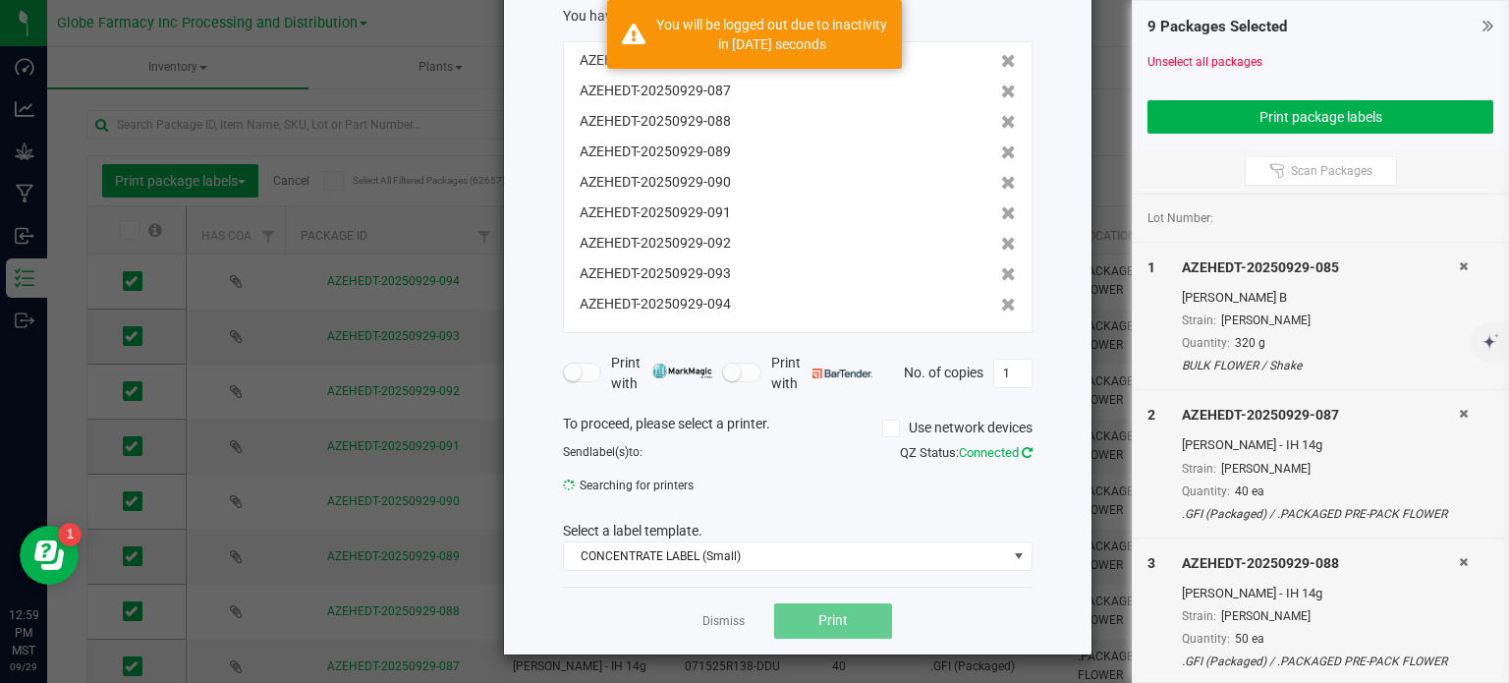
click at [1022, 451] on icon at bounding box center [1027, 452] width 11 height 13
click at [875, 494] on span "[PERSON_NAME]" at bounding box center [785, 492] width 443 height 28
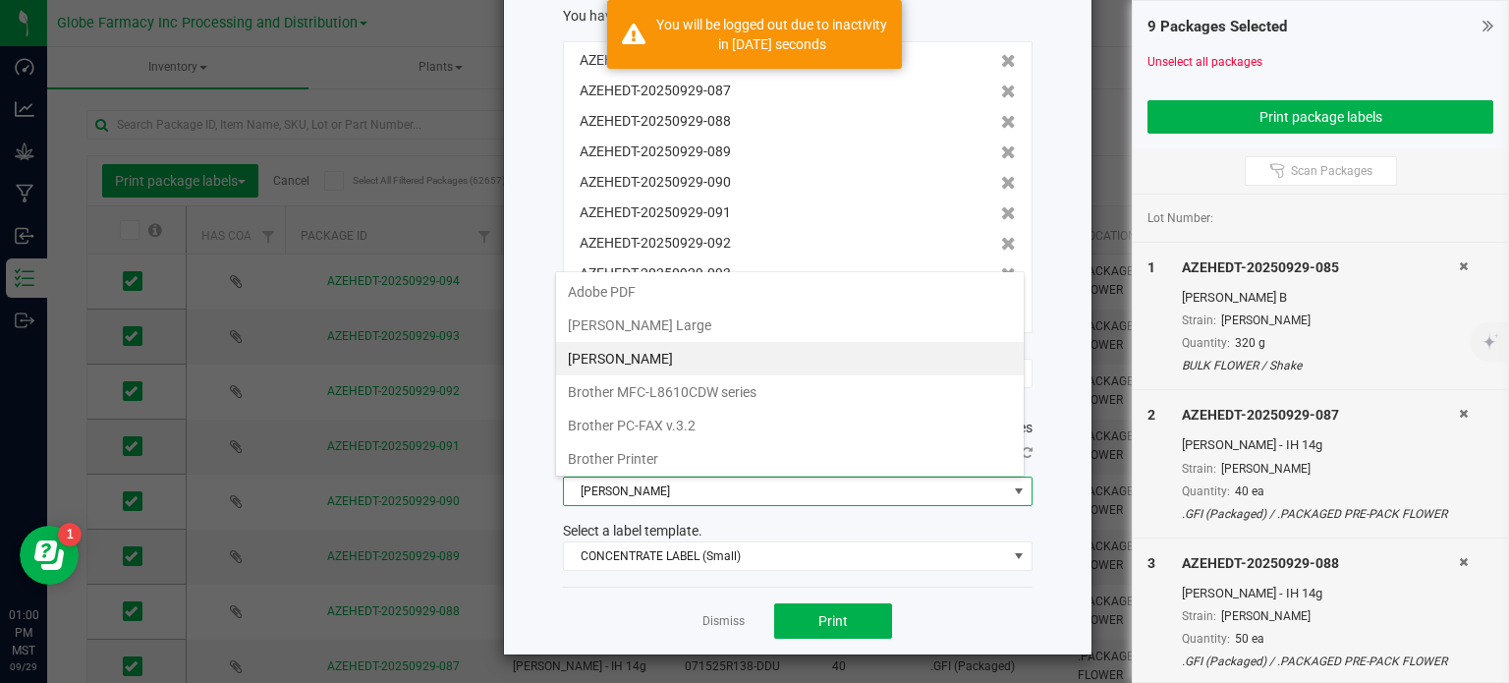
scroll to position [28, 470]
click at [739, 318] on Large "[PERSON_NAME] Large" at bounding box center [790, 325] width 468 height 33
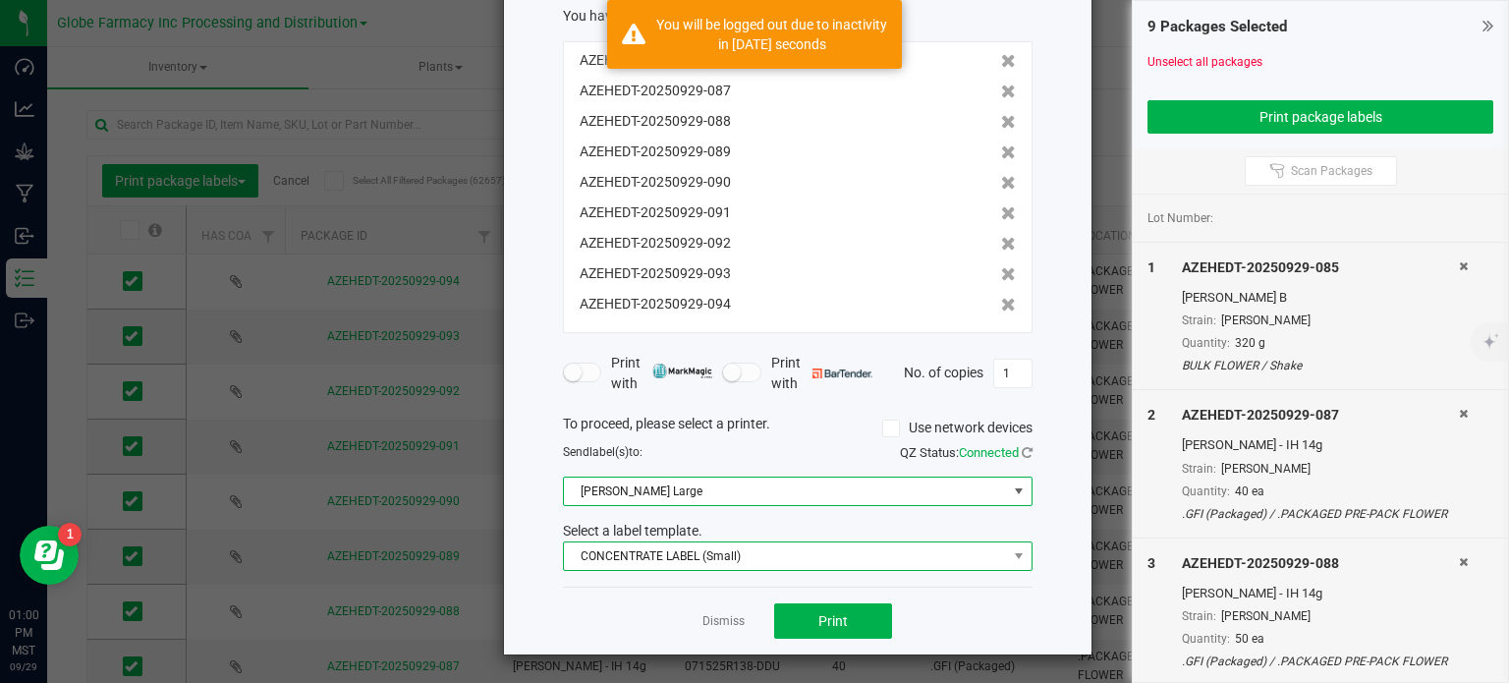
click at [754, 561] on span "CONCENTRATE LABEL (Small)" at bounding box center [785, 556] width 443 height 28
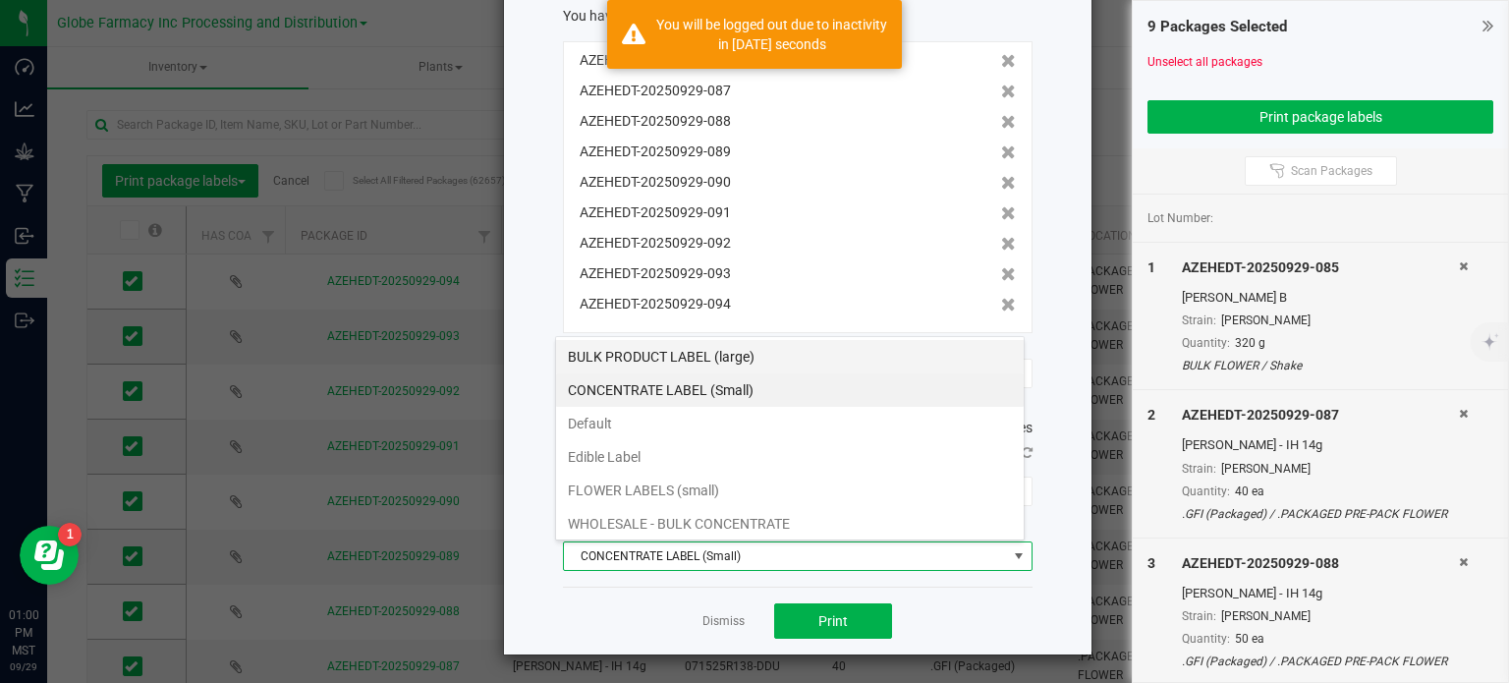
click at [744, 353] on li "BULK PRODUCT LABEL (large)" at bounding box center [790, 356] width 468 height 33
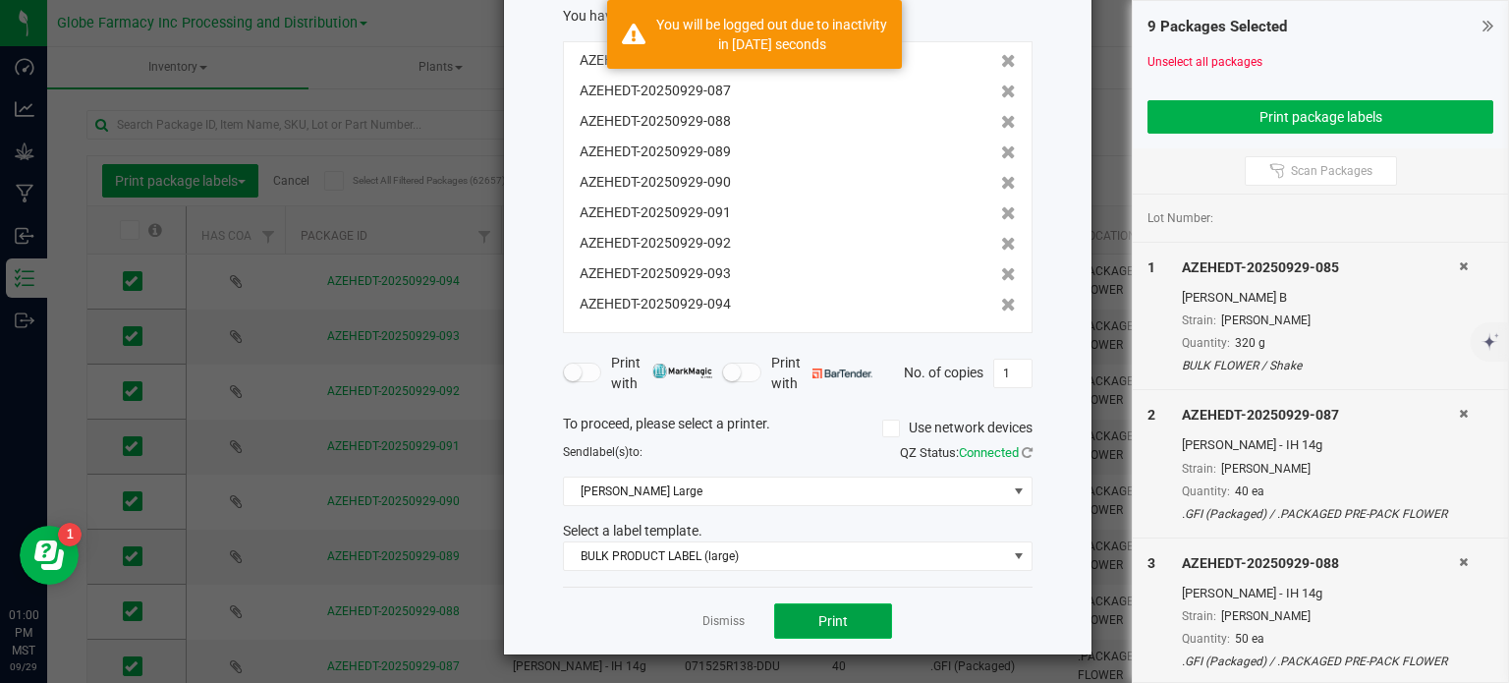
click at [841, 616] on button "Print" at bounding box center [833, 620] width 118 height 35
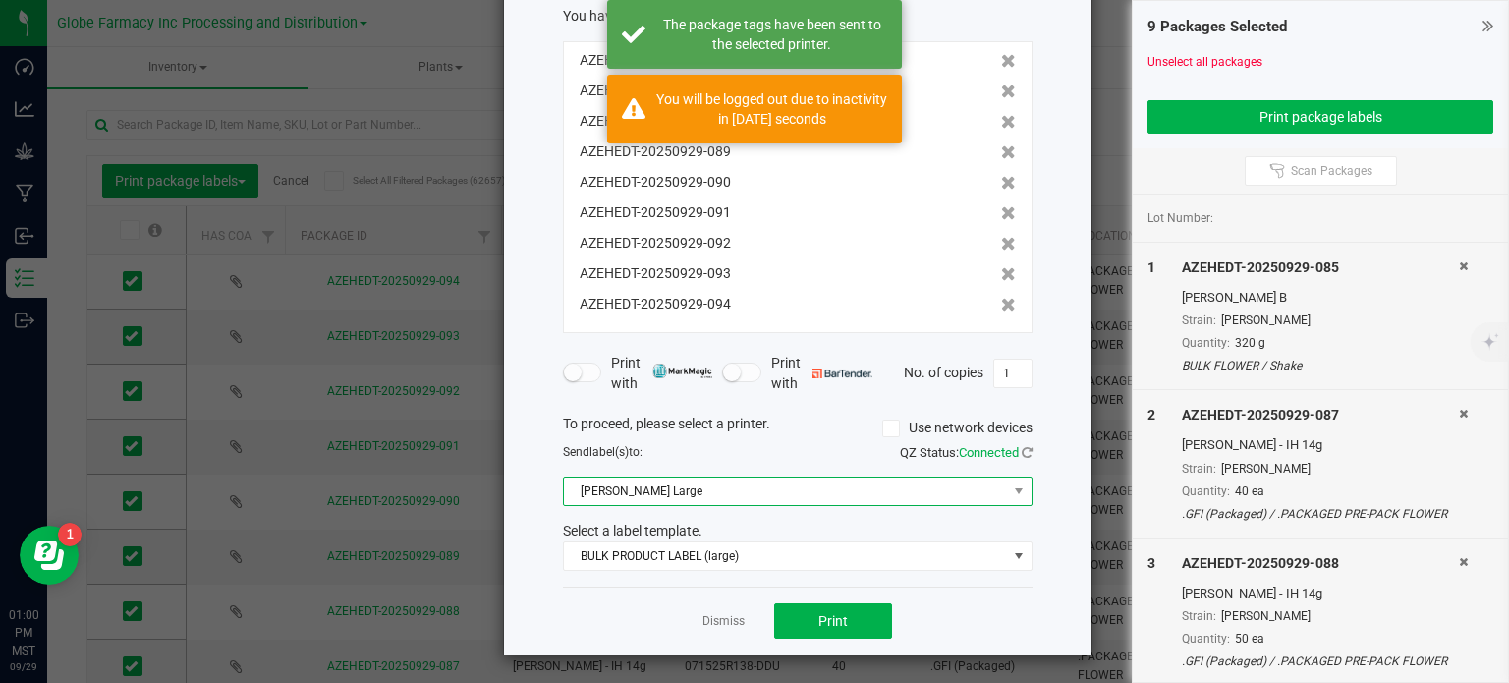
click at [812, 502] on span "[PERSON_NAME] Large" at bounding box center [785, 492] width 443 height 28
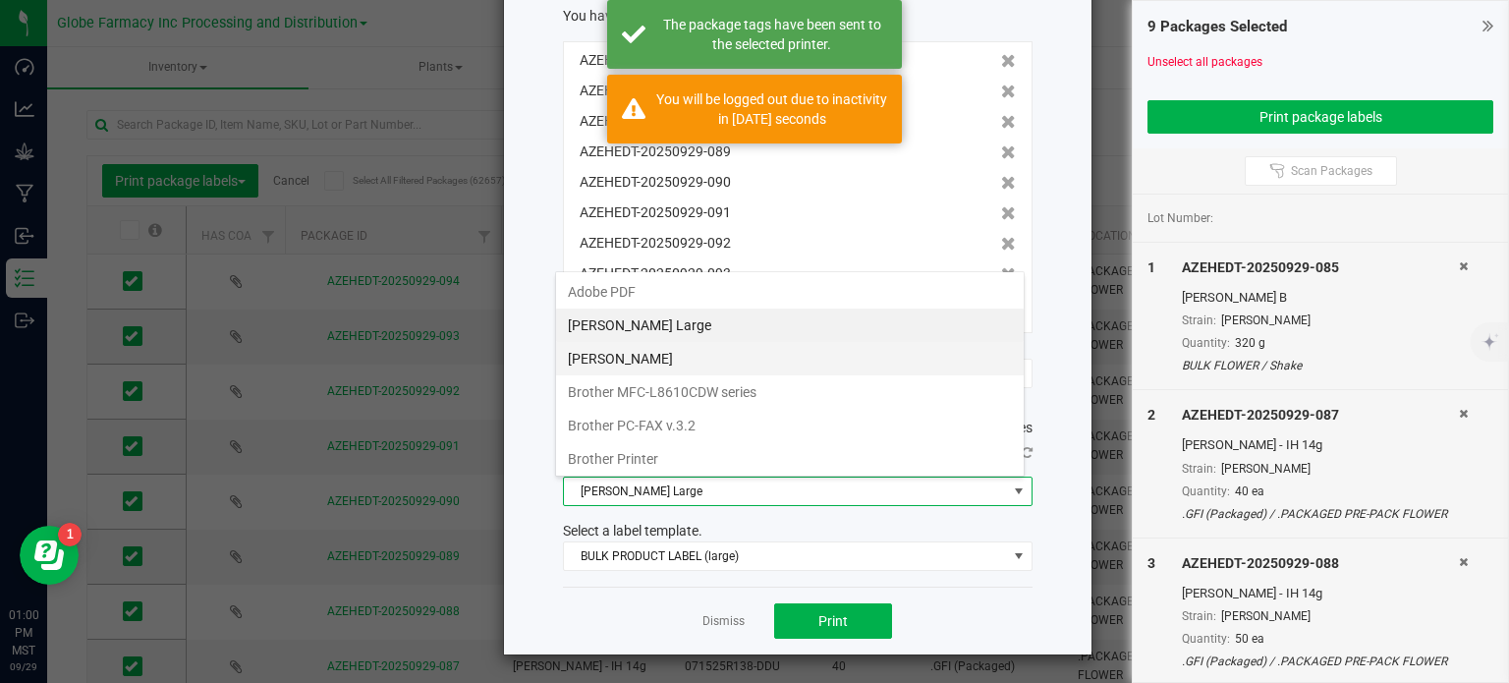
click at [698, 361] on Small "[PERSON_NAME]" at bounding box center [790, 358] width 468 height 33
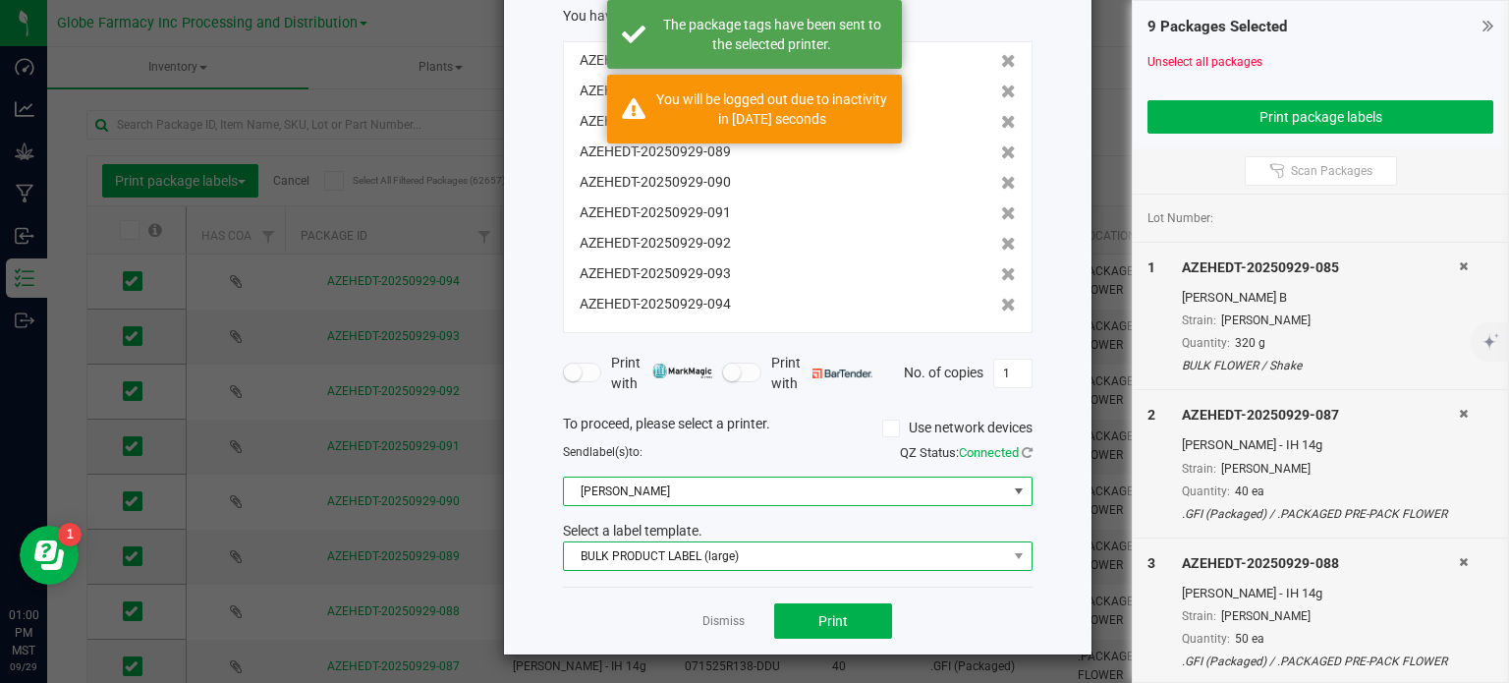
click at [700, 554] on span "BULK PRODUCT LABEL (large)" at bounding box center [785, 556] width 443 height 28
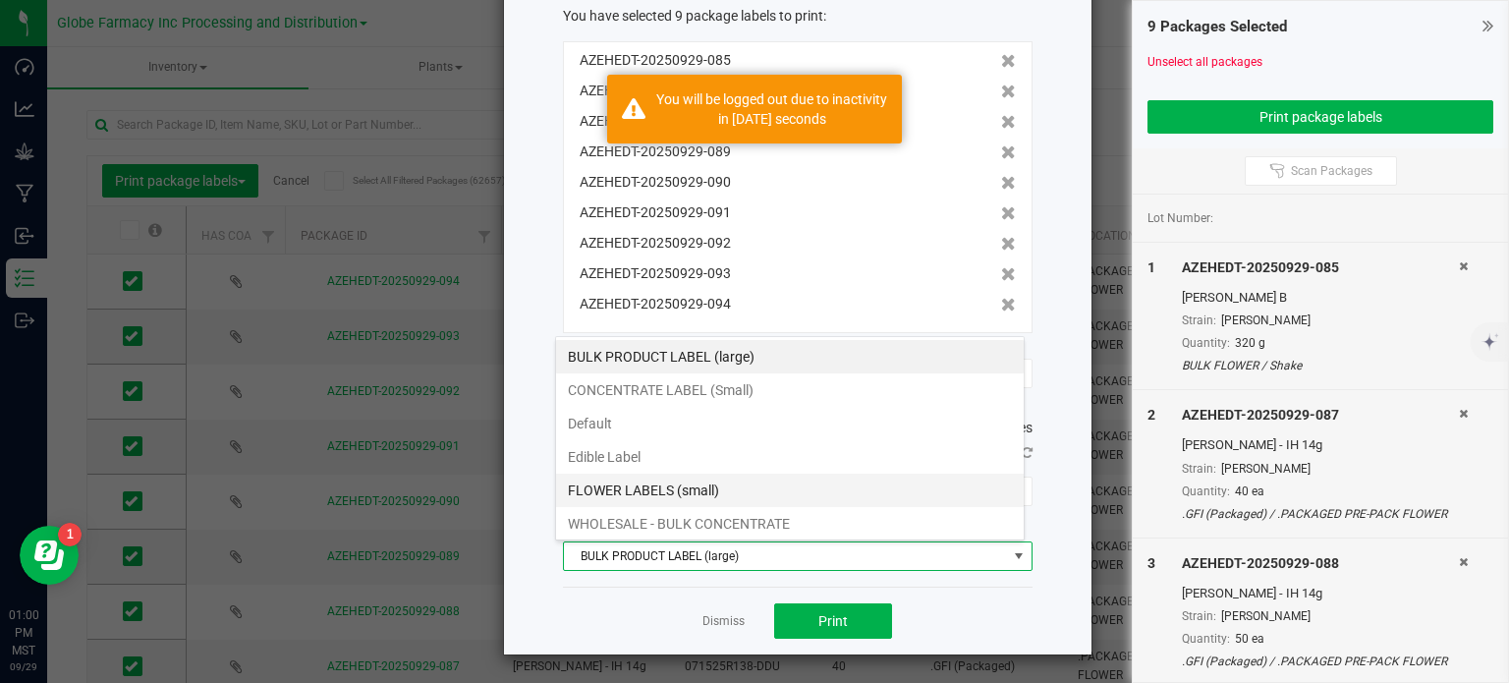
click at [712, 488] on li "FLOWER LABELS (small)" at bounding box center [790, 490] width 468 height 33
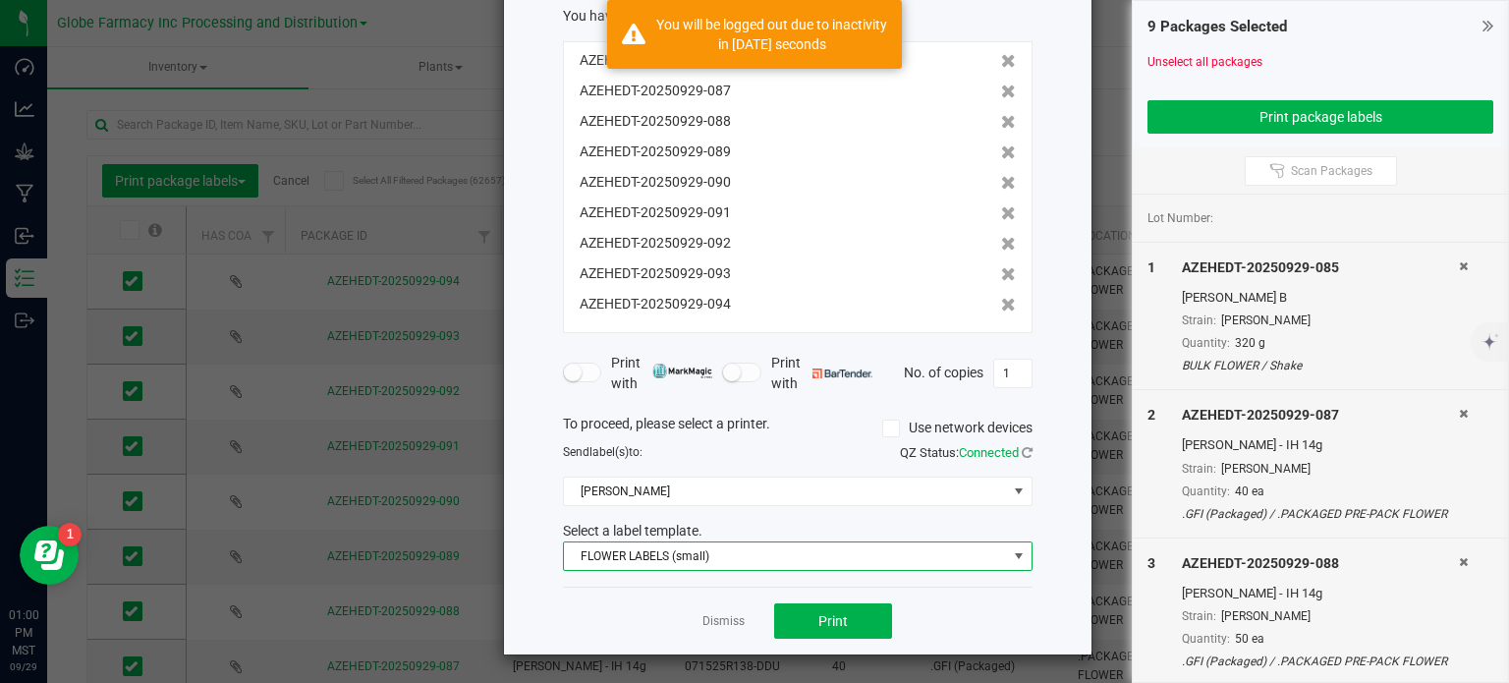
scroll to position [0, 0]
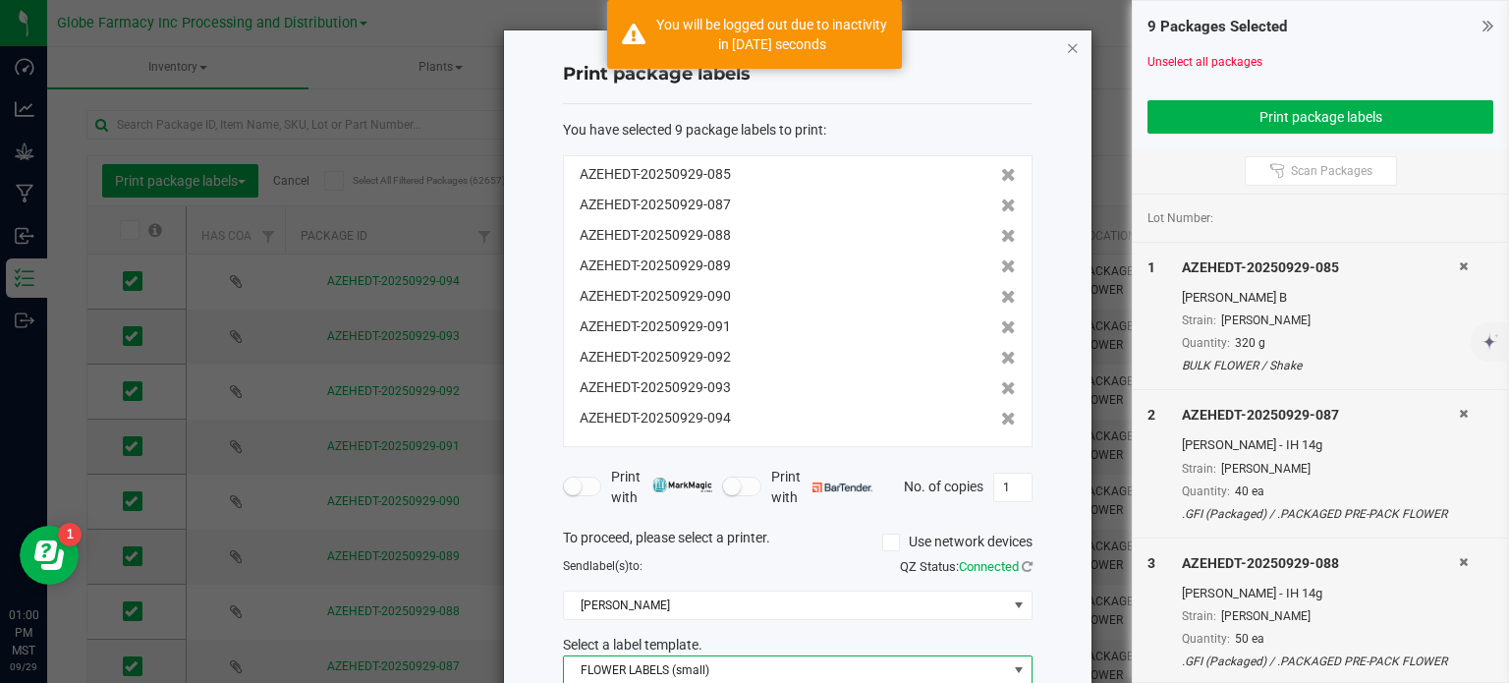
click at [1066, 50] on icon "button" at bounding box center [1073, 47] width 14 height 24
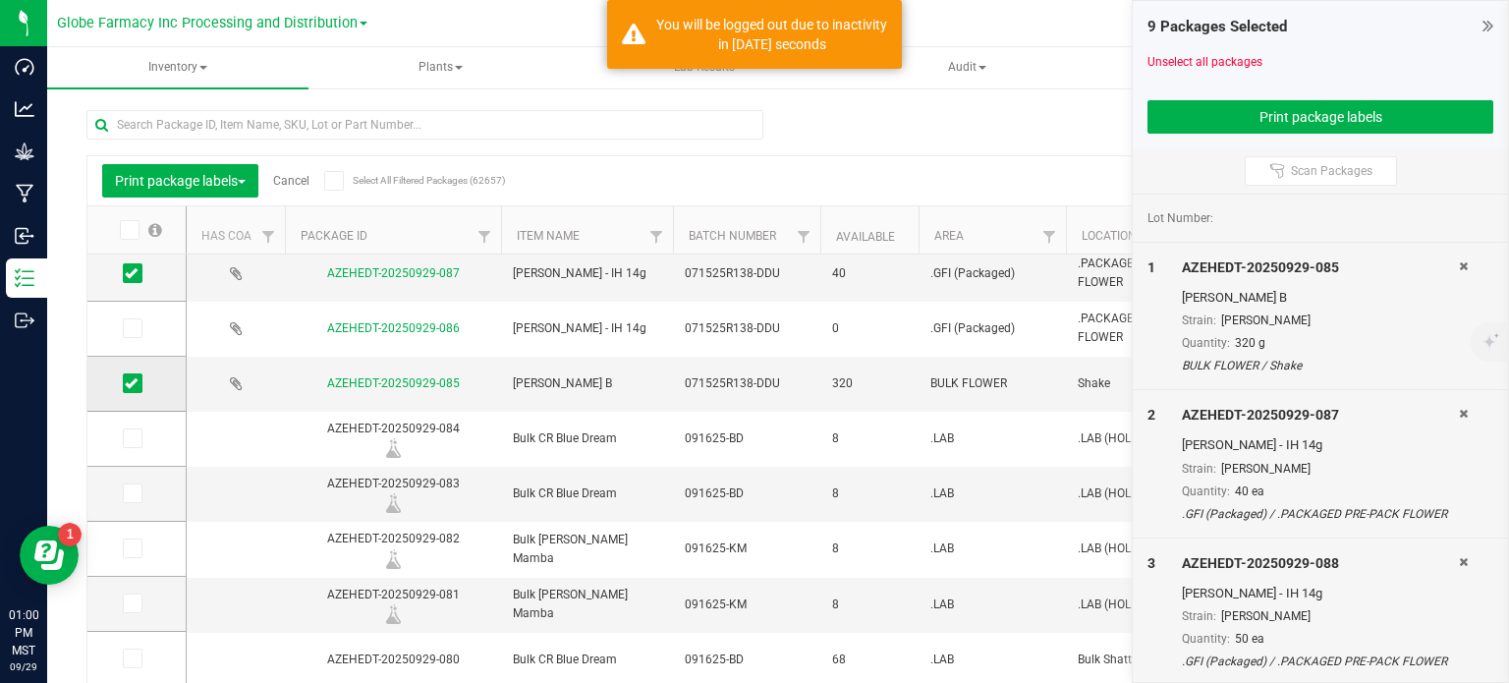
drag, startPoint x: 127, startPoint y: 388, endPoint x: 129, endPoint y: 358, distance: 30.5
click at [127, 383] on icon at bounding box center [131, 383] width 13 height 0
click at [0, 0] on input "checkbox" at bounding box center [0, 0] width 0 height 0
click at [134, 273] on icon at bounding box center [131, 273] width 13 height 0
click at [0, 0] on input "checkbox" at bounding box center [0, 0] width 0 height 0
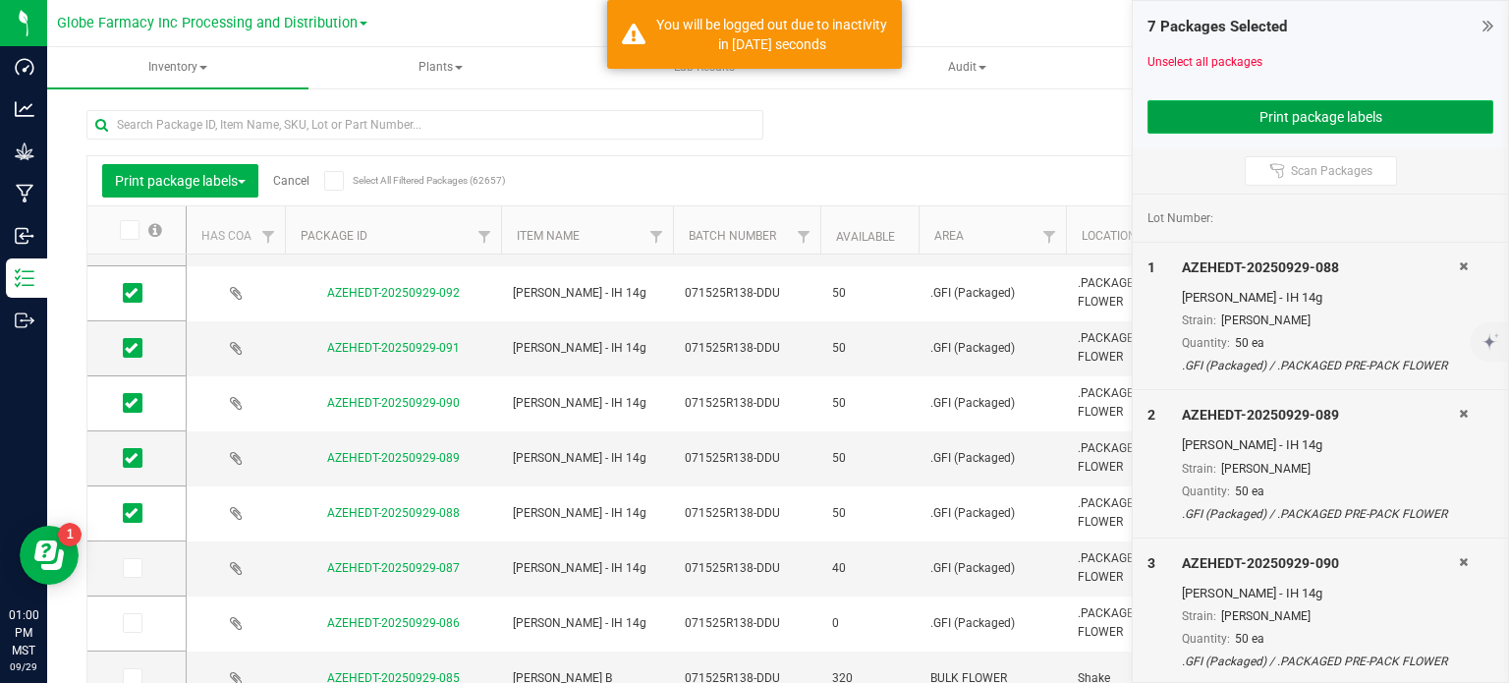
click at [1287, 110] on button "Print package labels" at bounding box center [1321, 116] width 346 height 33
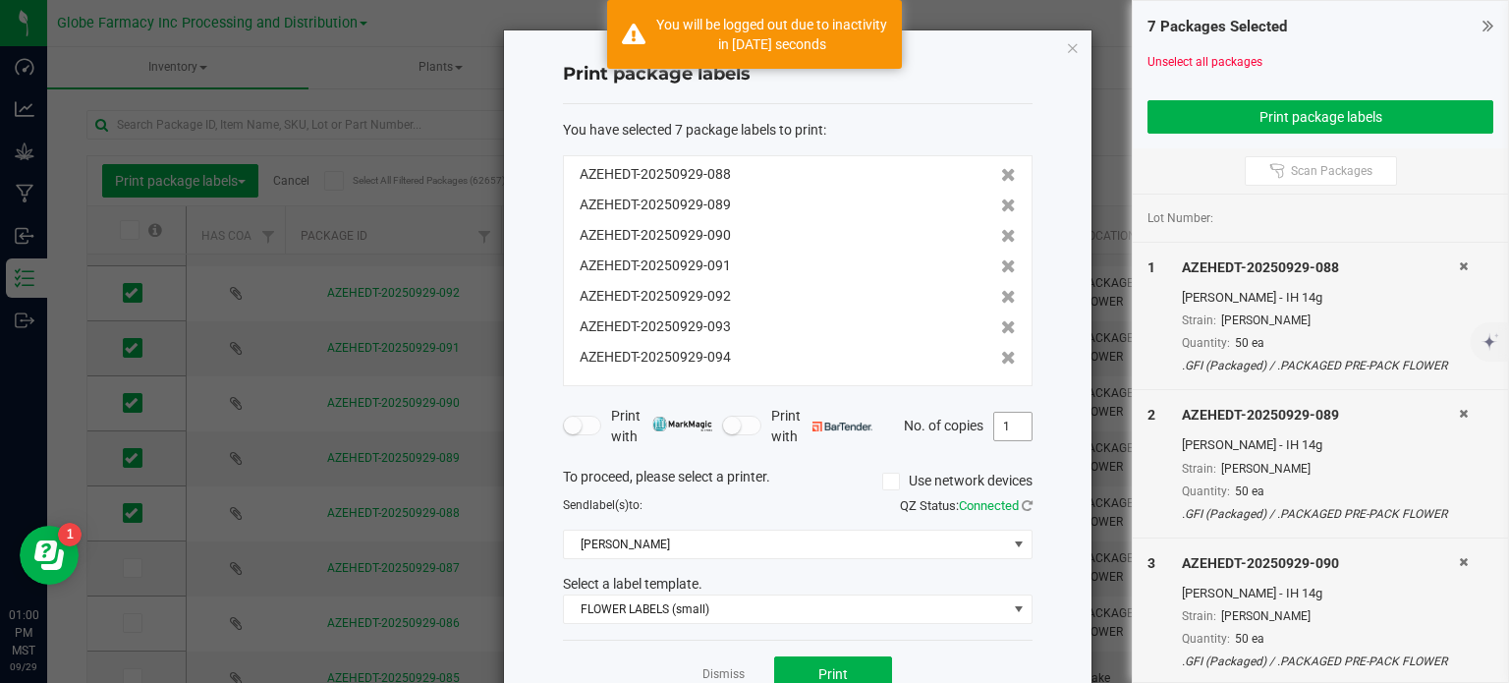
click at [999, 423] on input "1" at bounding box center [1012, 427] width 37 height 28
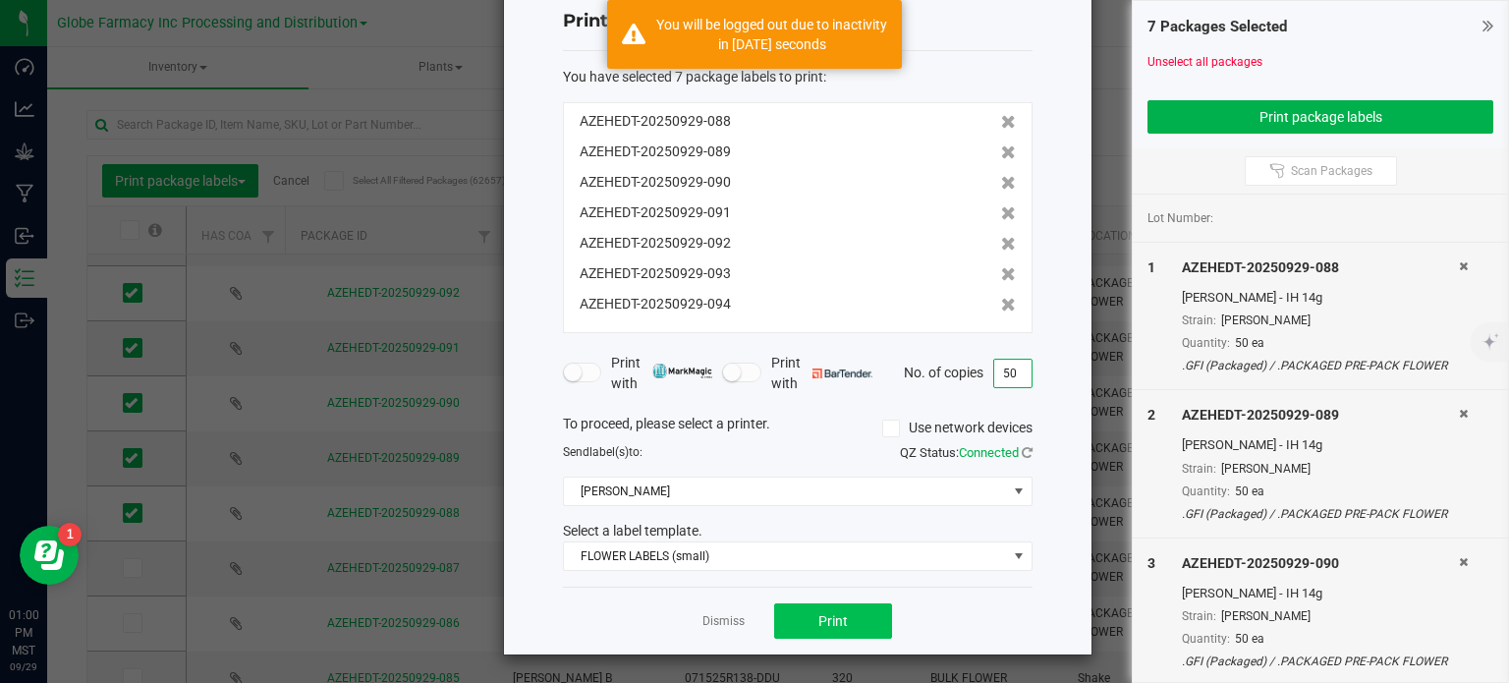
type input "50"
click at [853, 626] on button "Print" at bounding box center [833, 620] width 118 height 35
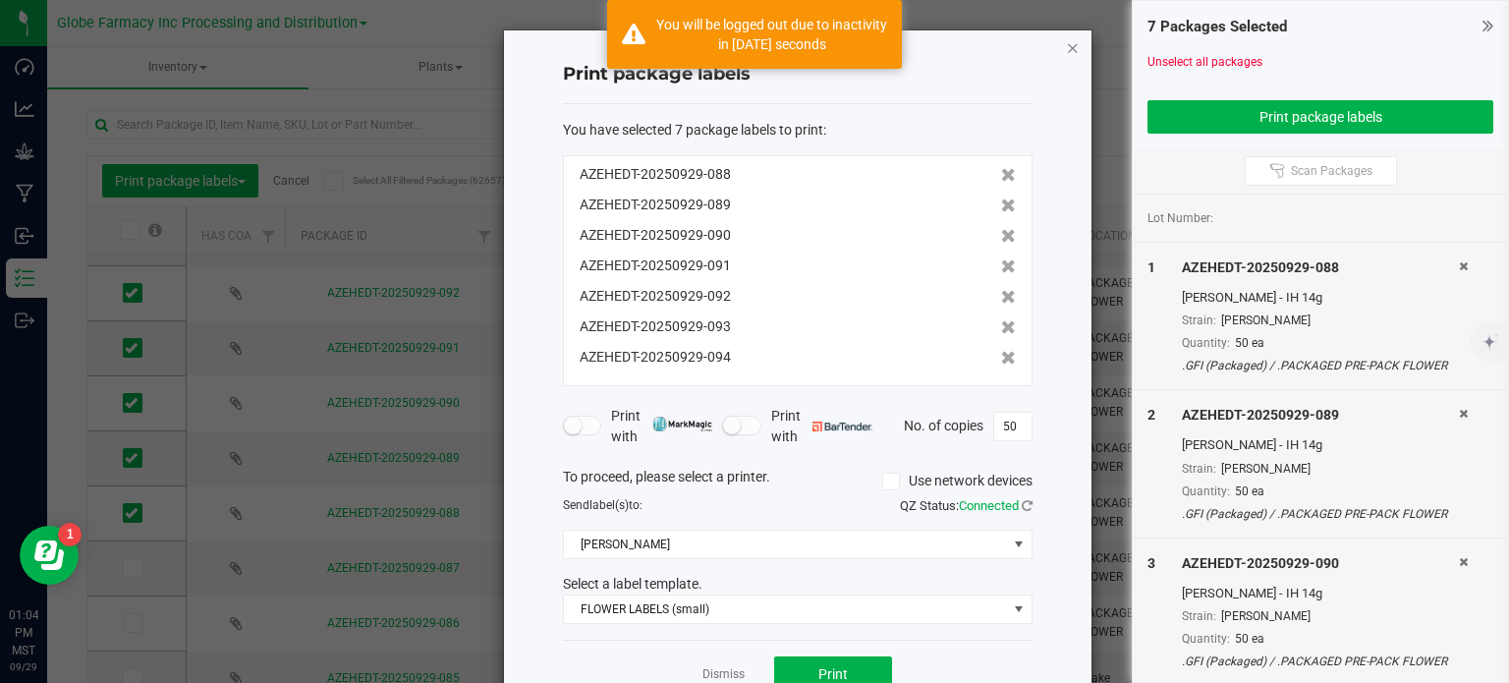
click at [1066, 51] on icon "button" at bounding box center [1073, 47] width 14 height 24
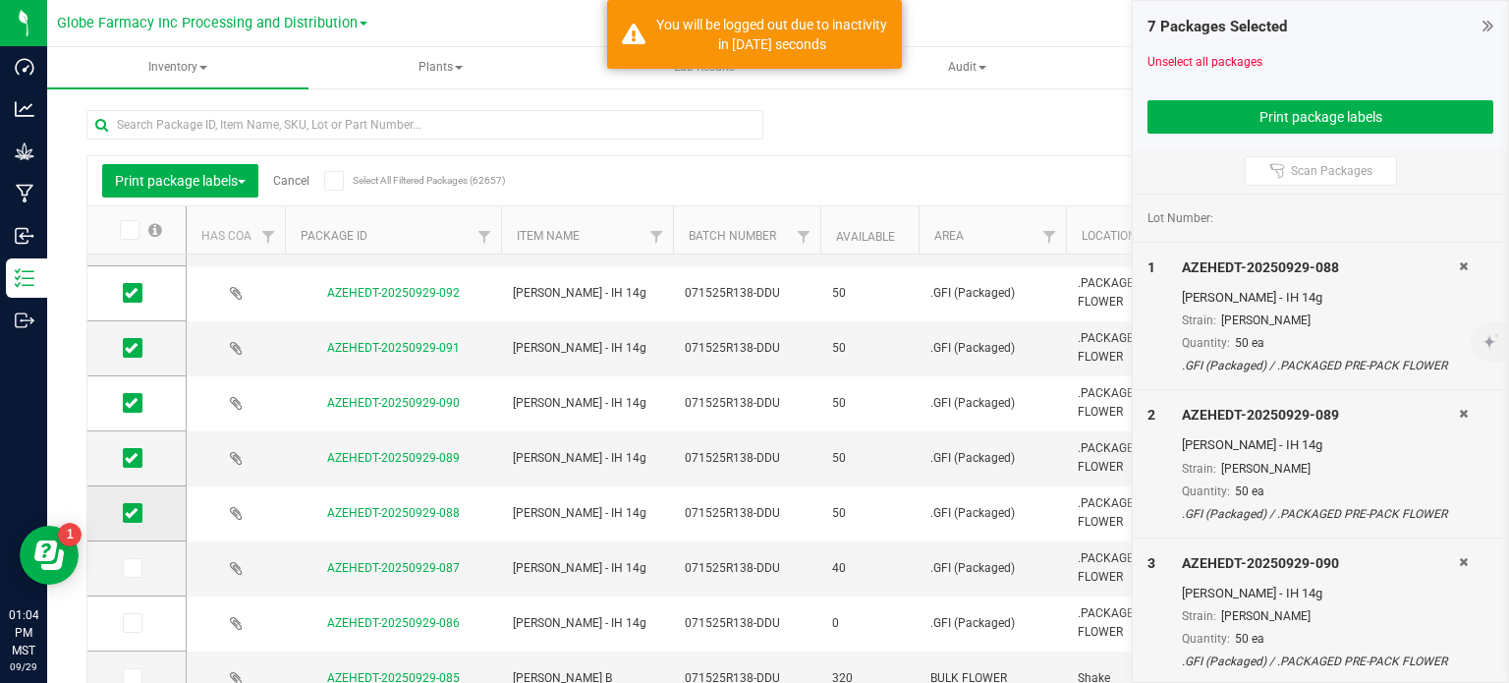
drag, startPoint x: 131, startPoint y: 571, endPoint x: 118, endPoint y: 515, distance: 57.4
click at [131, 568] on icon at bounding box center [131, 568] width 13 height 0
click at [0, 0] on input "checkbox" at bounding box center [0, 0] width 0 height 0
click at [130, 513] on icon at bounding box center [131, 513] width 13 height 0
click at [0, 0] on input "checkbox" at bounding box center [0, 0] width 0 height 0
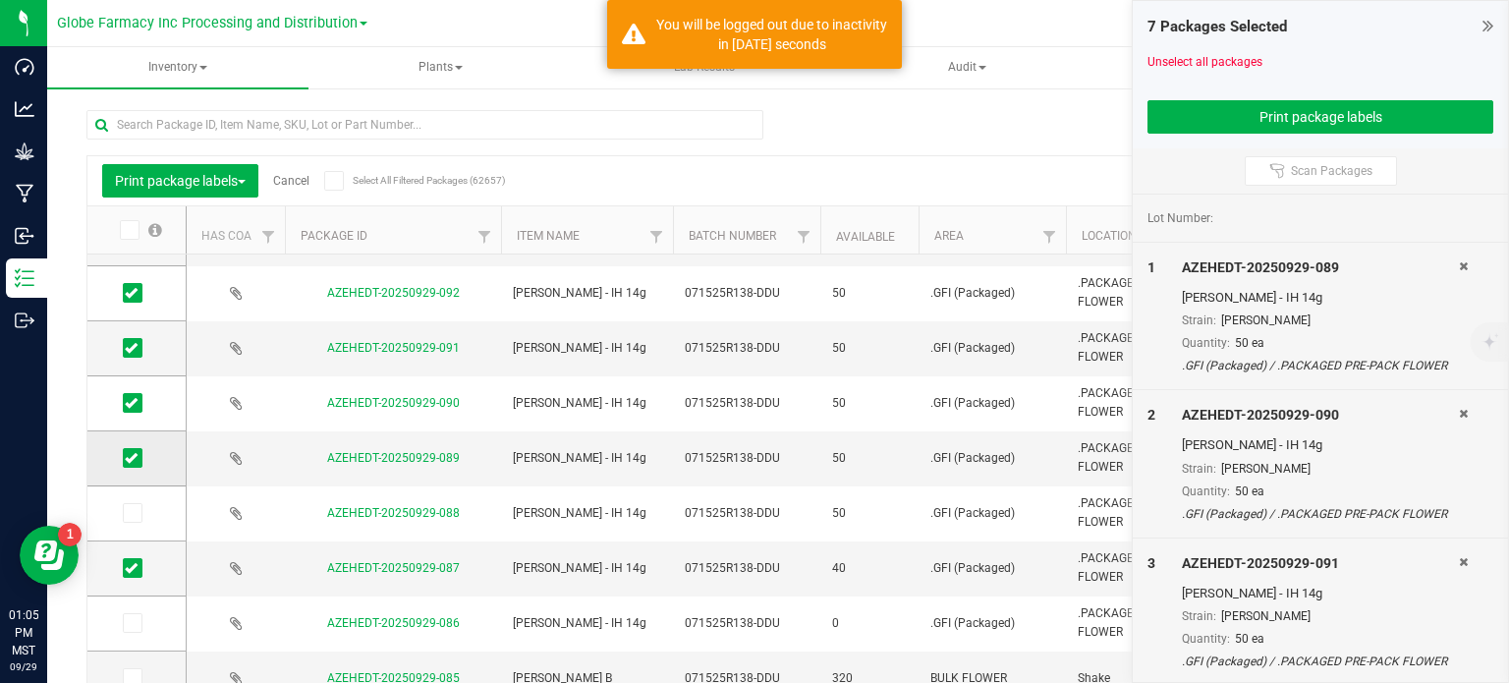
click at [138, 459] on span at bounding box center [133, 458] width 20 height 20
click at [0, 0] on input "checkbox" at bounding box center [0, 0] width 0 height 0
click at [126, 403] on icon at bounding box center [131, 403] width 13 height 0
click at [0, 0] on input "checkbox" at bounding box center [0, 0] width 0 height 0
click at [135, 348] on icon at bounding box center [131, 348] width 13 height 0
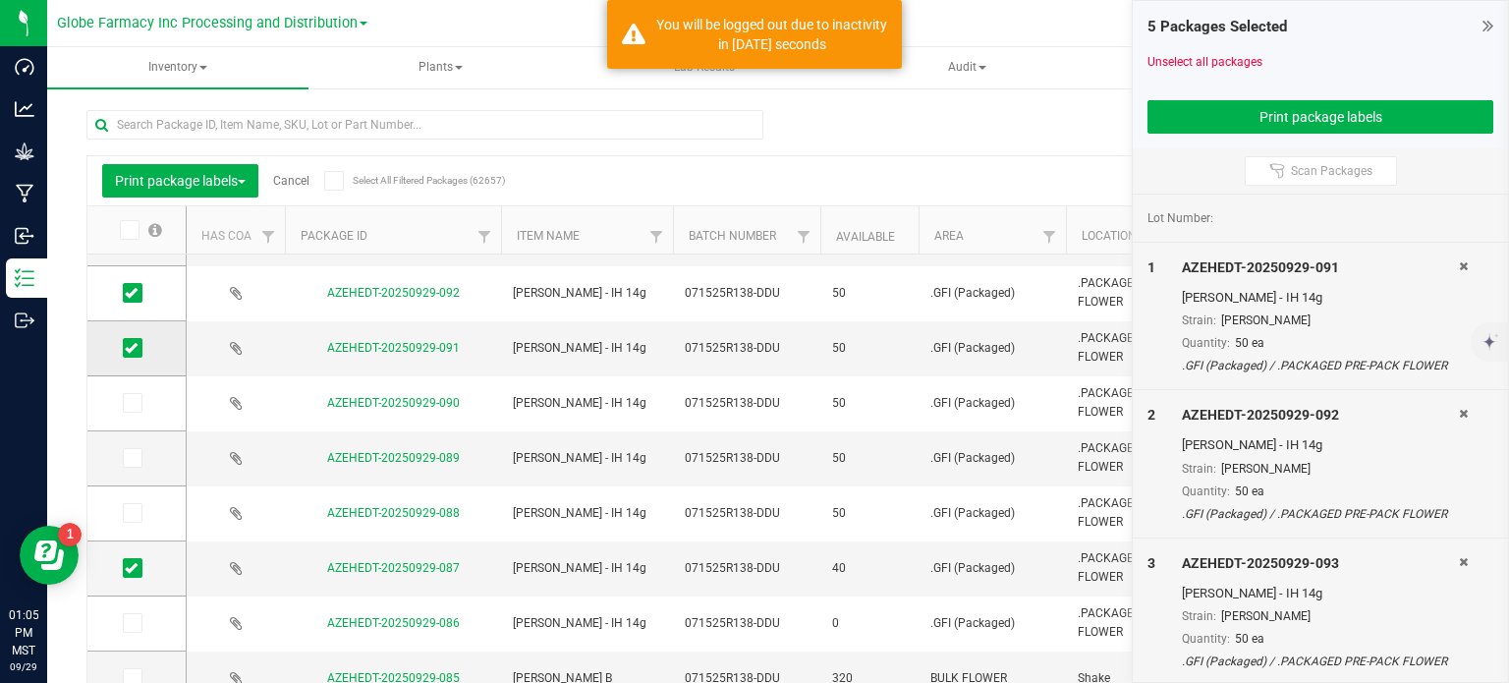
click at [0, 0] on input "checkbox" at bounding box center [0, 0] width 0 height 0
click at [138, 296] on span at bounding box center [133, 293] width 20 height 20
click at [0, 0] on input "checkbox" at bounding box center [0, 0] width 0 height 0
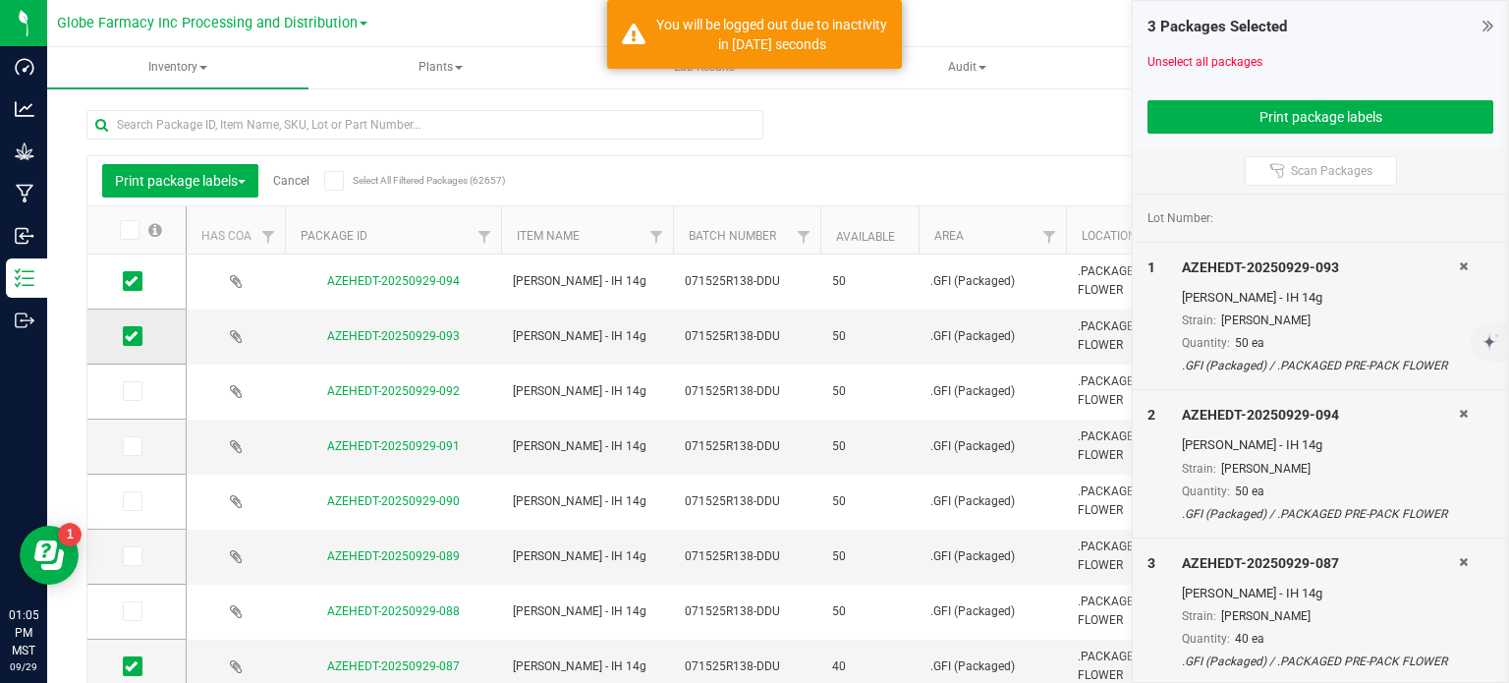
click at [138, 337] on span at bounding box center [133, 336] width 20 height 20
click at [0, 0] on input "checkbox" at bounding box center [0, 0] width 0 height 0
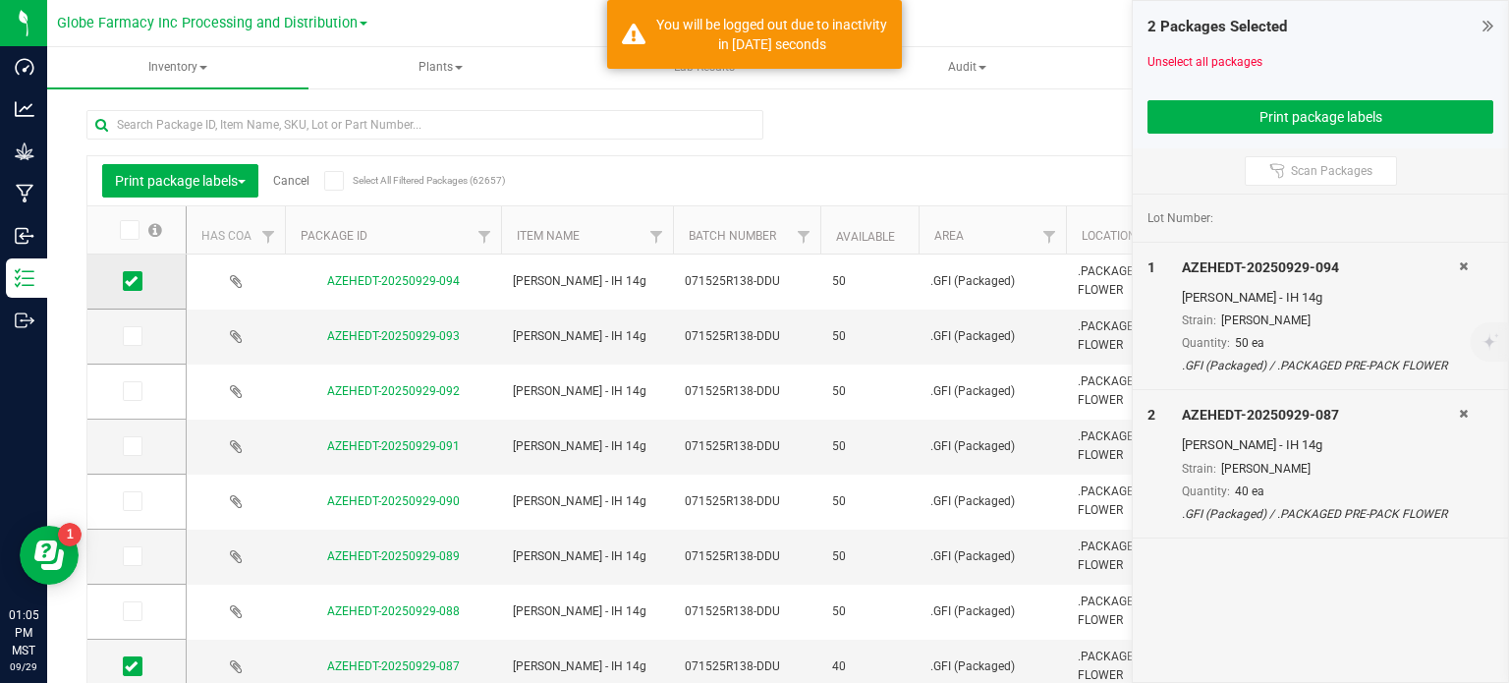
click at [136, 281] on icon at bounding box center [131, 281] width 13 height 0
click at [0, 0] on input "checkbox" at bounding box center [0, 0] width 0 height 0
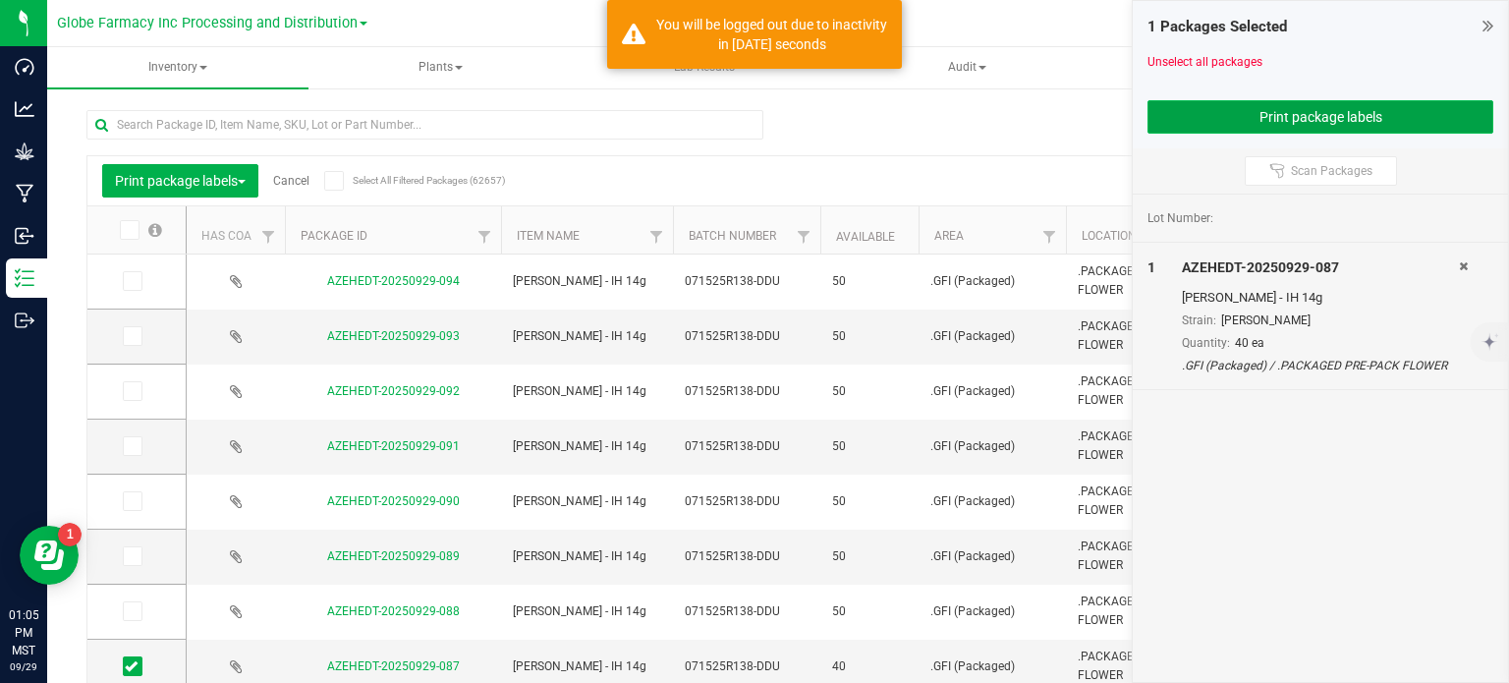
click at [1260, 113] on button "Print package labels" at bounding box center [1321, 116] width 346 height 33
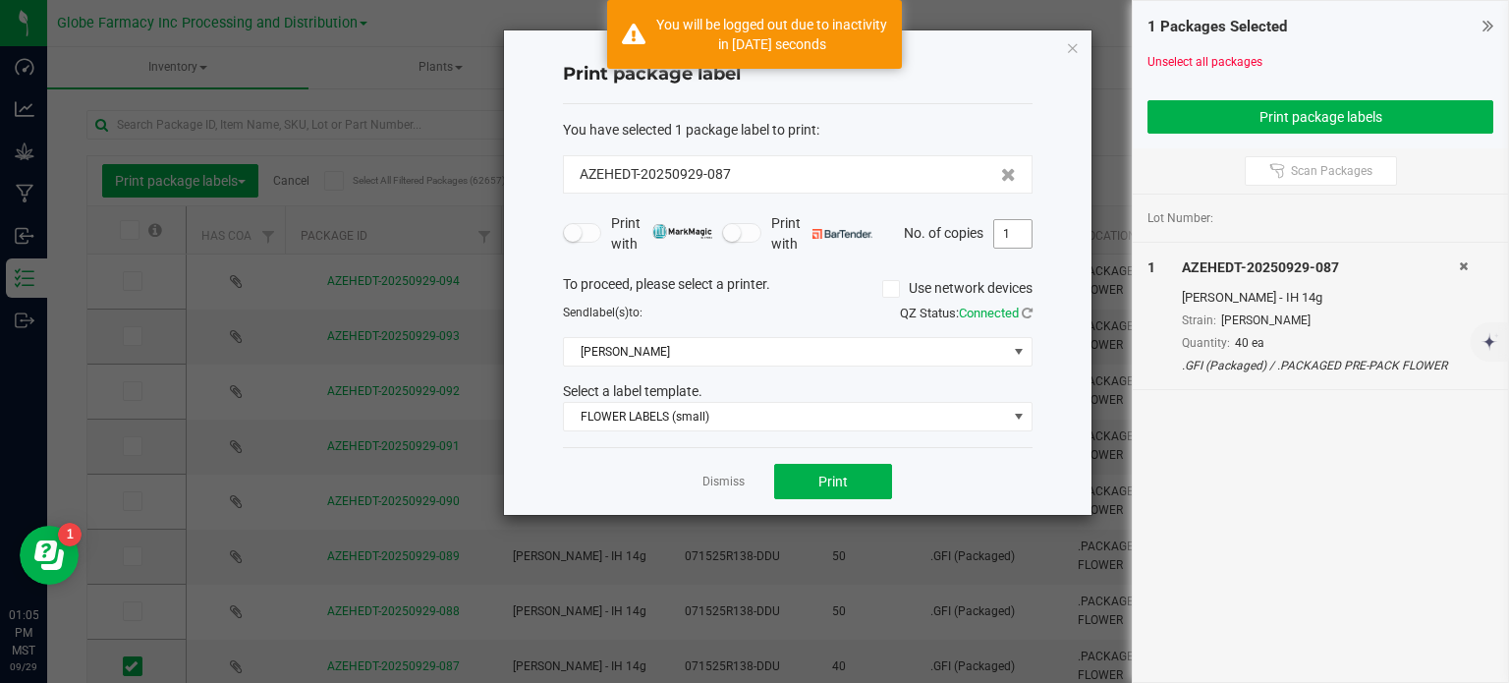
click at [1004, 239] on input "1" at bounding box center [1012, 234] width 37 height 28
type input "40"
click at [843, 480] on span "Print" at bounding box center [832, 482] width 29 height 16
click at [1073, 50] on icon "button" at bounding box center [1073, 47] width 14 height 24
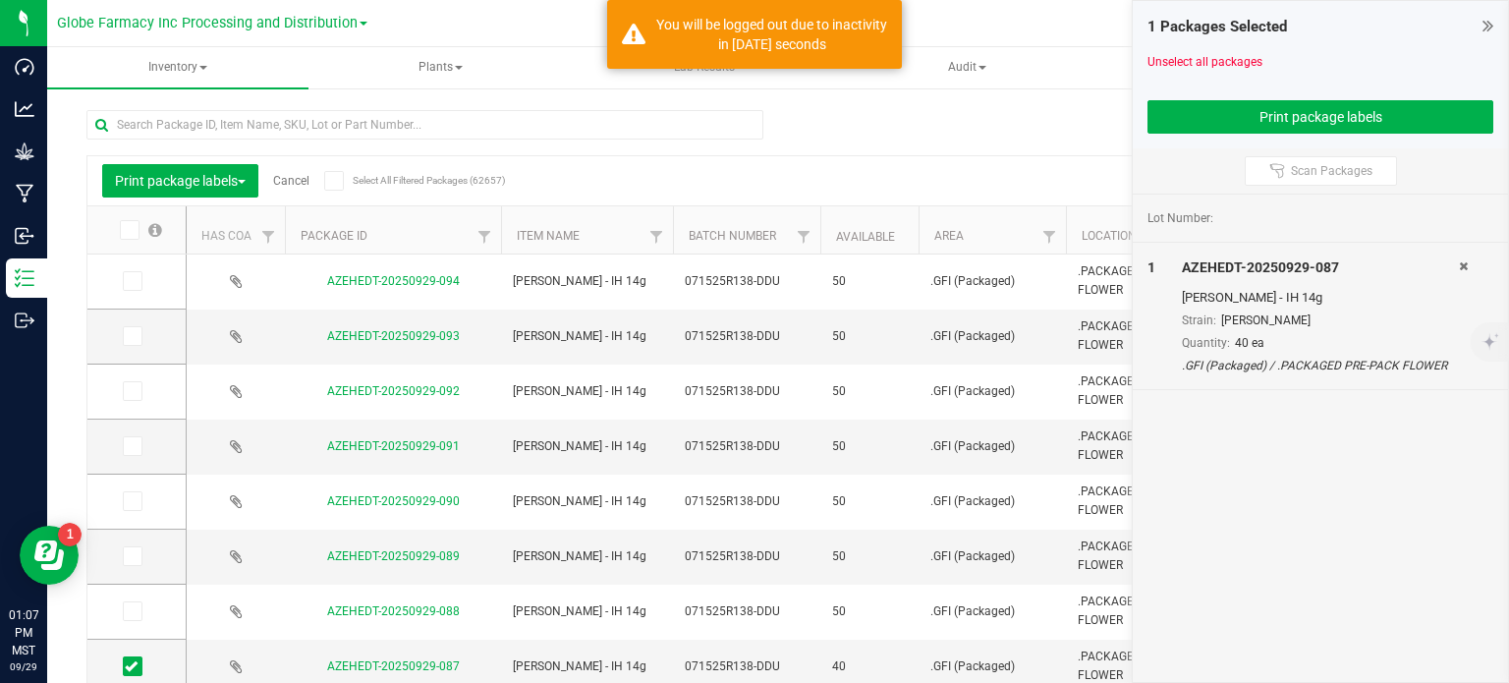
click at [298, 176] on link "Cancel" at bounding box center [291, 181] width 36 height 14
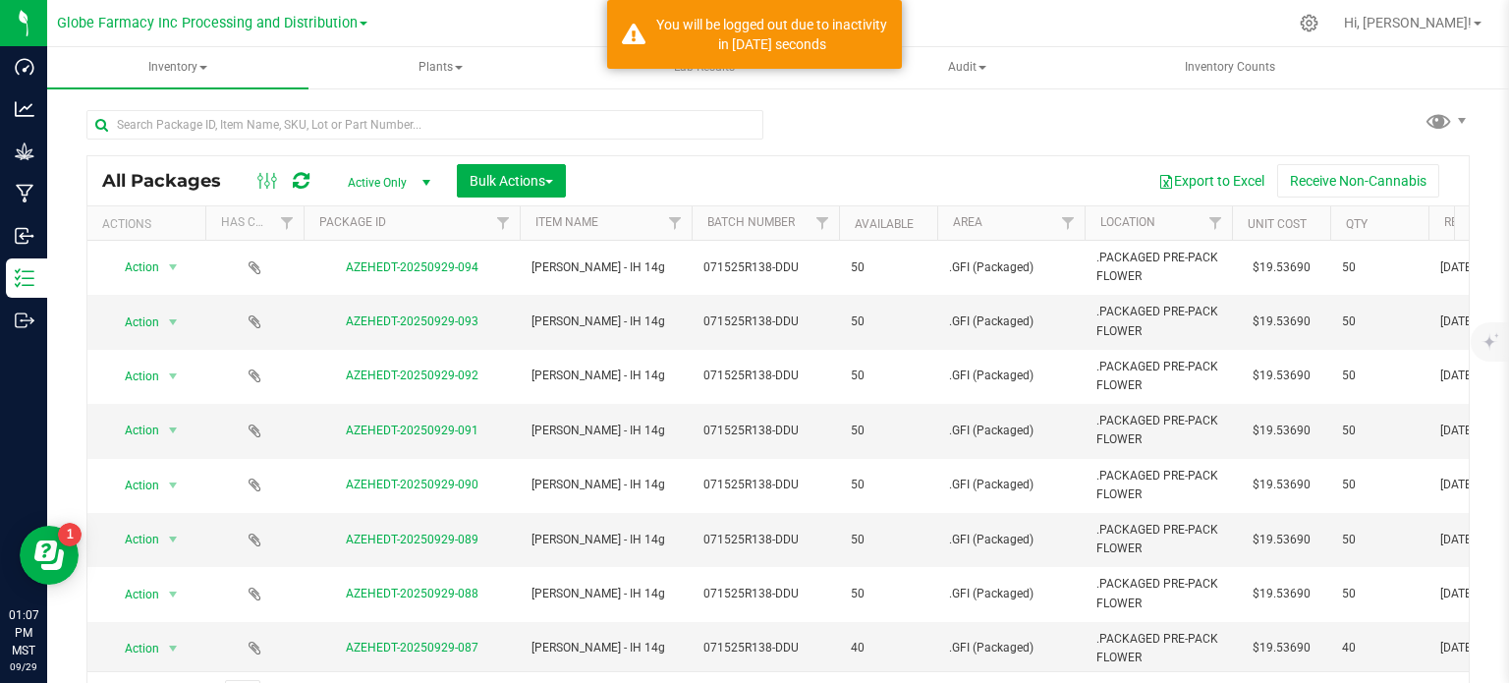
scroll to position [295, 0]
